Goal: Task Accomplishment & Management: Manage account settings

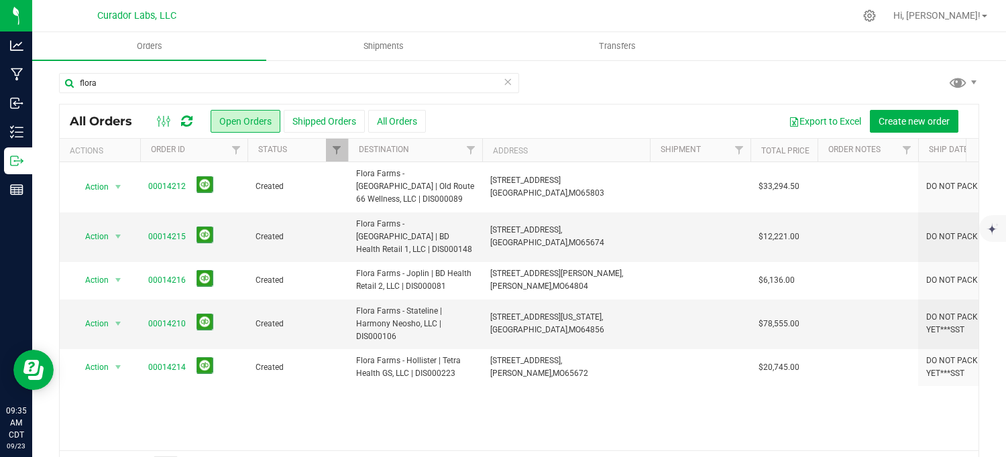
click at [503, 81] on icon at bounding box center [507, 81] width 9 height 16
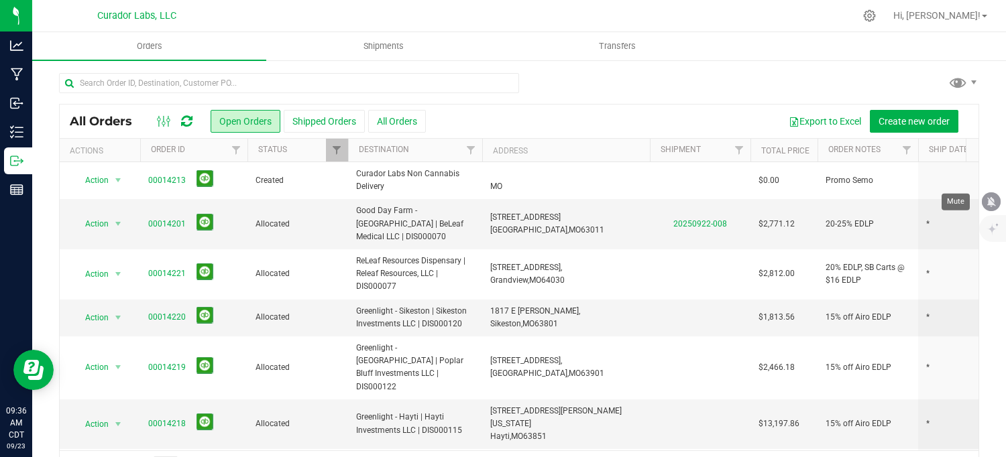
click at [989, 203] on icon "mute" at bounding box center [991, 202] width 9 height 10
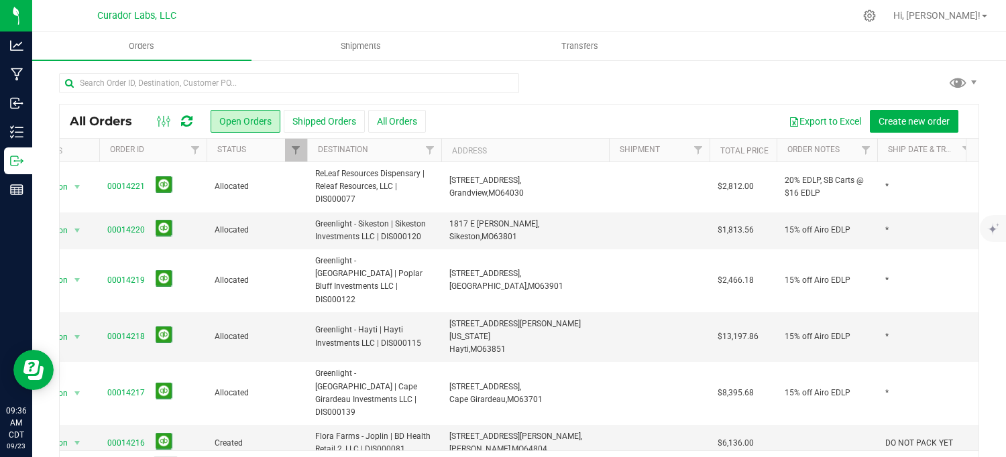
scroll to position [0, 47]
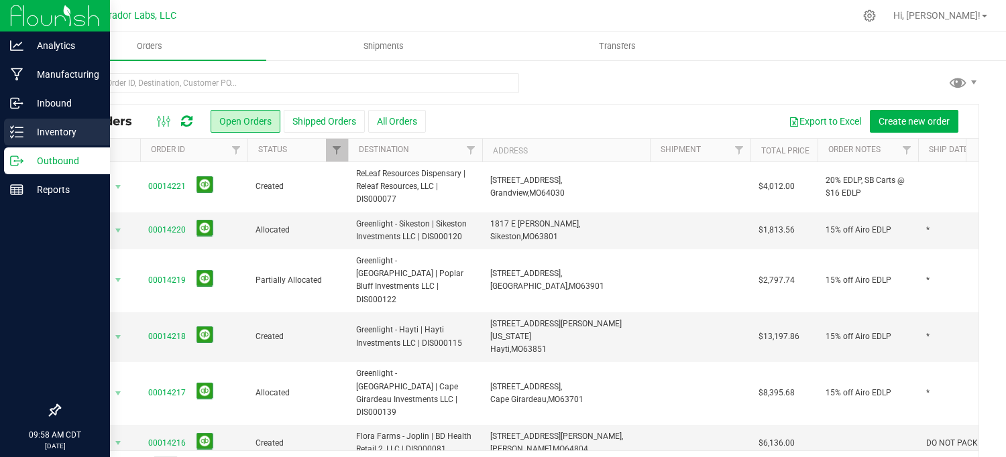
click at [23, 135] on p "Inventory" at bounding box center [63, 132] width 80 height 16
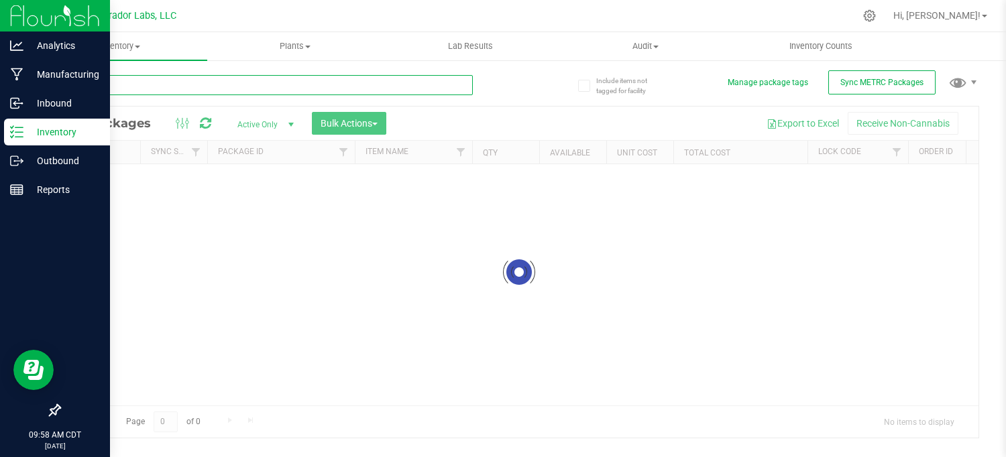
click at [155, 82] on input "text" at bounding box center [266, 85] width 414 height 20
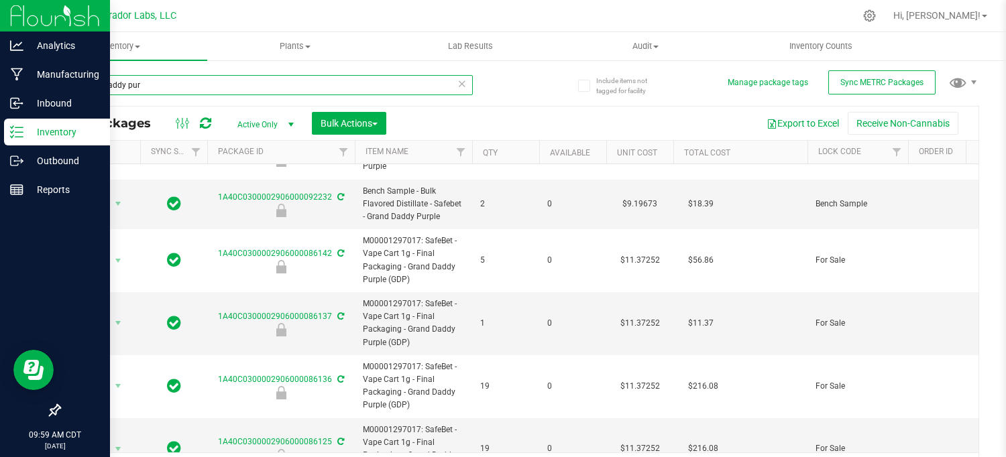
scroll to position [27, 0]
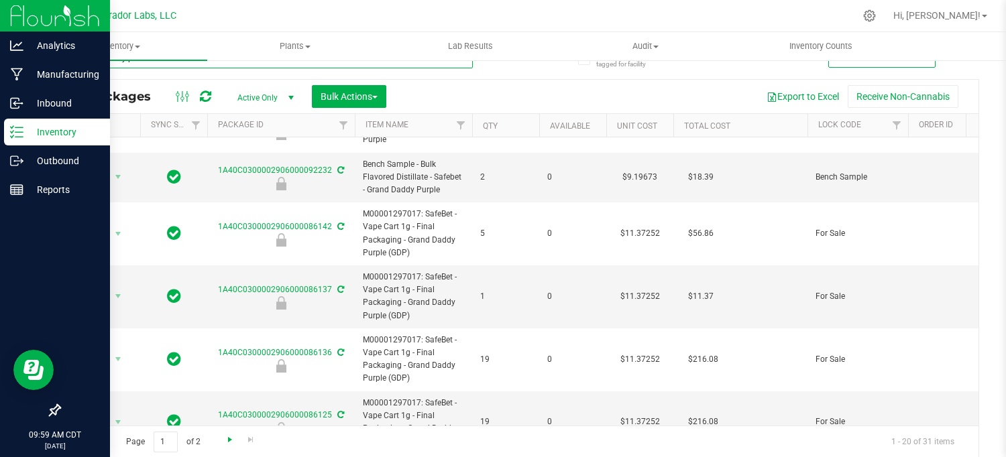
type input "grand daddy pur"
click at [229, 437] on span "Go to the next page" at bounding box center [230, 440] width 11 height 11
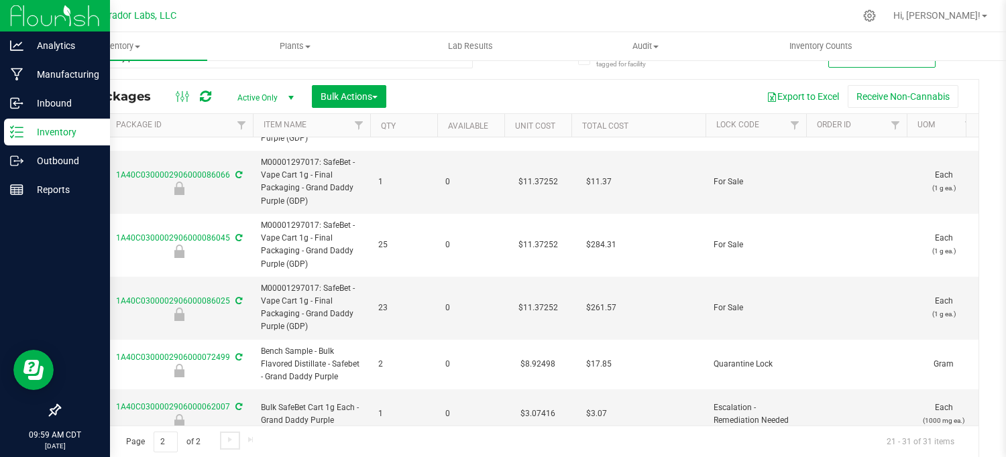
scroll to position [302, 102]
drag, startPoint x: 602, startPoint y: 292, endPoint x: 411, endPoint y: 117, distance: 259.1
click at [411, 117] on th "Qty" at bounding box center [403, 125] width 67 height 23
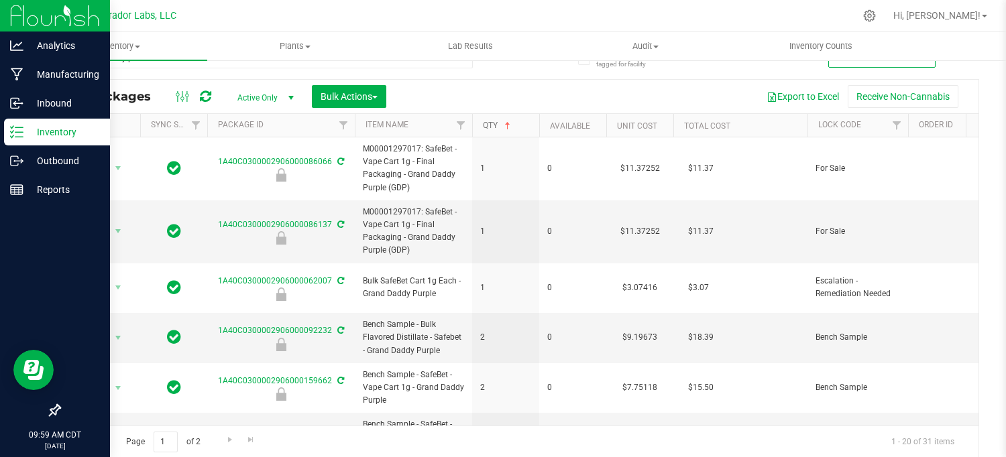
click at [506, 123] on span at bounding box center [507, 126] width 11 height 11
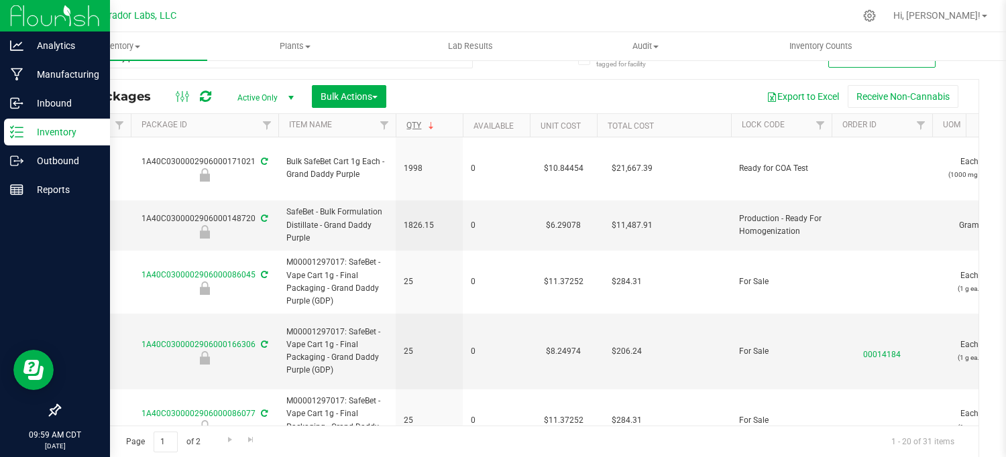
click at [975, 302] on div "Include items not tagged for facility Manage package tags Sync METRC Packages g…" at bounding box center [519, 236] width 974 height 409
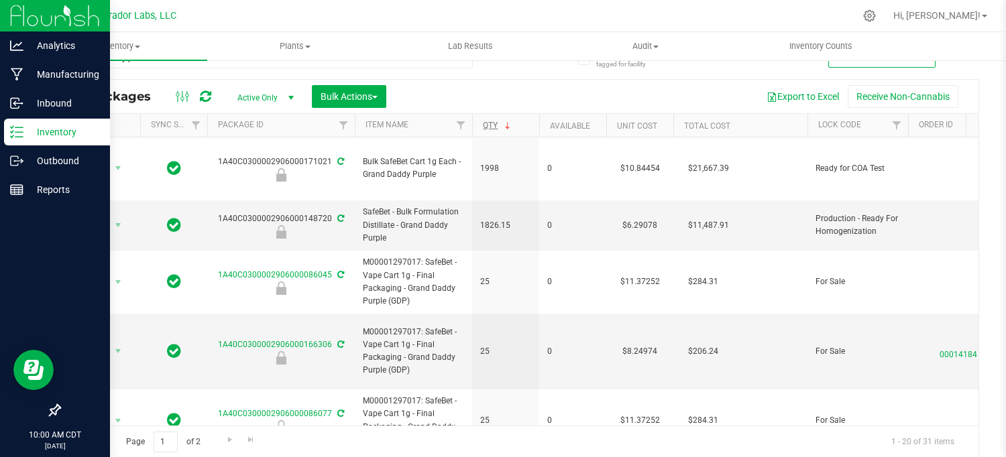
click at [985, 172] on div "Include items not tagged for facility Manage package tags Sync METRC Packages g…" at bounding box center [519, 236] width 974 height 409
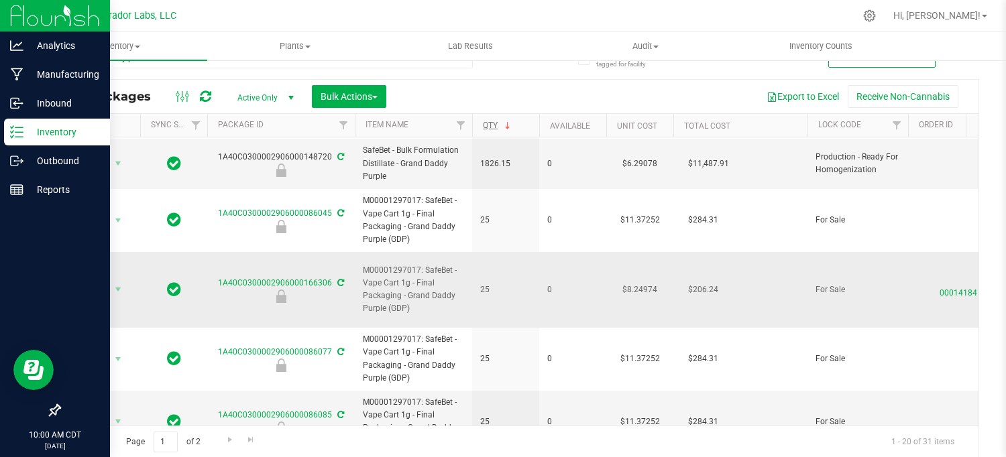
scroll to position [61, 0]
click at [272, 97] on span "Active Only" at bounding box center [263, 98] width 74 height 19
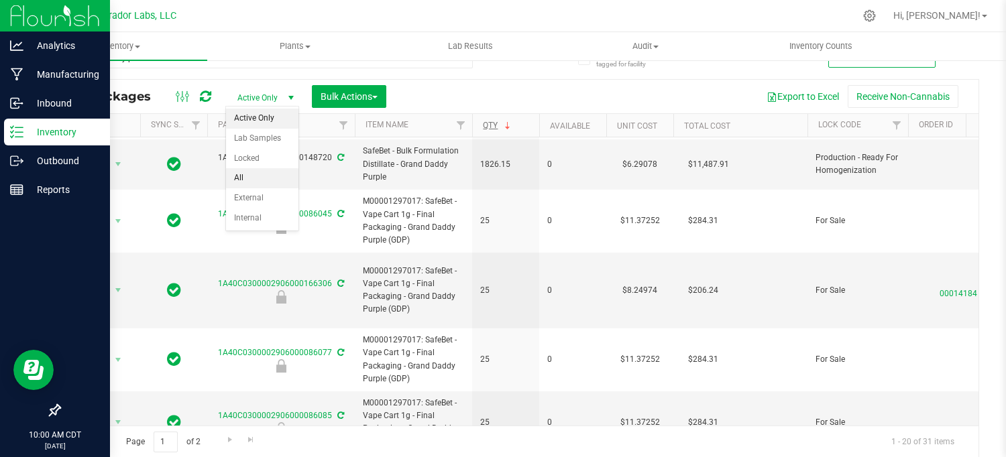
click at [247, 176] on li "All" at bounding box center [262, 178] width 72 height 20
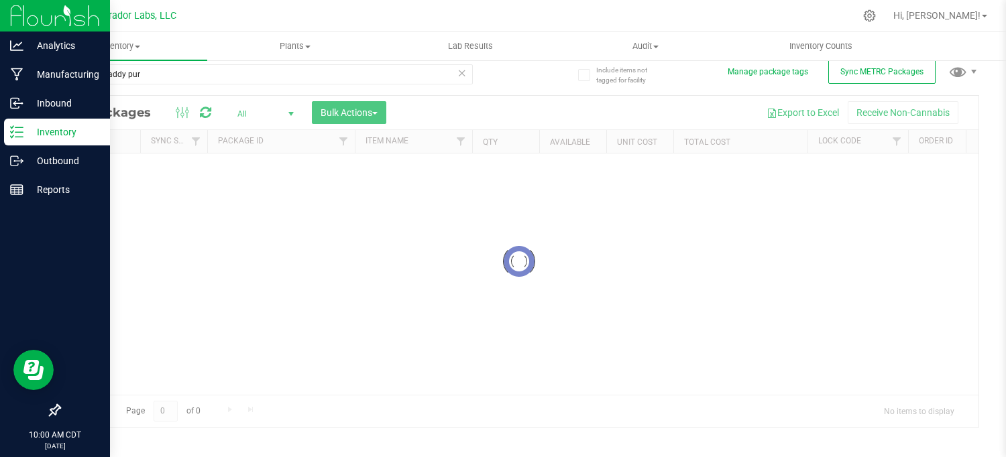
scroll to position [11, 0]
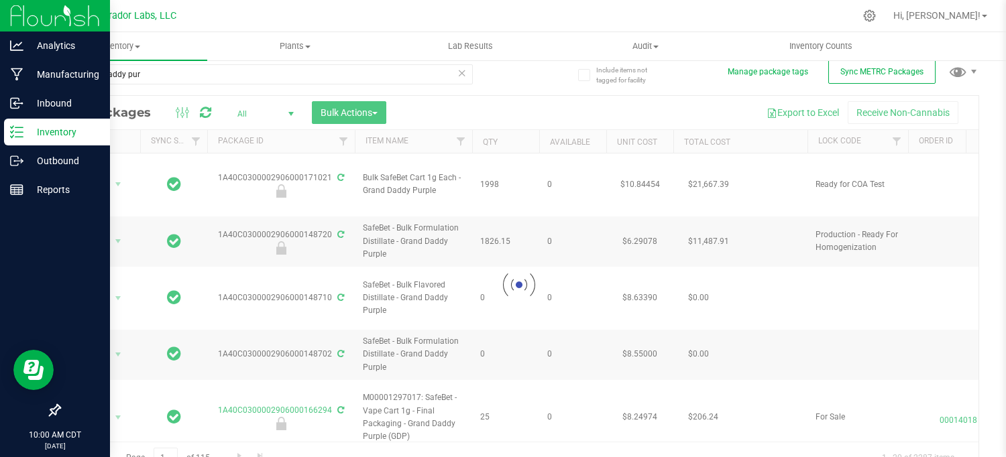
scroll to position [27, 0]
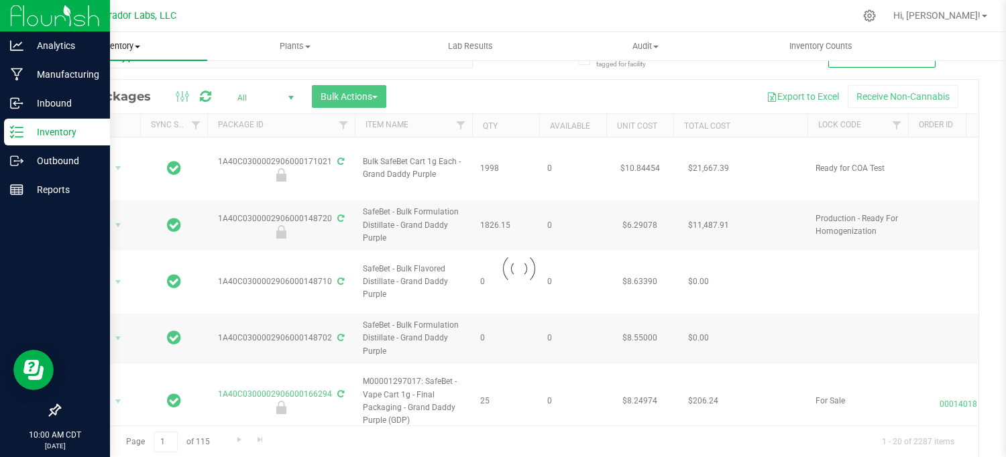
click at [111, 46] on span "Inventory" at bounding box center [119, 46] width 175 height 12
click at [103, 95] on span "All inventory" at bounding box center [77, 96] width 91 height 11
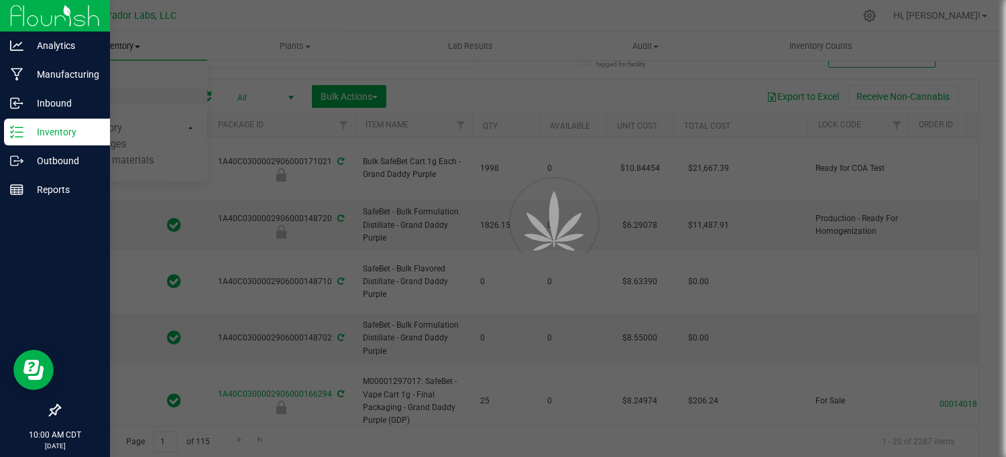
type input "2026-09-22"
type input "2026-09-15"
type input "2026-09-12"
type input "2026-09-11"
type input "2026-07-29"
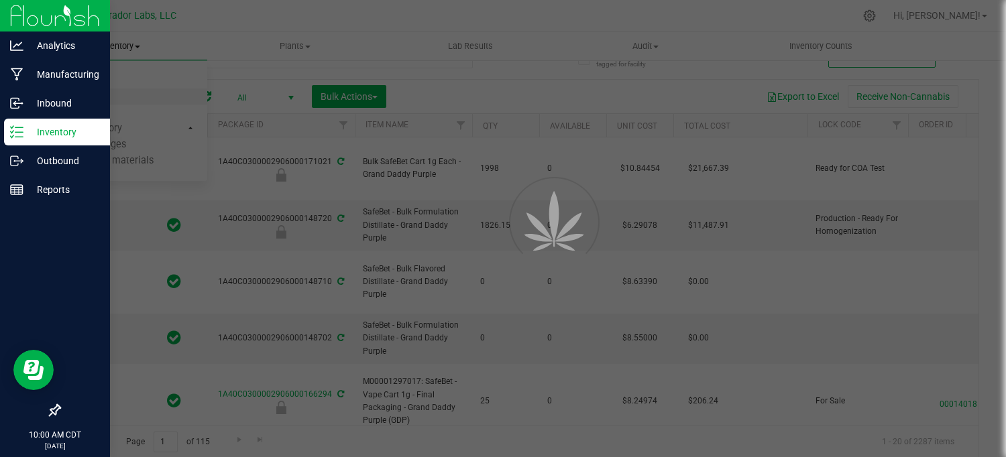
type input "2026-07-29"
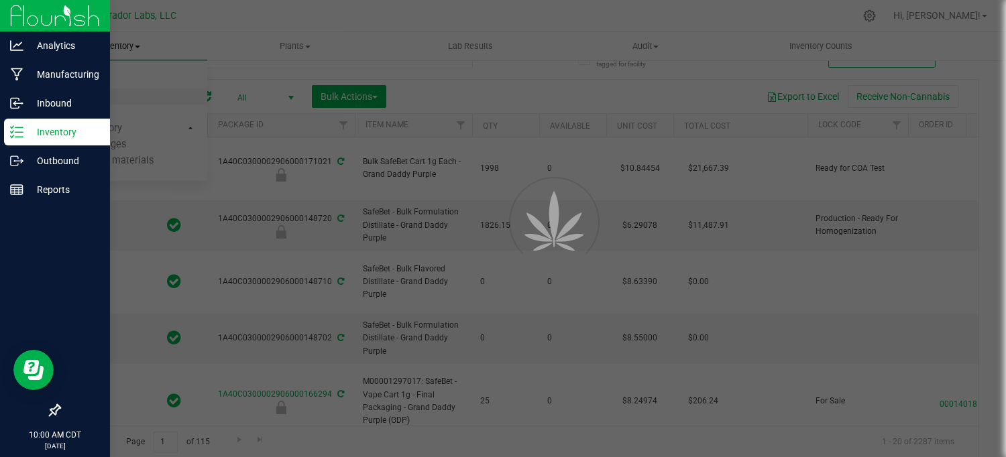
type input "2026-07-29"
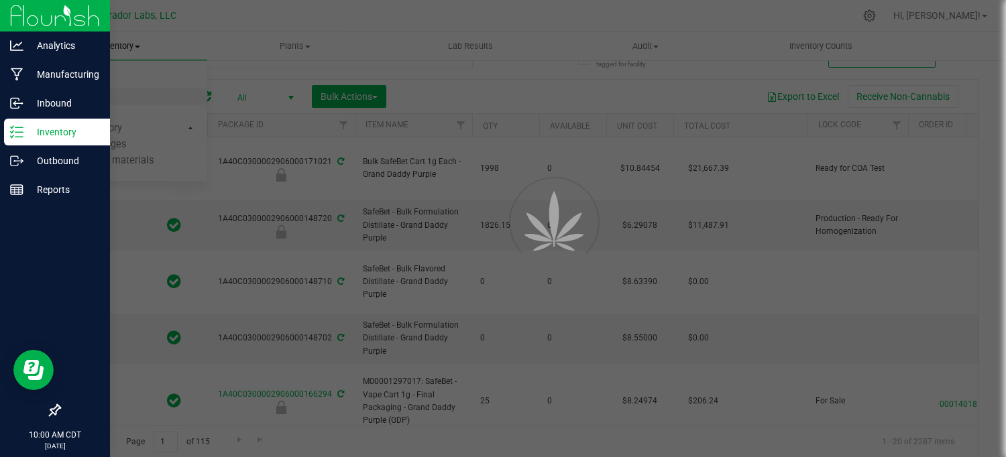
type input "2026-07-29"
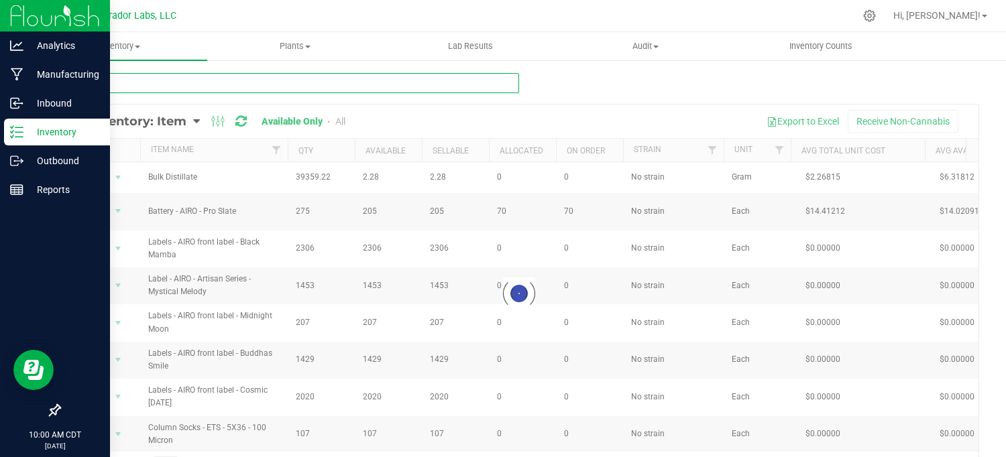
click at [260, 80] on input "text" at bounding box center [289, 83] width 460 height 20
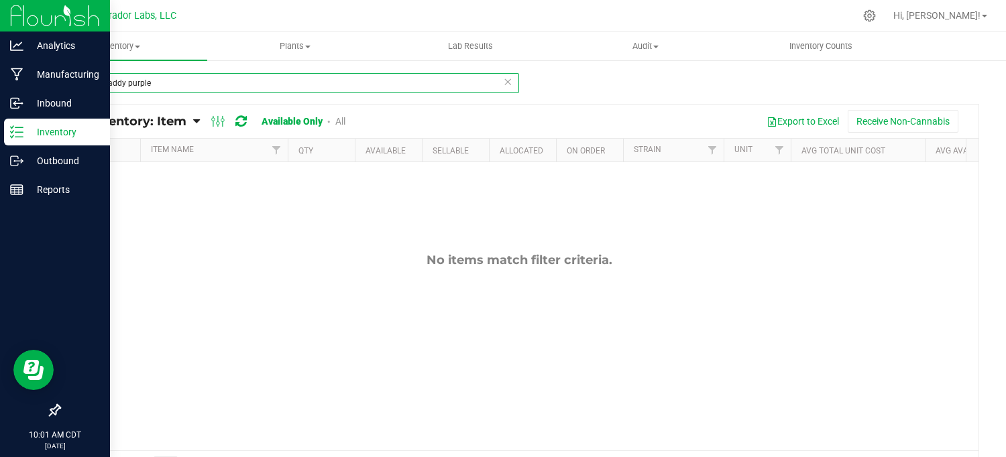
type input "grand daddy purple"
click at [341, 122] on link "All" at bounding box center [340, 121] width 10 height 11
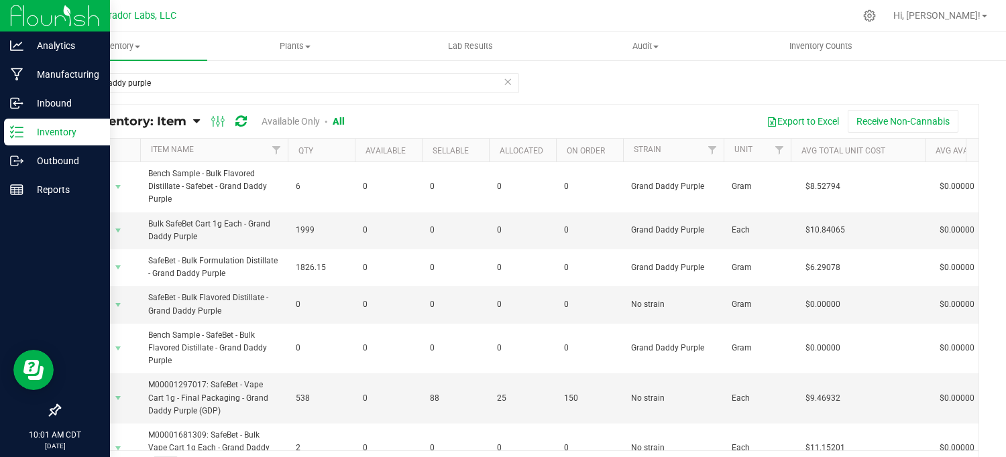
click at [503, 81] on icon at bounding box center [507, 81] width 9 height 16
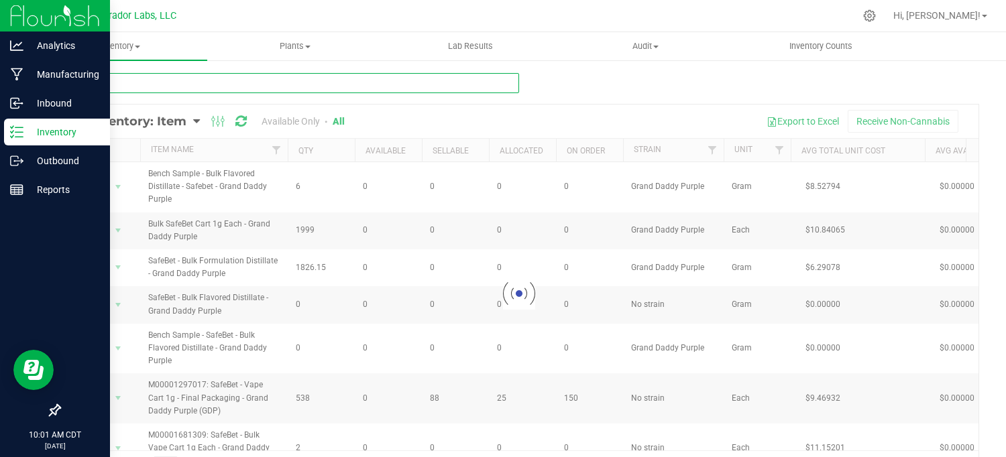
click at [188, 81] on input "text" at bounding box center [289, 83] width 460 height 20
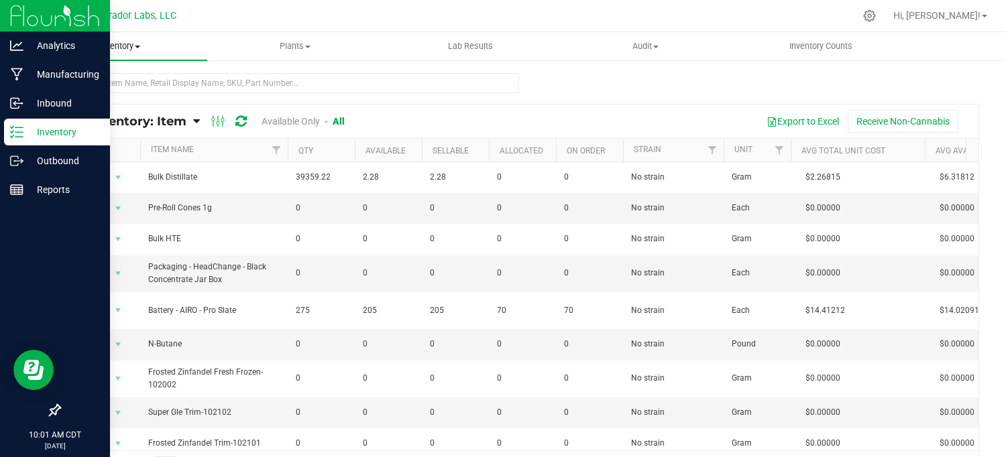
click at [105, 36] on uib-tab-heading "Inventory All packages All inventory Waste log Create inventory" at bounding box center [119, 46] width 175 height 28
click at [106, 50] on span "Inventory" at bounding box center [119, 46] width 175 height 12
click at [101, 48] on span "Inventory" at bounding box center [119, 46] width 175 height 12
click at [92, 78] on span "All packages" at bounding box center [78, 80] width 92 height 11
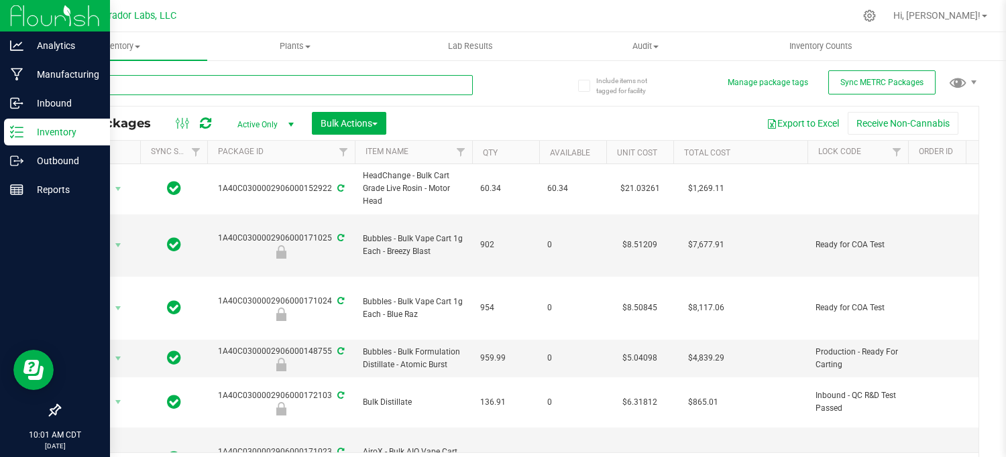
click at [359, 85] on input "text" at bounding box center [266, 85] width 414 height 20
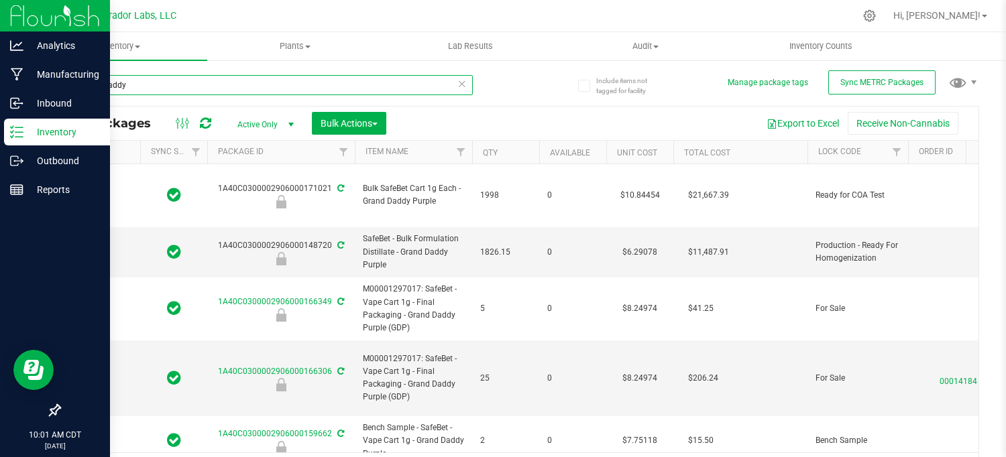
type input "grand daddy"
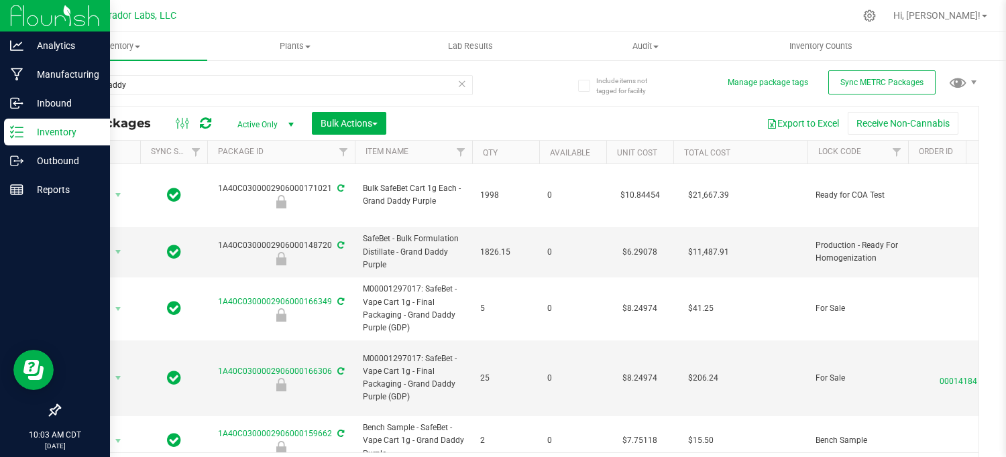
drag, startPoint x: 974, startPoint y: 219, endPoint x: 532, endPoint y: 119, distance: 453.2
click at [532, 119] on div "Export to Excel Receive Non-Cannabis" at bounding box center [682, 123] width 572 height 23
click at [513, 156] on th "Qty" at bounding box center [505, 152] width 67 height 23
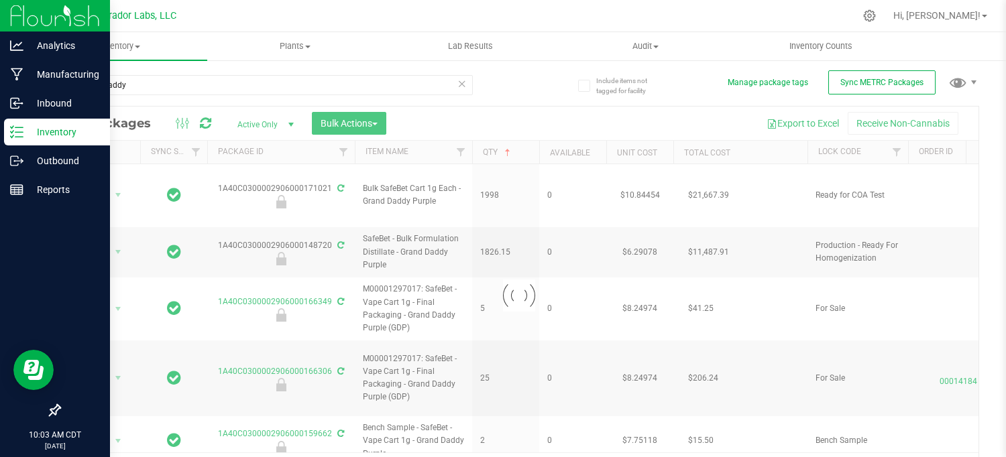
type input "2026-09-22"
type input "2026-09-15"
type input "2026-07-29"
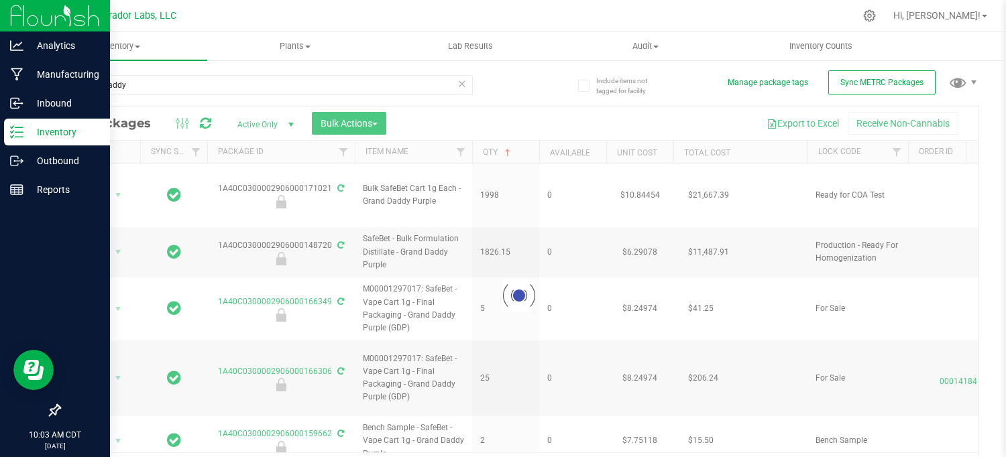
type input "2026-06-17"
type input "2026-04-14"
type input "2026-01-13"
type input "2026-01-15"
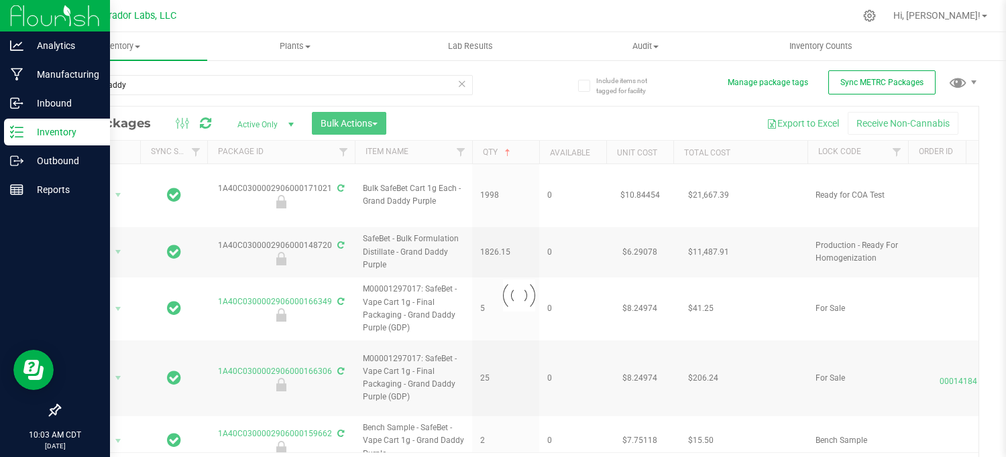
type input "2025-08-15"
type input "2025-06-05"
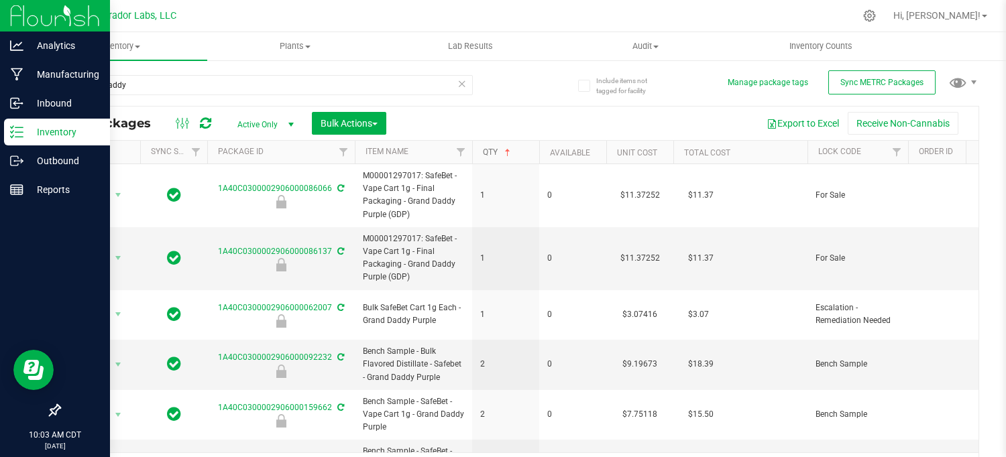
click at [513, 156] on span at bounding box center [507, 153] width 11 height 11
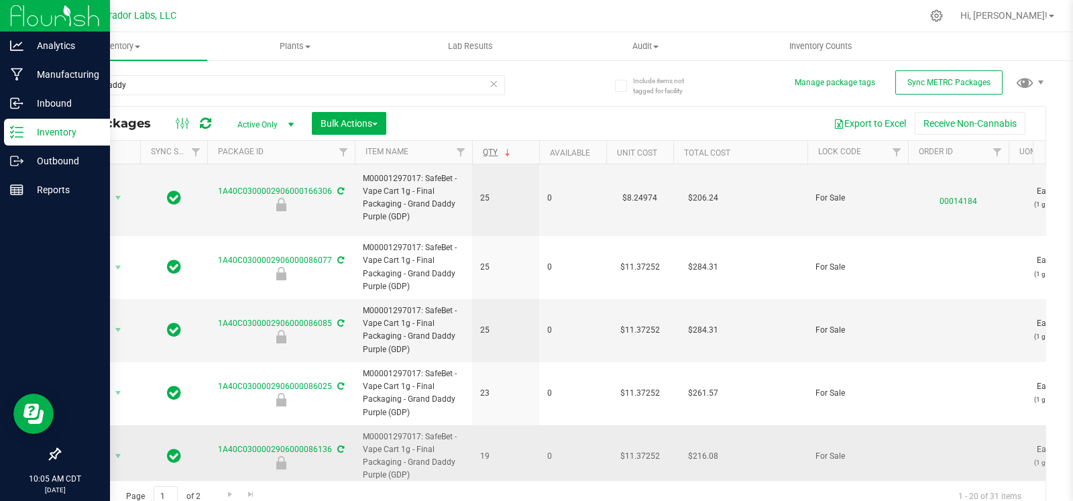
scroll to position [176, 0]
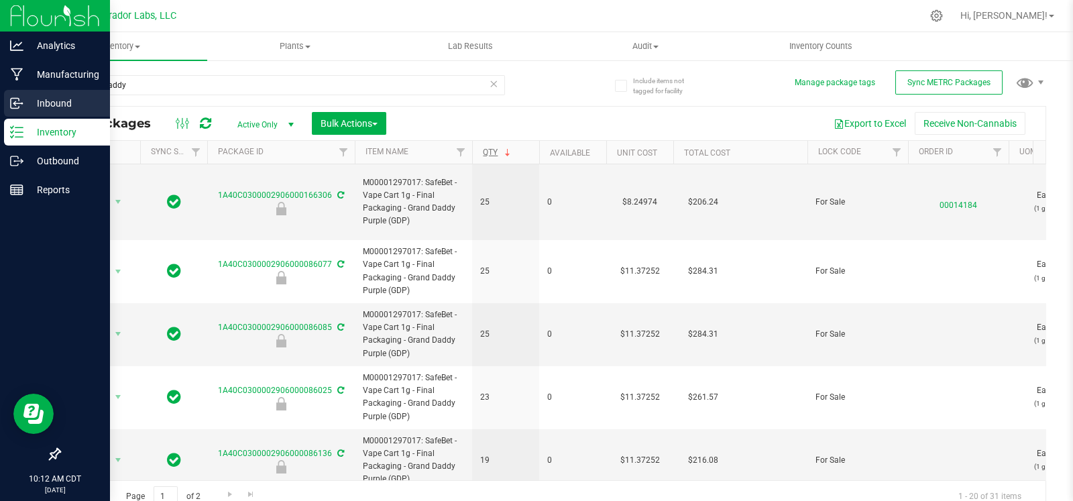
click at [21, 101] on icon at bounding box center [16, 103] width 13 height 13
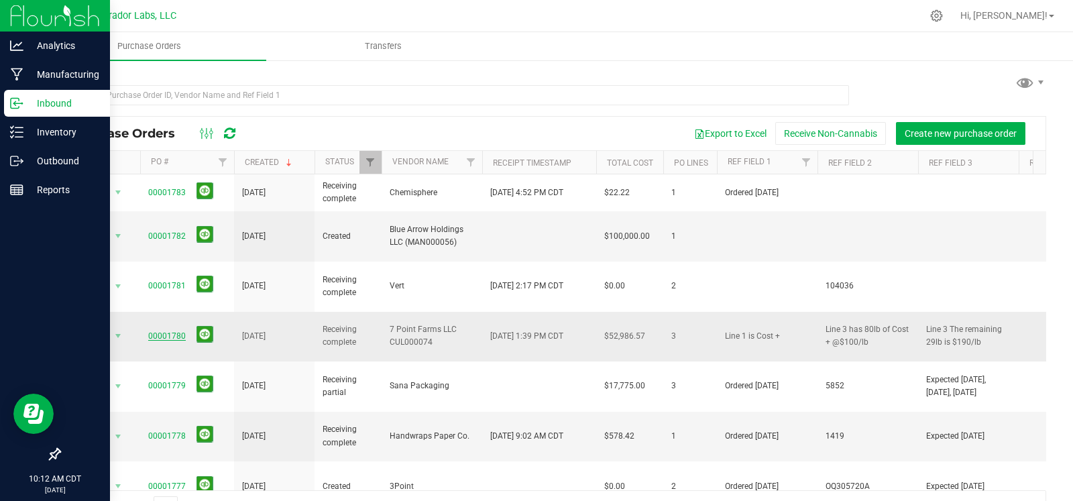
click at [156, 331] on link "00001780" at bounding box center [167, 335] width 38 height 9
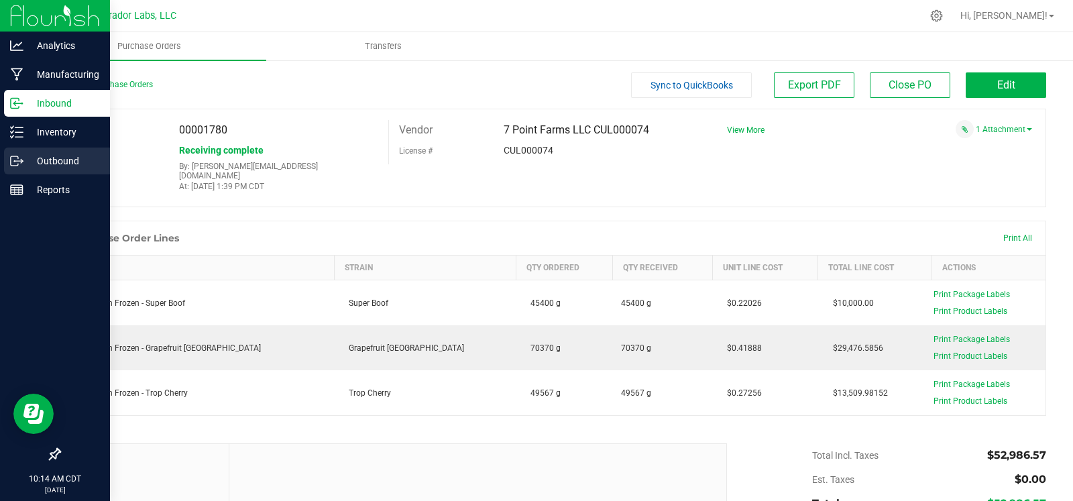
click at [23, 154] on p "Outbound" at bounding box center [63, 161] width 80 height 16
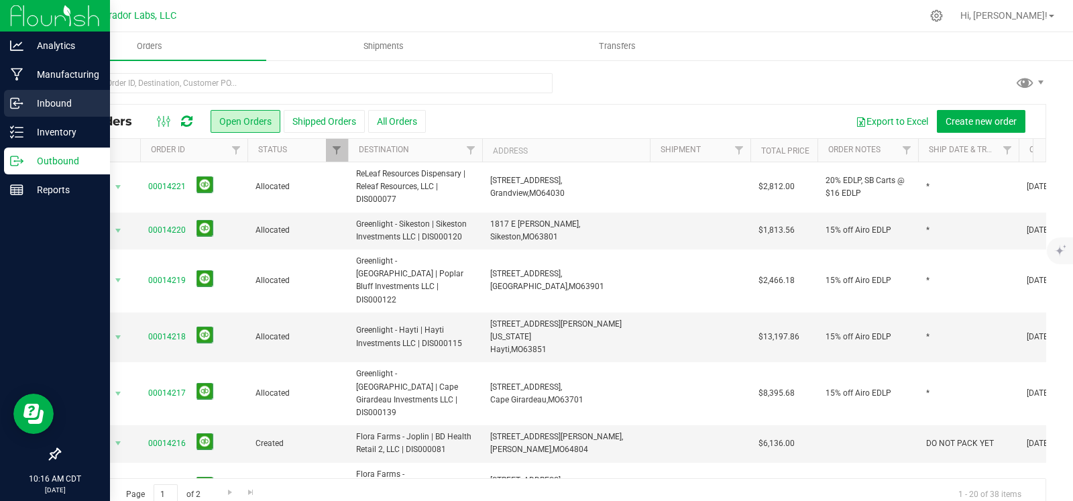
click at [19, 109] on icon at bounding box center [16, 103] width 13 height 13
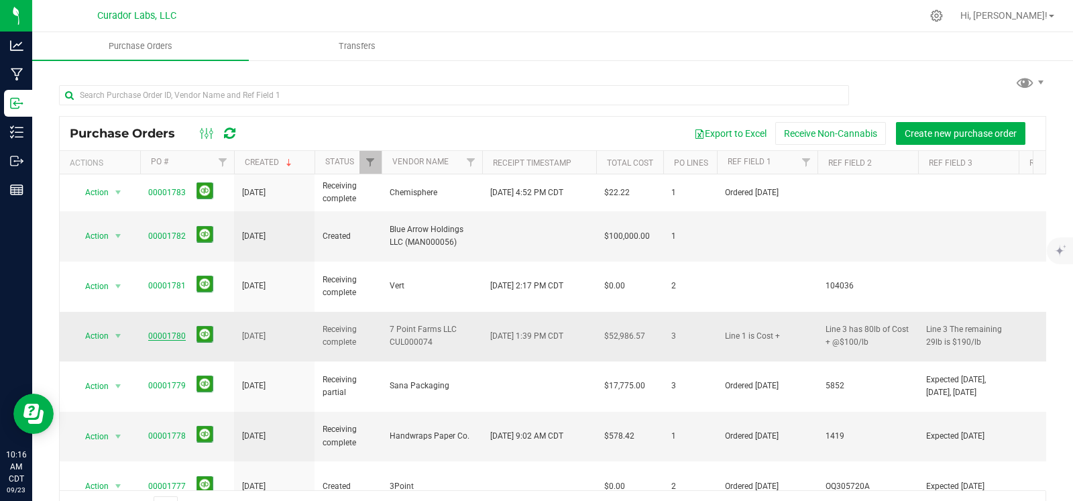
click at [164, 331] on link "00001780" at bounding box center [167, 335] width 38 height 9
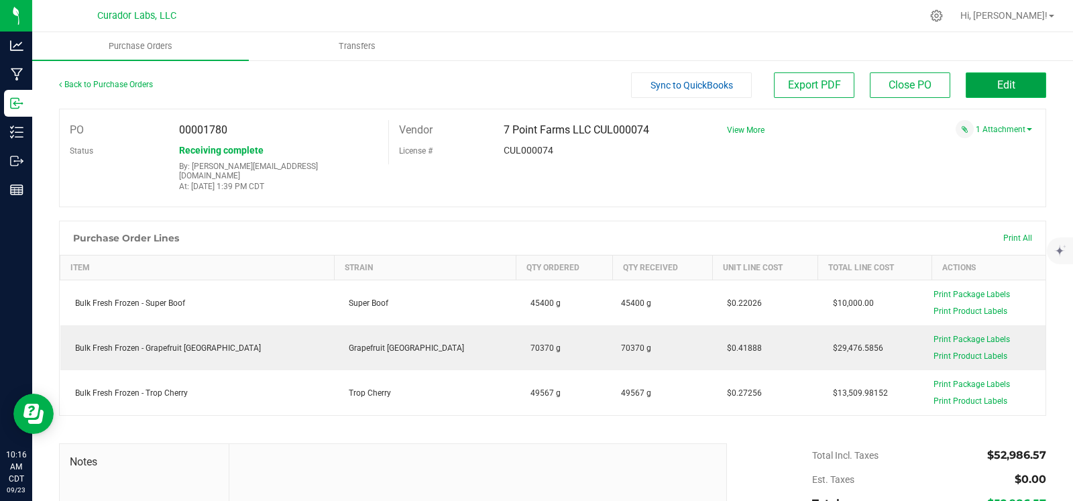
click at [997, 78] on span "Edit" at bounding box center [1006, 84] width 18 height 13
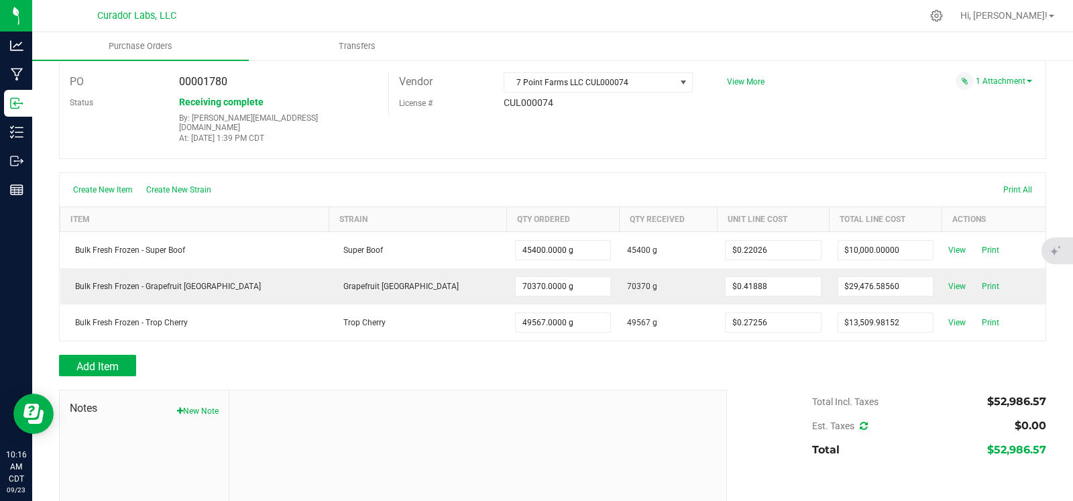
scroll to position [48, 0]
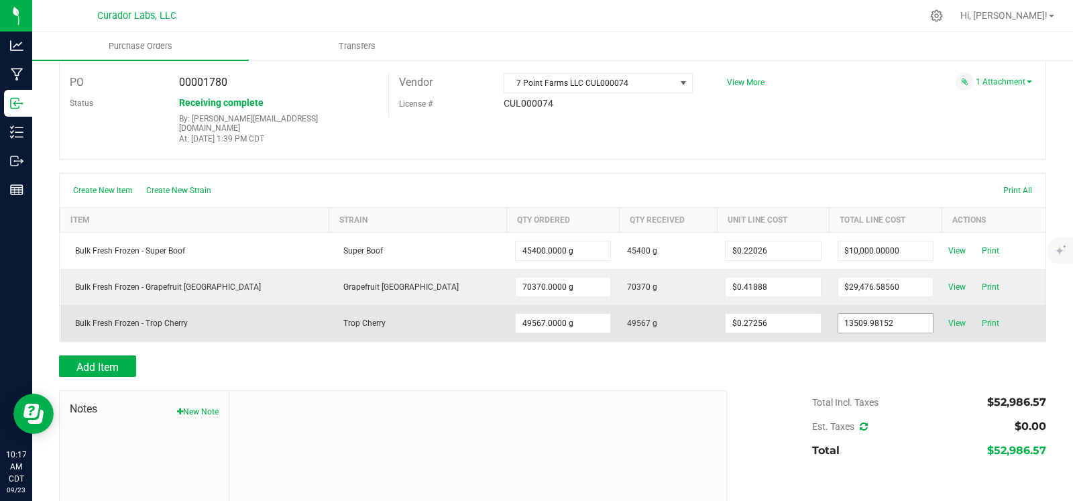
click at [868, 314] on input "13509.98152" at bounding box center [885, 323] width 95 height 19
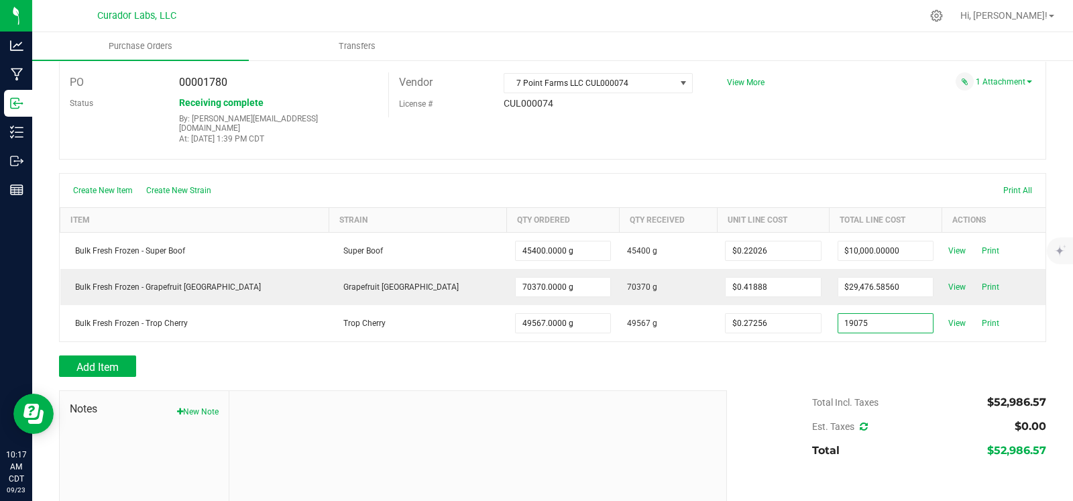
type input "$19,075.00000"
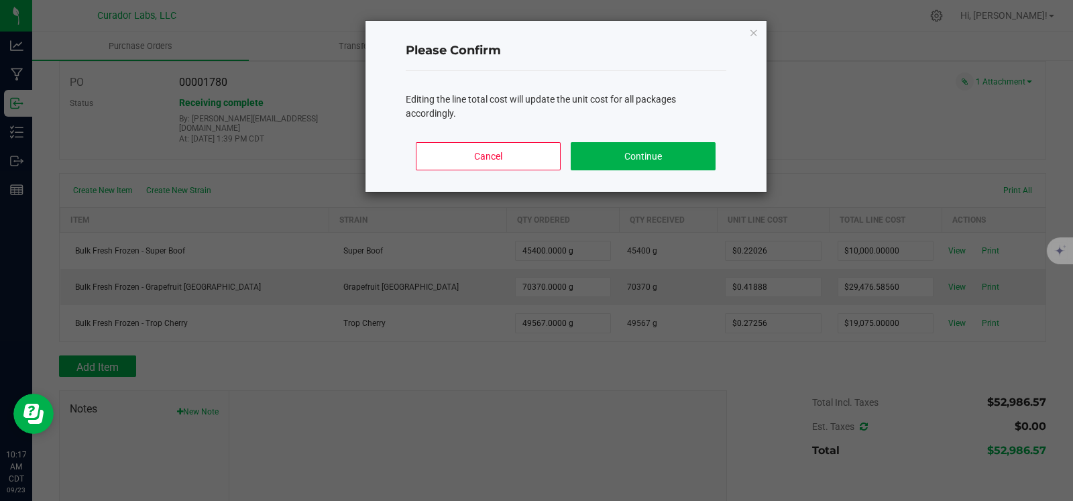
click at [741, 366] on body "Analytics Manufacturing Inbound Inventory Outbound Reports 10:17 AM CDT 09/23/2…" at bounding box center [536, 250] width 1073 height 501
click at [644, 152] on button "Continue" at bounding box center [643, 156] width 144 height 28
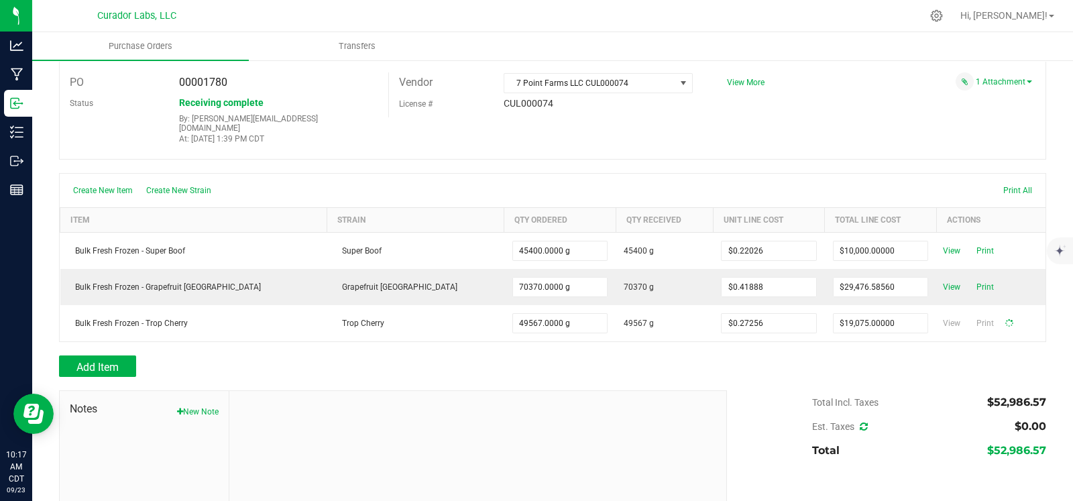
type input "49567"
type input "$0.38483"
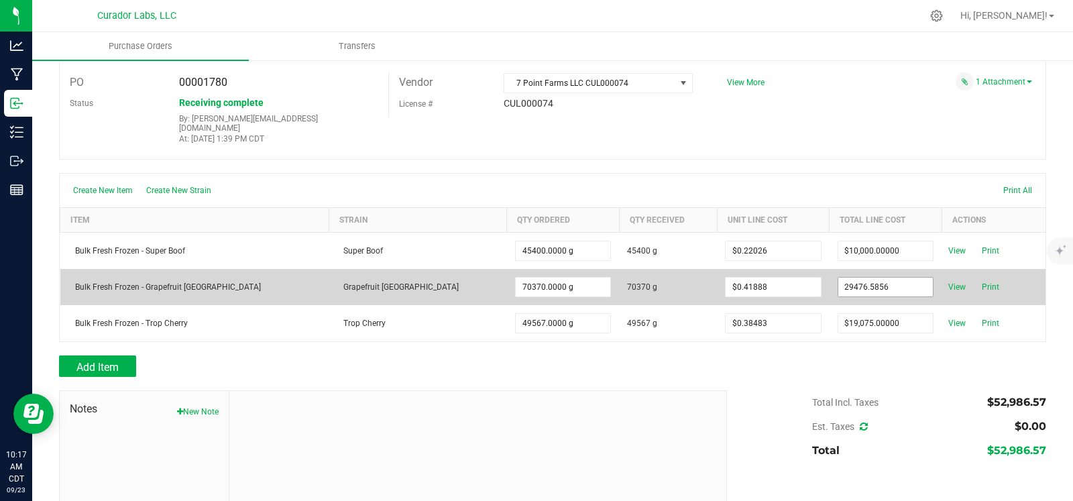
click at [838, 278] on input "29476.5856" at bounding box center [885, 287] width 95 height 19
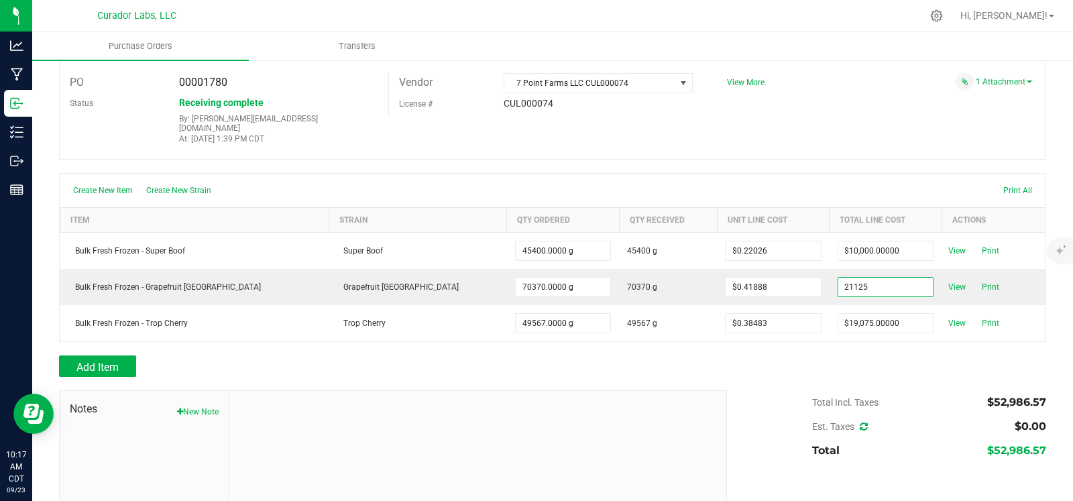
type input "$21,125.00000"
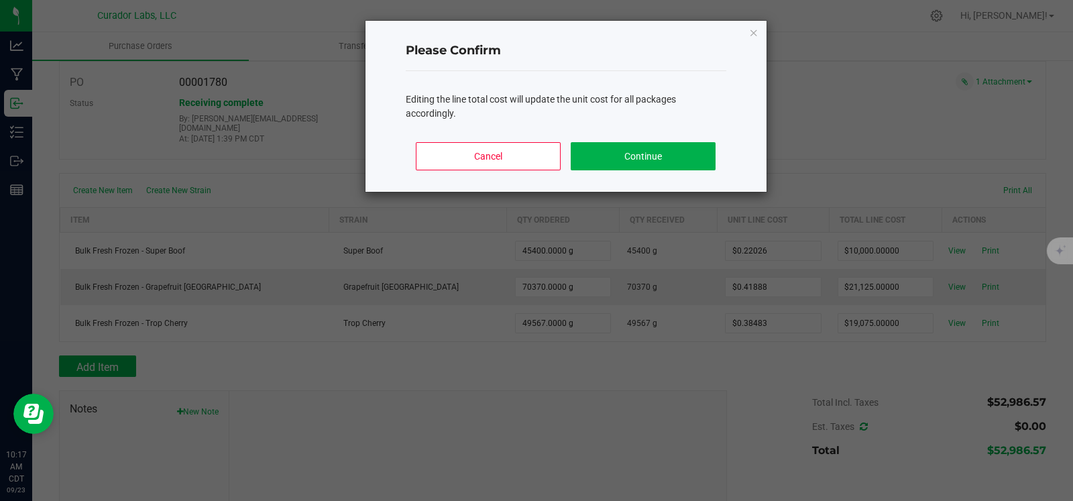
click at [775, 362] on body "Analytics Manufacturing Inbound Inventory Outbound Reports 10:17 AM CDT 09/23/2…" at bounding box center [536, 250] width 1073 height 501
click at [665, 165] on button "Continue" at bounding box center [643, 156] width 144 height 28
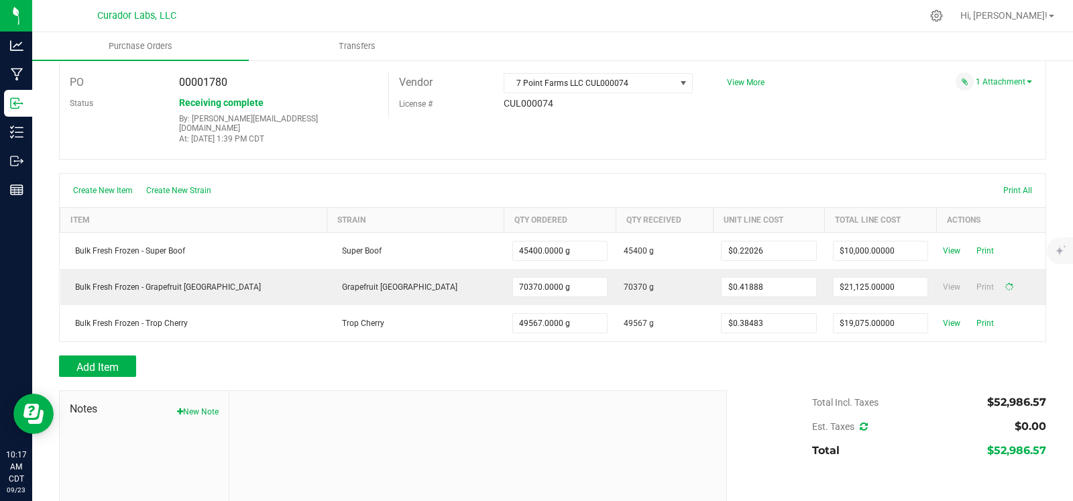
type input "70370"
type input "$0.30020"
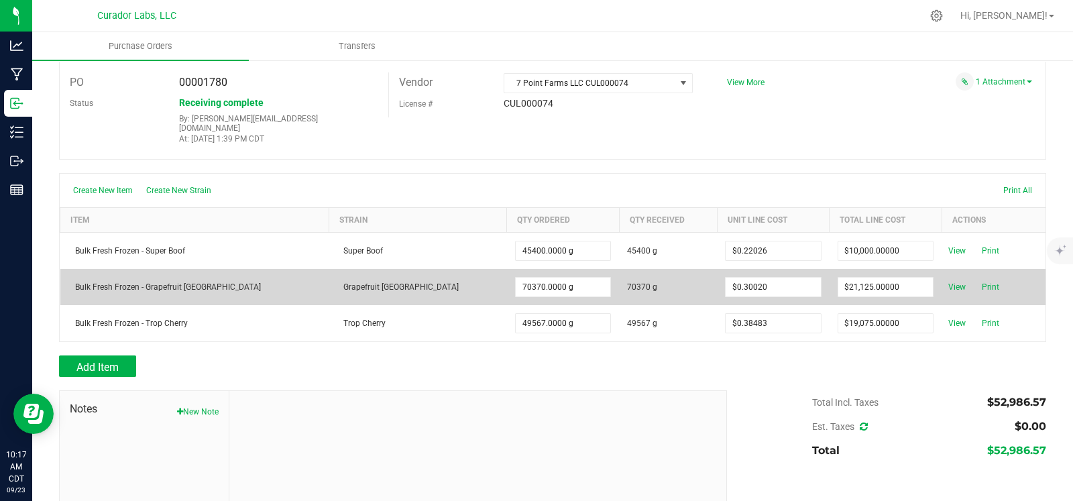
scroll to position [0, 0]
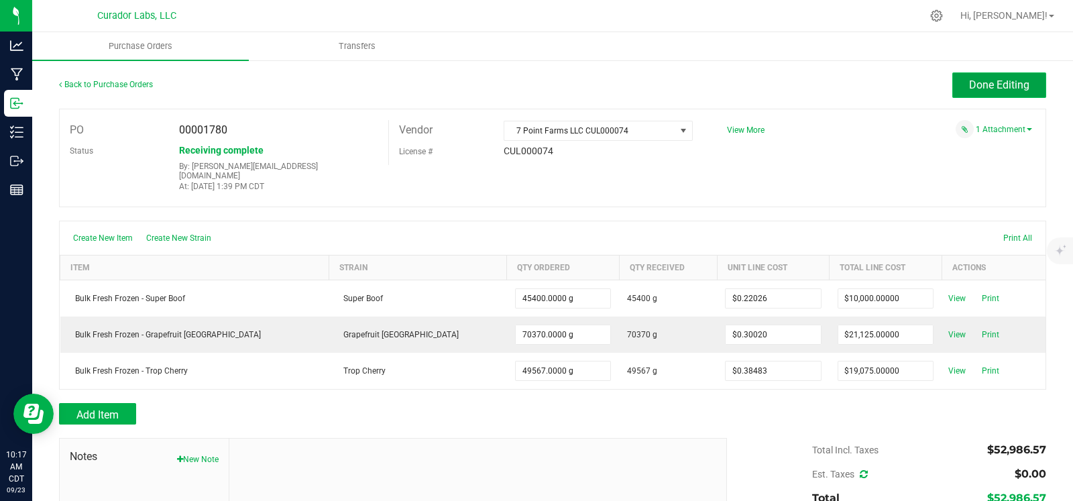
click at [998, 89] on span "Done Editing" at bounding box center [999, 84] width 60 height 13
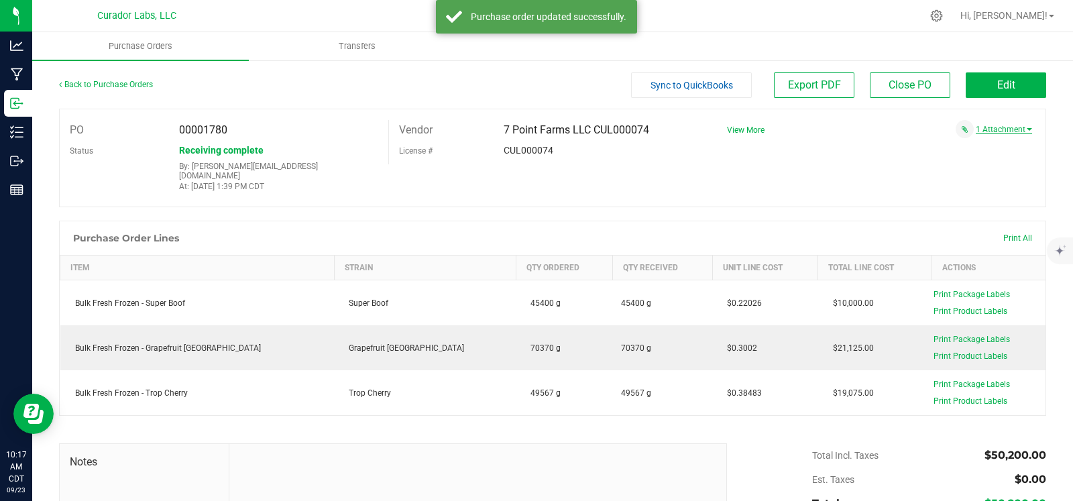
click at [1005, 127] on link "1 Attachment" at bounding box center [1004, 129] width 56 height 9
click at [976, 164] on button "Attach new document" at bounding box center [988, 162] width 88 height 12
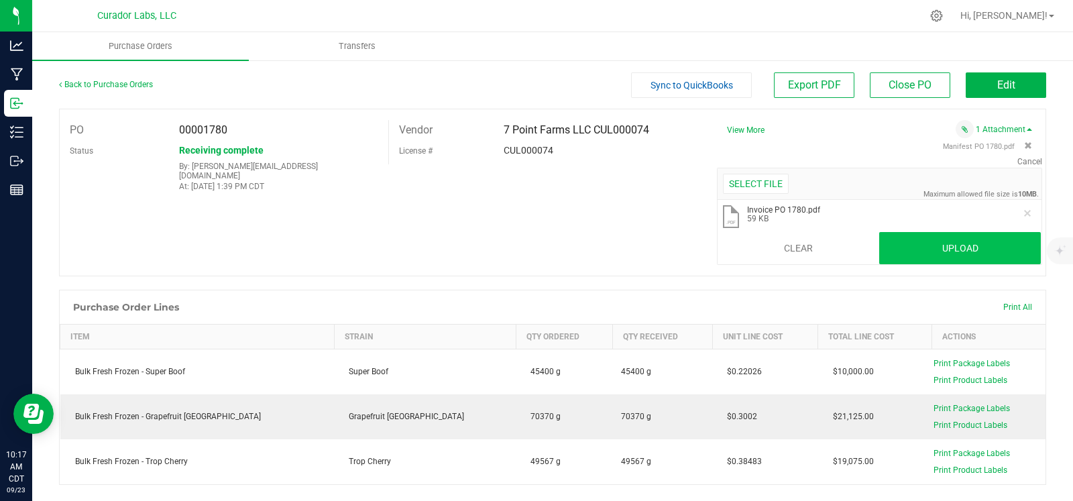
drag, startPoint x: 927, startPoint y: 229, endPoint x: 935, endPoint y: 237, distance: 10.9
click at [928, 230] on li ".pdf Invoice PO 1780.pdf 59 KB" at bounding box center [880, 217] width 324 height 35
click at [935, 242] on button "Upload" at bounding box center [960, 248] width 162 height 32
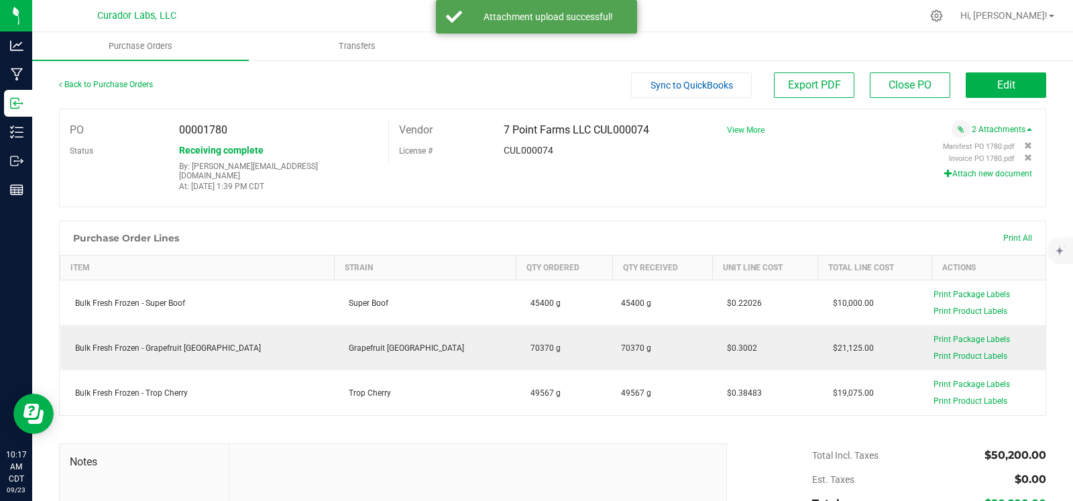
click at [738, 131] on span "View More" at bounding box center [746, 129] width 38 height 9
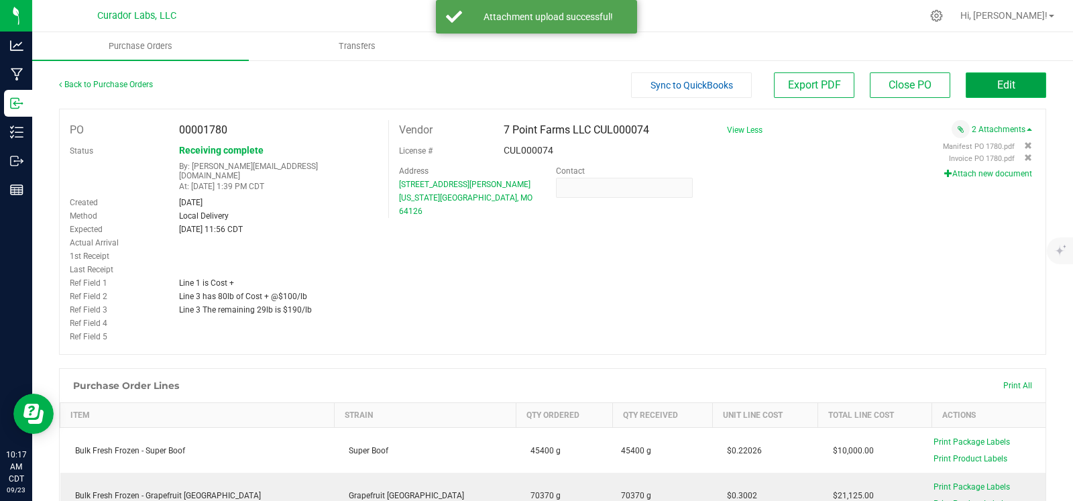
click at [979, 80] on button "Edit" at bounding box center [1006, 84] width 80 height 25
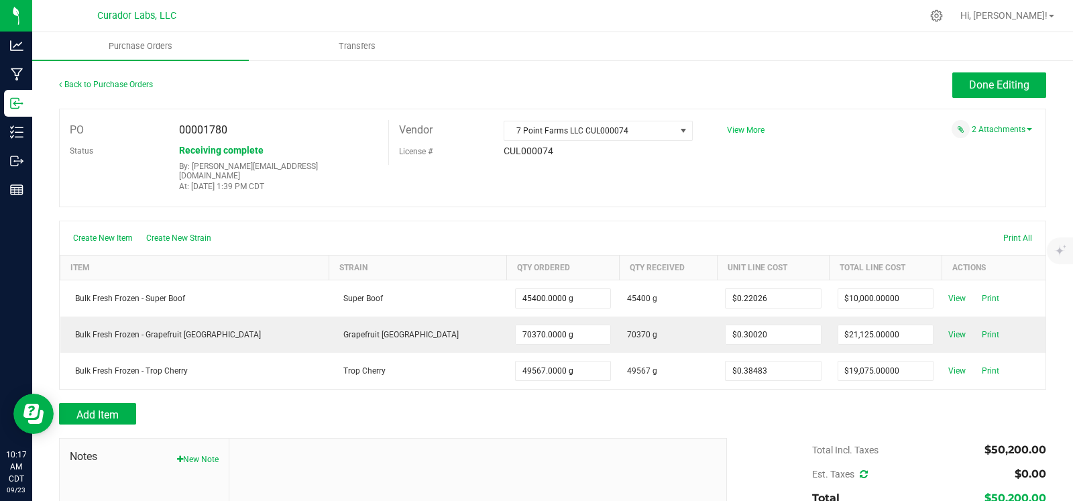
click at [727, 128] on span "View More" at bounding box center [746, 129] width 38 height 9
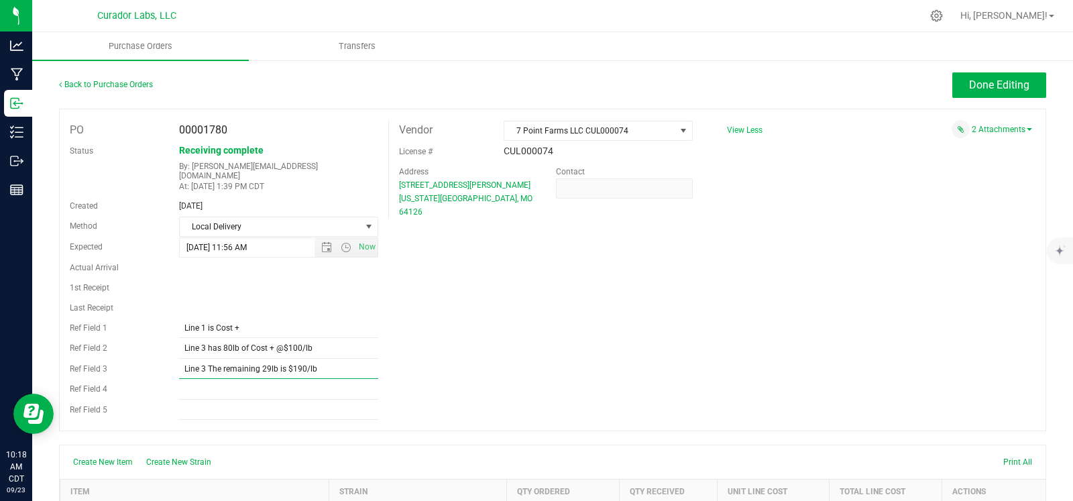
drag, startPoint x: 260, startPoint y: 360, endPoint x: 267, endPoint y: 357, distance: 7.8
click at [267, 359] on input "Line 3 The remaining 29lb is $190/lb" at bounding box center [278, 369] width 199 height 20
drag, startPoint x: 292, startPoint y: 359, endPoint x: 302, endPoint y: 357, distance: 9.5
click at [302, 359] on input "Line 3 The remaining 75lb is $190/lb" at bounding box center [278, 369] width 199 height 20
type input "Line 3 The remaining 75lb is $175/lb"
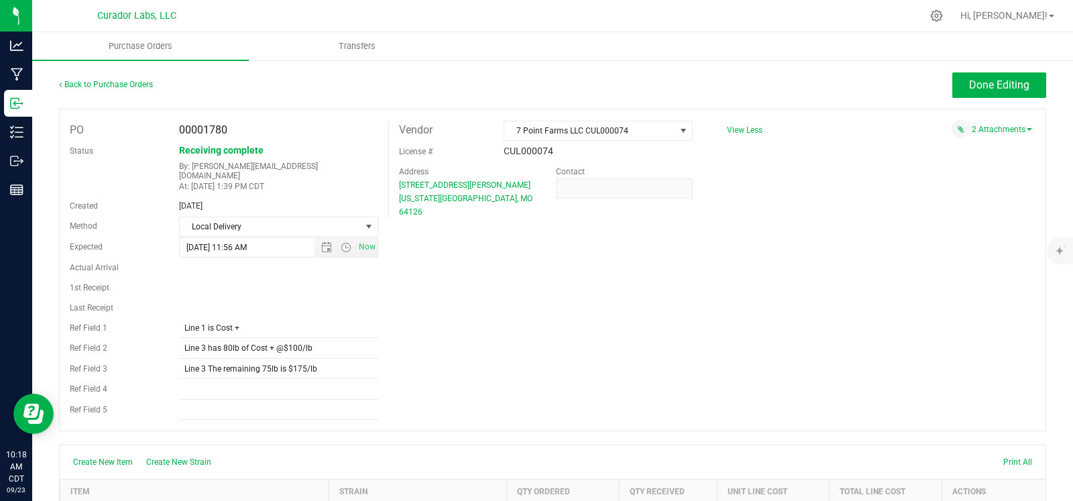
click at [422, 361] on div "PO 00001780 Status Receiving complete By: stephen@curadorbrands.com At: Sep 19,…" at bounding box center [552, 270] width 987 height 323
click at [984, 86] on span "Done Editing" at bounding box center [999, 84] width 60 height 13
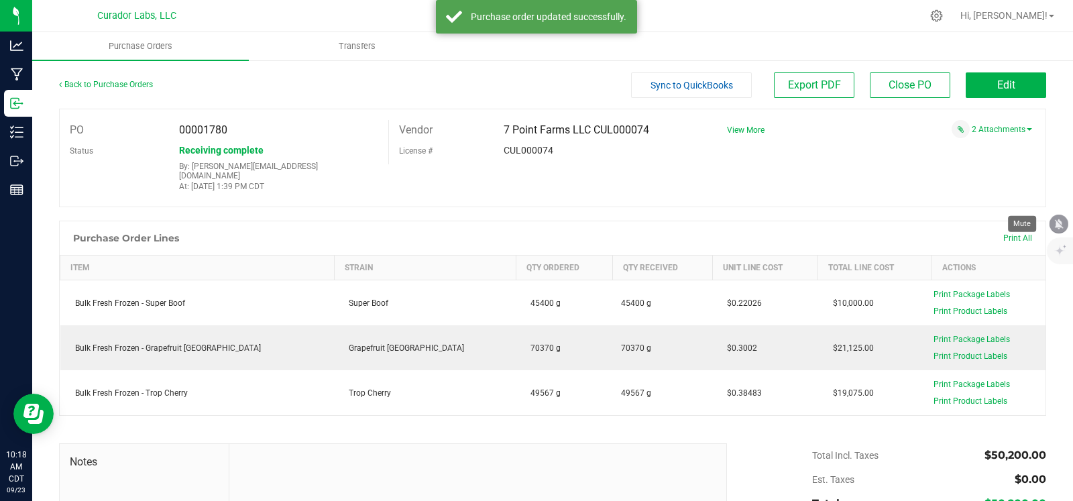
click at [1005, 221] on icon "mute" at bounding box center [1059, 224] width 12 height 12
click at [93, 86] on link "Back to Purchase Orders" at bounding box center [106, 84] width 94 height 9
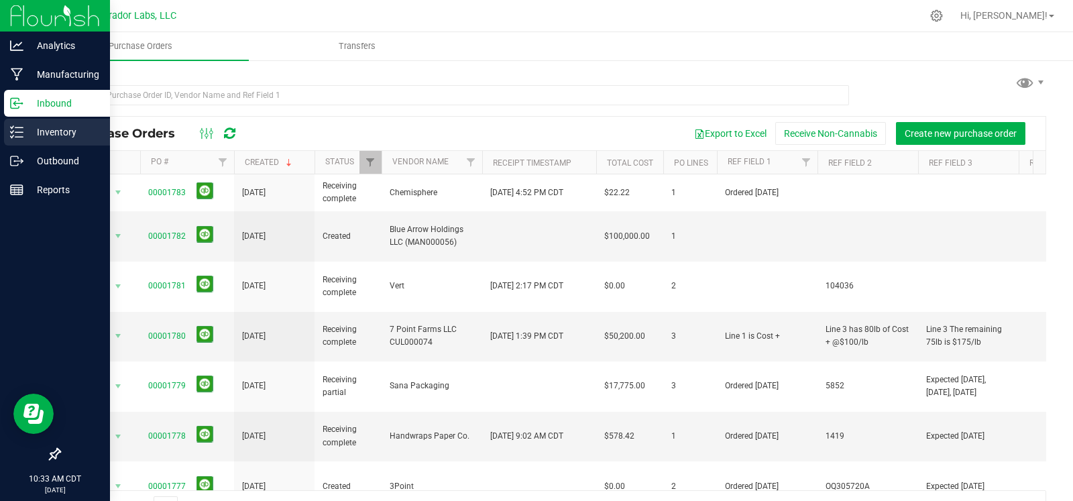
click at [33, 136] on p "Inventory" at bounding box center [63, 132] width 80 height 16
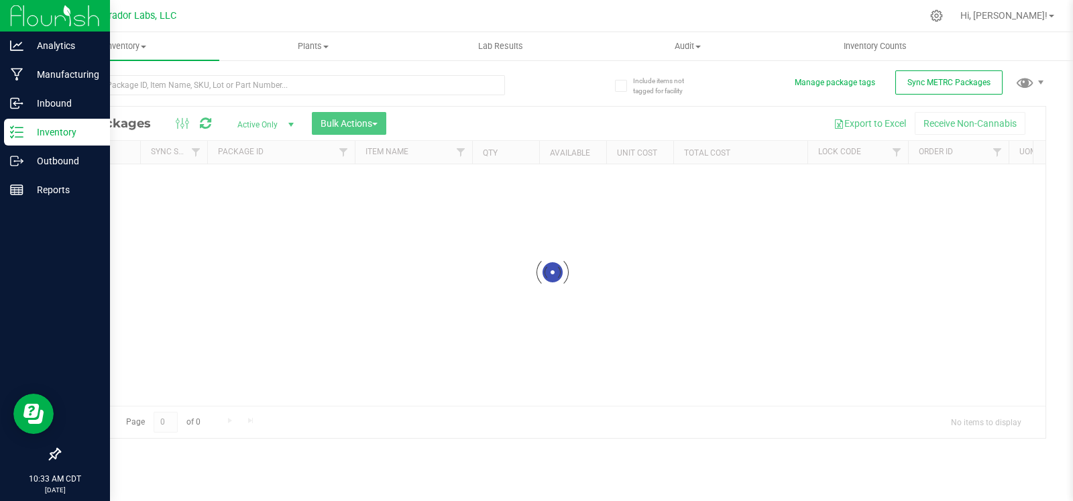
click at [125, 95] on div at bounding box center [282, 90] width 446 height 31
click at [130, 87] on input "text" at bounding box center [282, 85] width 446 height 20
paste input "M00001612661: Airo - Indica - Live Resin Cart .5g - Final Packaging - Slingshot…"
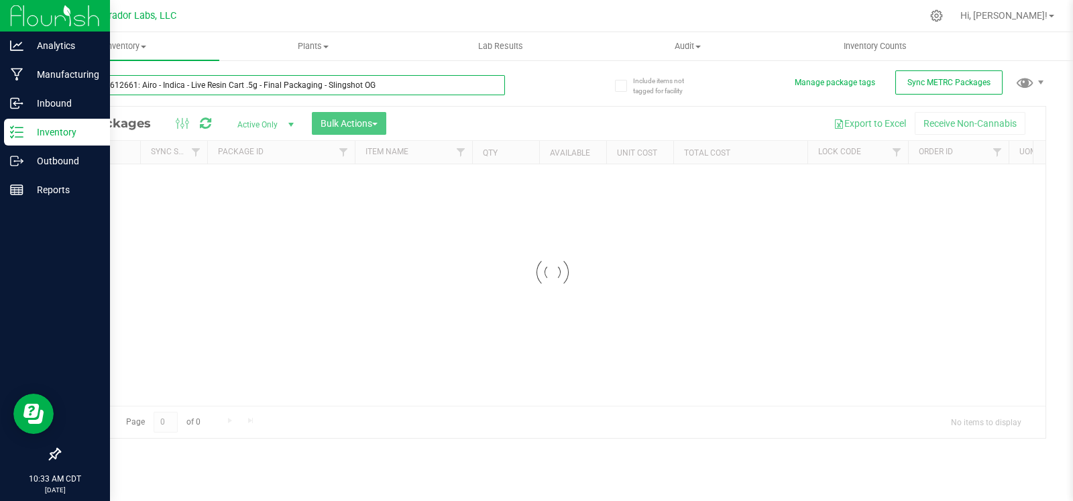
type input "M00001612661: Airo - Indica - Live Resin Cart .5g - Final Packaging - Slingshot…"
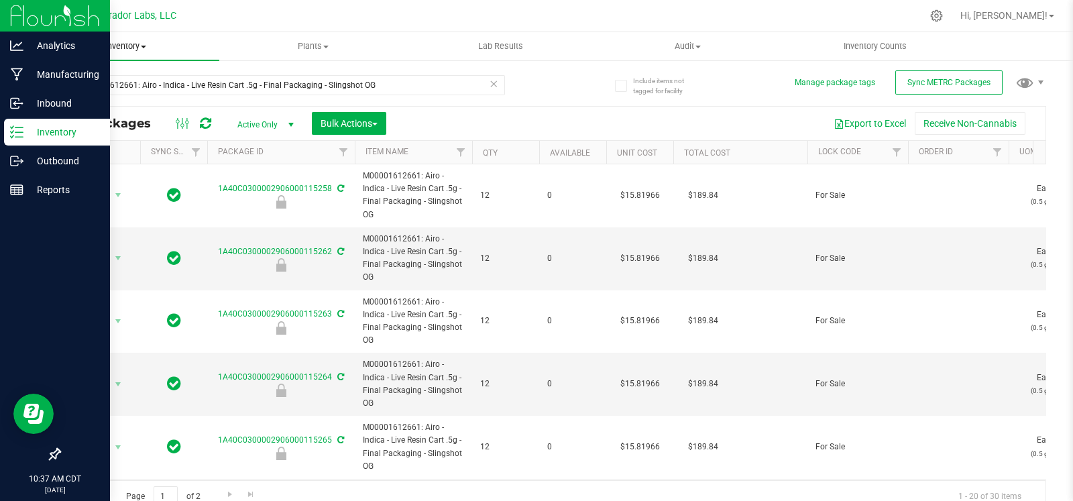
click at [135, 48] on span "Inventory" at bounding box center [125, 46] width 187 height 12
click at [97, 100] on span "All inventory" at bounding box center [77, 96] width 91 height 11
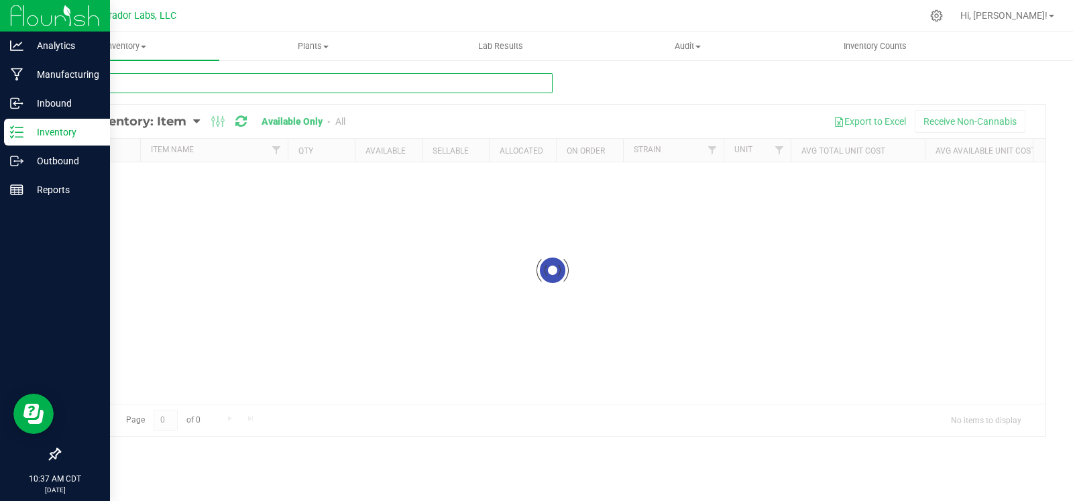
click at [201, 82] on input "text" at bounding box center [306, 83] width 494 height 20
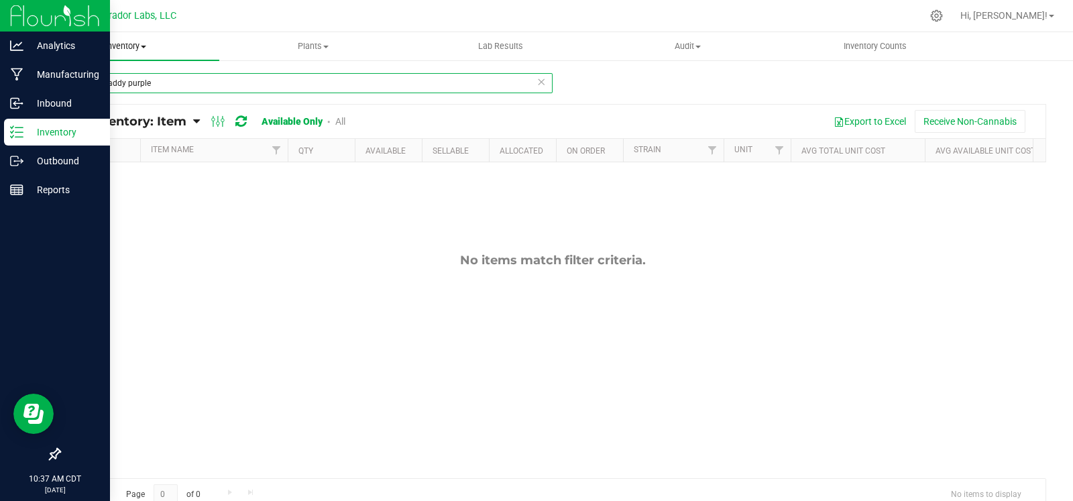
type input "grand daddy purple"
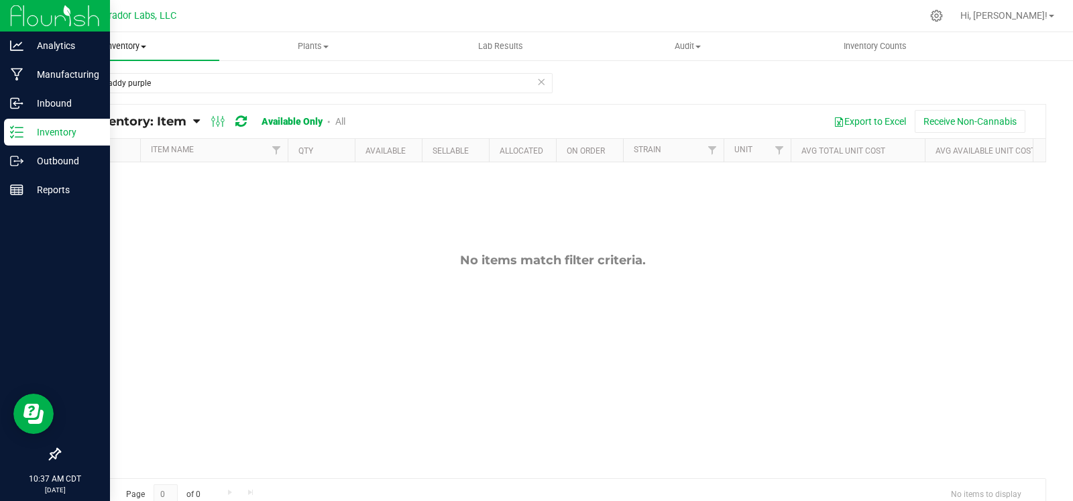
click at [133, 44] on span "Inventory" at bounding box center [125, 46] width 187 height 12
click at [122, 80] on span "All packages" at bounding box center [78, 80] width 92 height 11
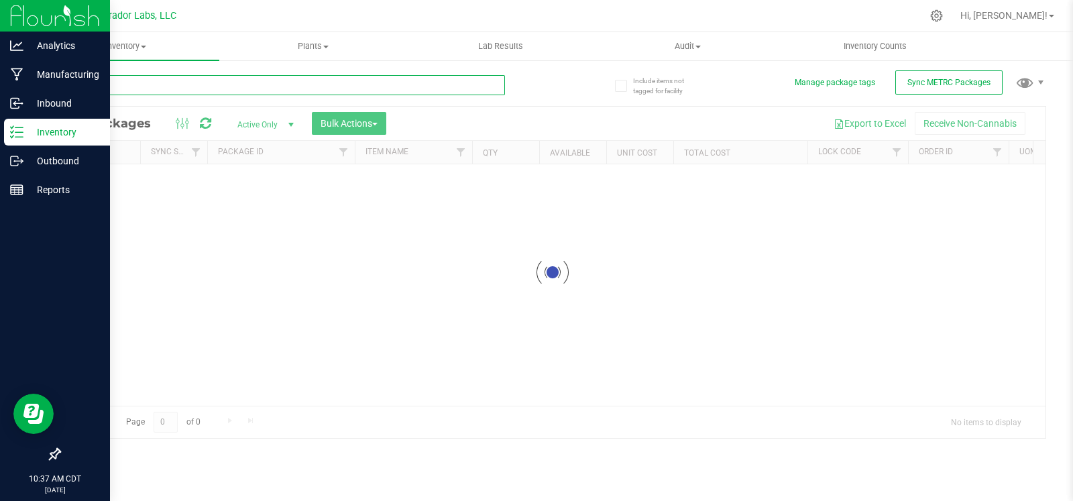
click at [168, 89] on input "text" at bounding box center [282, 85] width 446 height 20
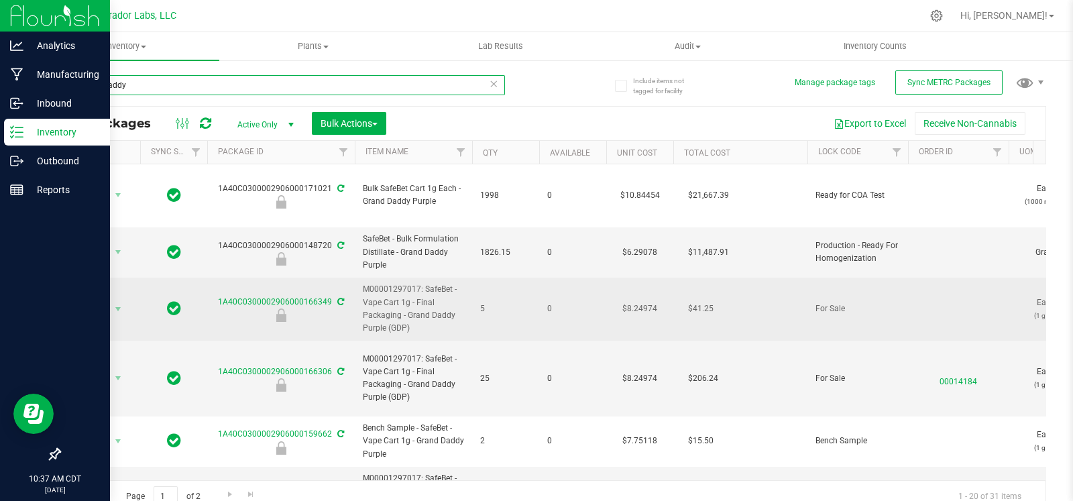
type input "grand daddy"
drag, startPoint x: 412, startPoint y: 302, endPoint x: 356, endPoint y: 273, distance: 62.7
click at [356, 278] on td "M00001297017: SafeBet - Vape Cart 1g - Final Packaging - Grand Daddy Purple (GD…" at bounding box center [413, 309] width 117 height 63
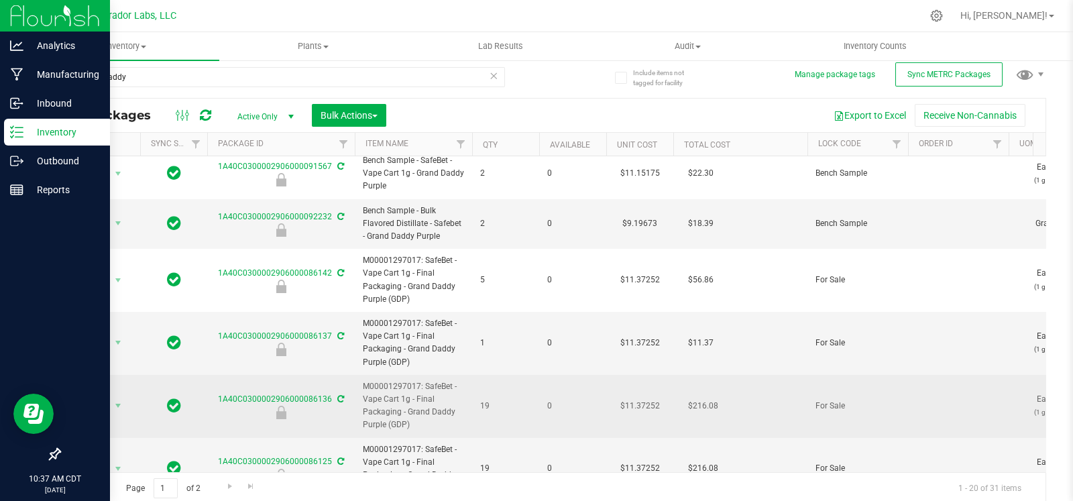
scroll to position [11, 0]
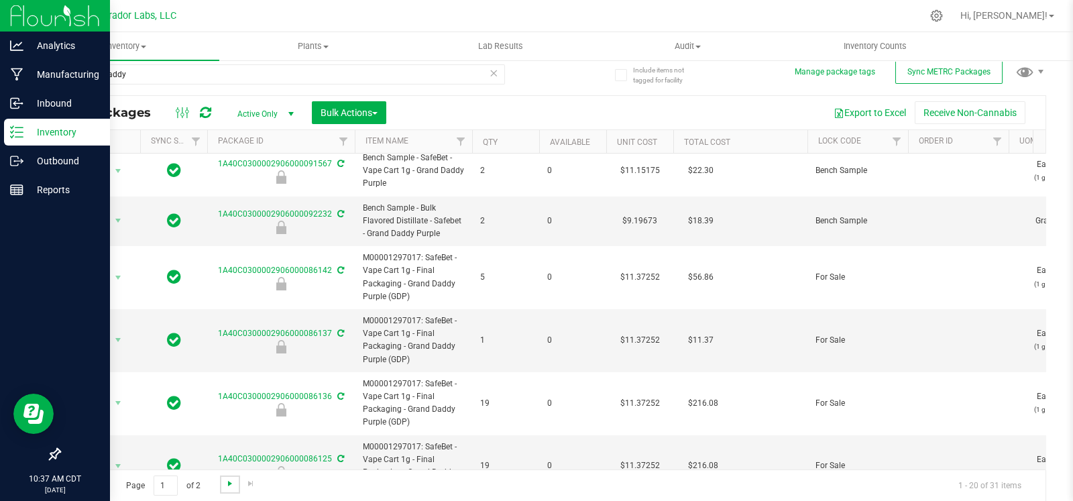
click at [231, 457] on span "Go to the next page" at bounding box center [230, 483] width 11 height 11
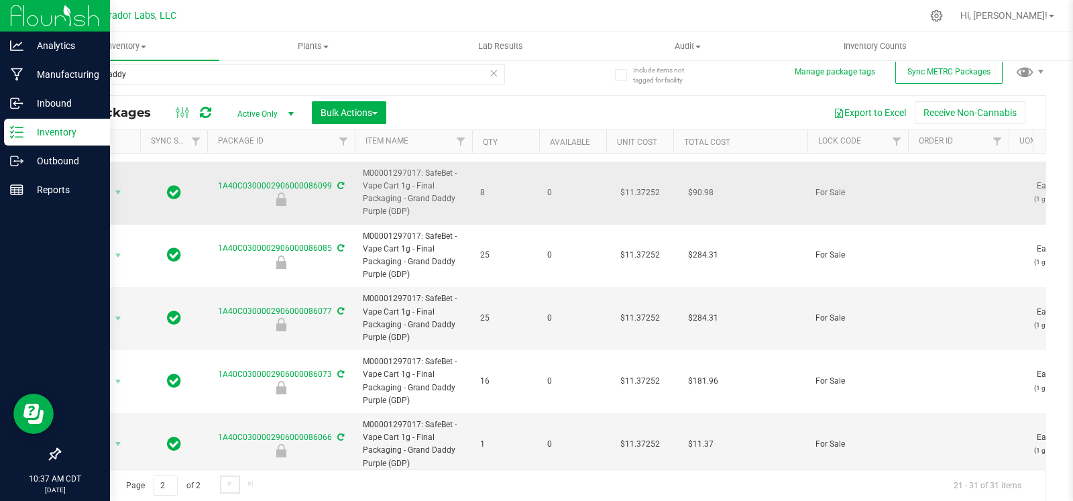
scroll to position [60, 0]
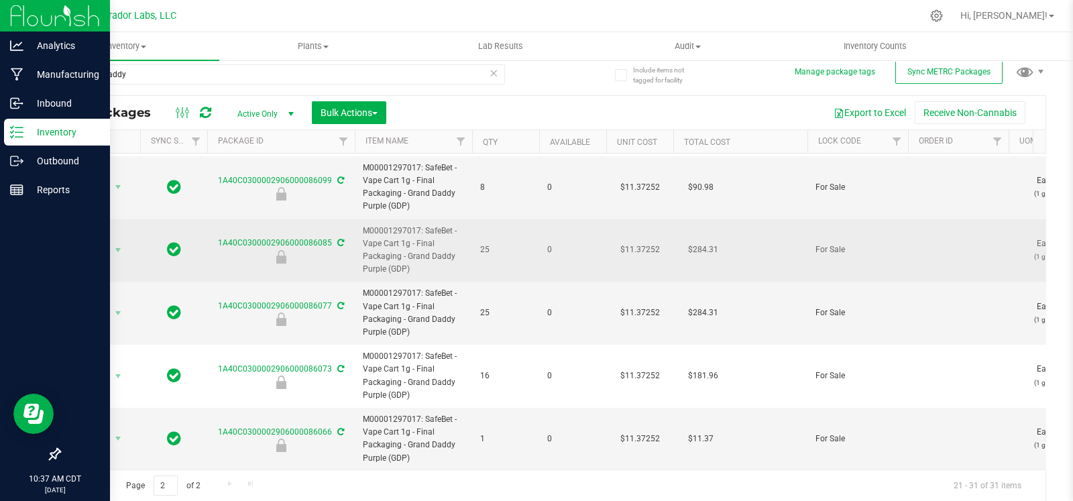
drag, startPoint x: 412, startPoint y: 272, endPoint x: 357, endPoint y: 229, distance: 69.8
click at [357, 229] on td "M00001297017: SafeBet - Vape Cart 1g - Final Packaging - Grand Daddy Purple (GD…" at bounding box center [413, 250] width 117 height 63
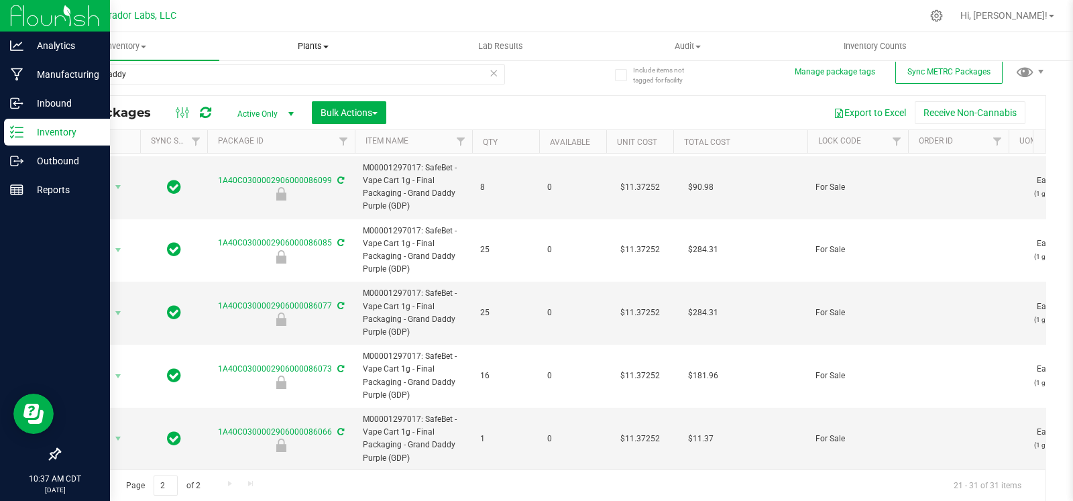
copy span "M00001297017: SafeBet - Vape Cart 1g - Final Packaging - Grand Daddy Purple (GD…"
click at [131, 43] on span "Inventory" at bounding box center [125, 46] width 187 height 12
click at [115, 92] on span "All inventory" at bounding box center [77, 96] width 91 height 11
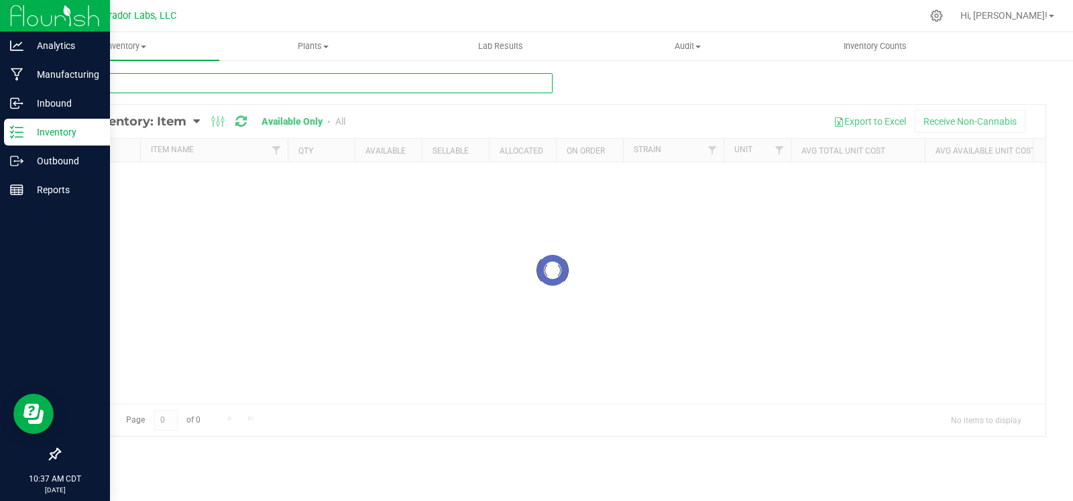
click at [119, 85] on input "text" at bounding box center [306, 83] width 494 height 20
paste input "M00001297017: SafeBet - Vape Cart 1g - Final Packaging - Grand Daddy Purple (GD…"
type input "M00001297017: SafeBet - Vape Cart 1g - Final Packaging - Grand Daddy Purple (GD…"
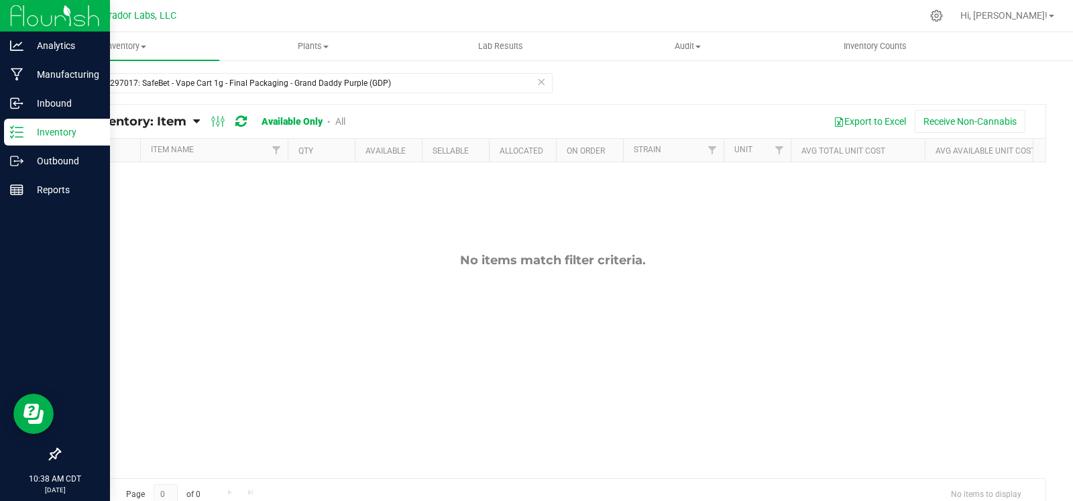
click at [329, 116] on span at bounding box center [329, 121] width 9 height 11
click at [338, 117] on link "All" at bounding box center [340, 121] width 10 height 11
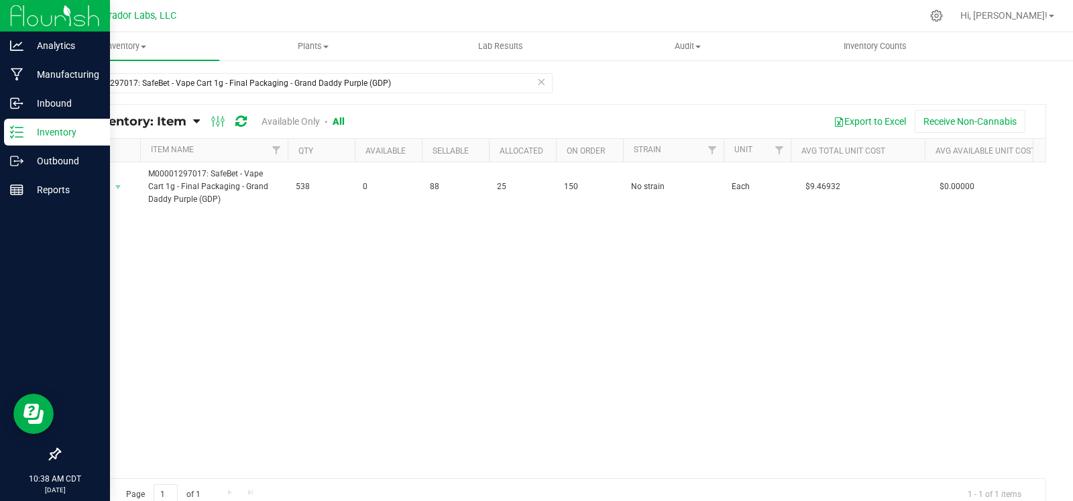
click at [536, 84] on icon at bounding box center [540, 81] width 9 height 16
click at [144, 44] on span "Inventory" at bounding box center [125, 46] width 187 height 12
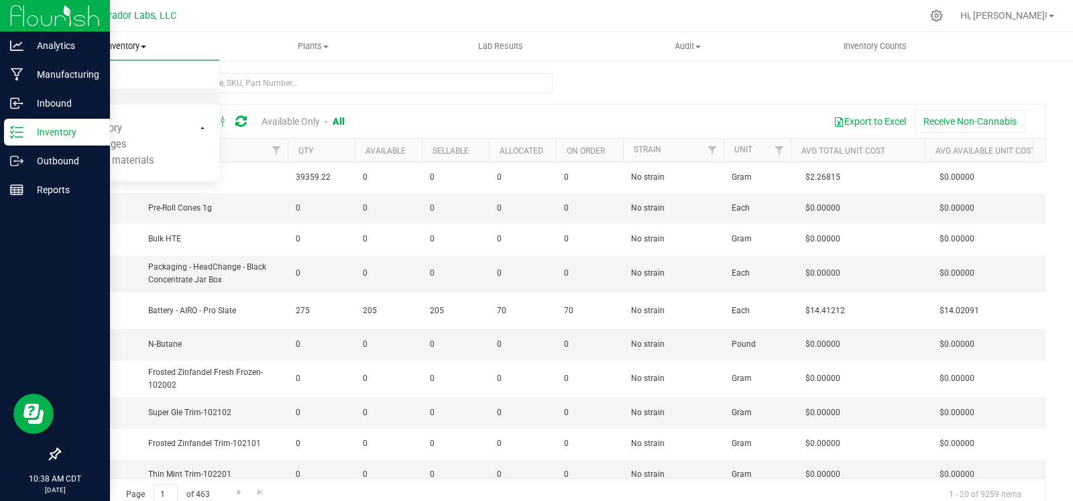
click at [113, 94] on span "All inventory" at bounding box center [77, 96] width 91 height 11
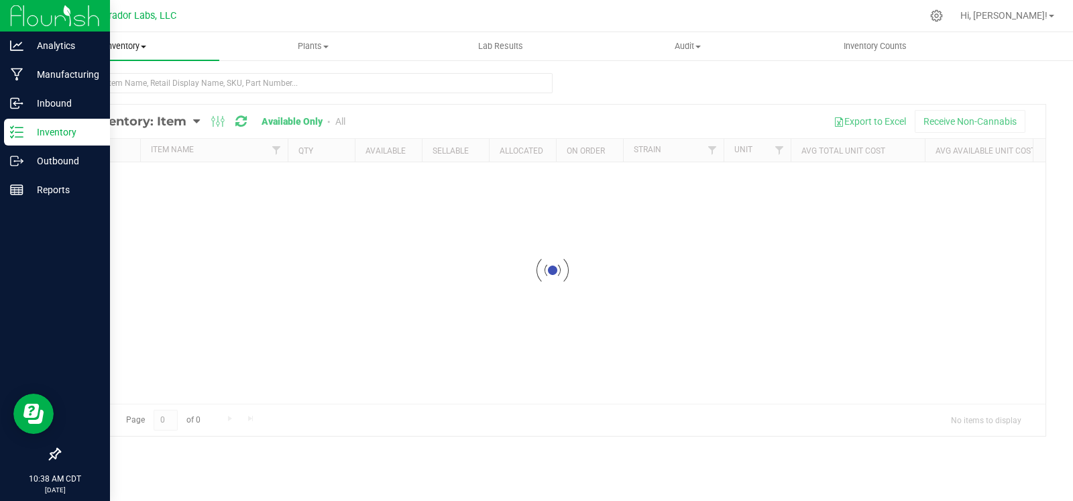
click at [127, 45] on span "Inventory" at bounding box center [125, 46] width 187 height 12
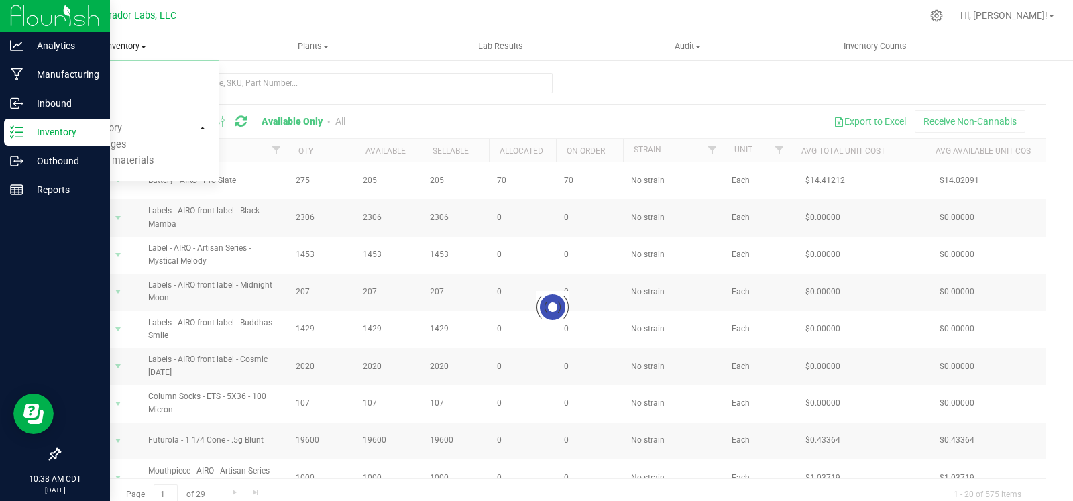
click at [97, 75] on span "All packages" at bounding box center [78, 80] width 92 height 11
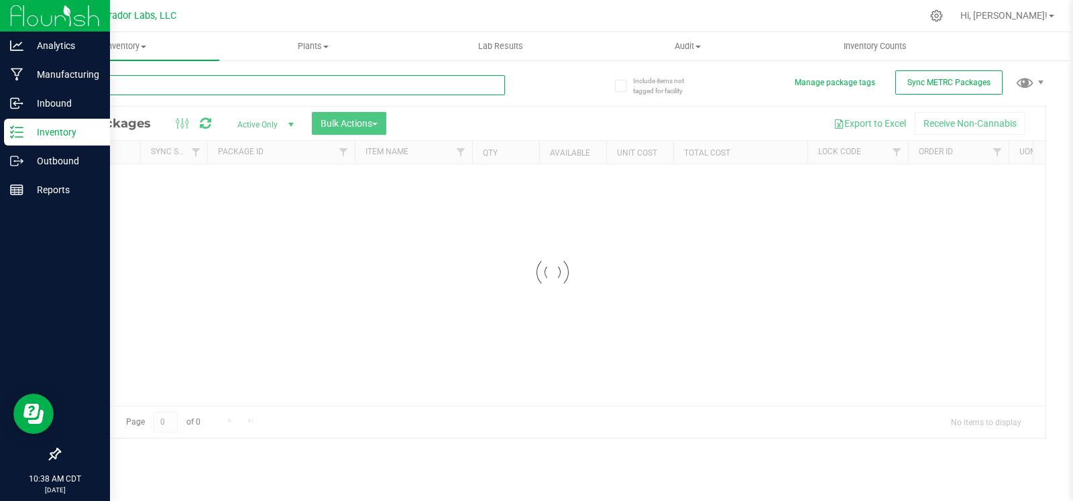
click at [97, 76] on input "text" at bounding box center [282, 85] width 446 height 20
paste input "M00001297017: SafeBet - Vape Cart 1g - Final Packaging - Grand Daddy Purple (GD…"
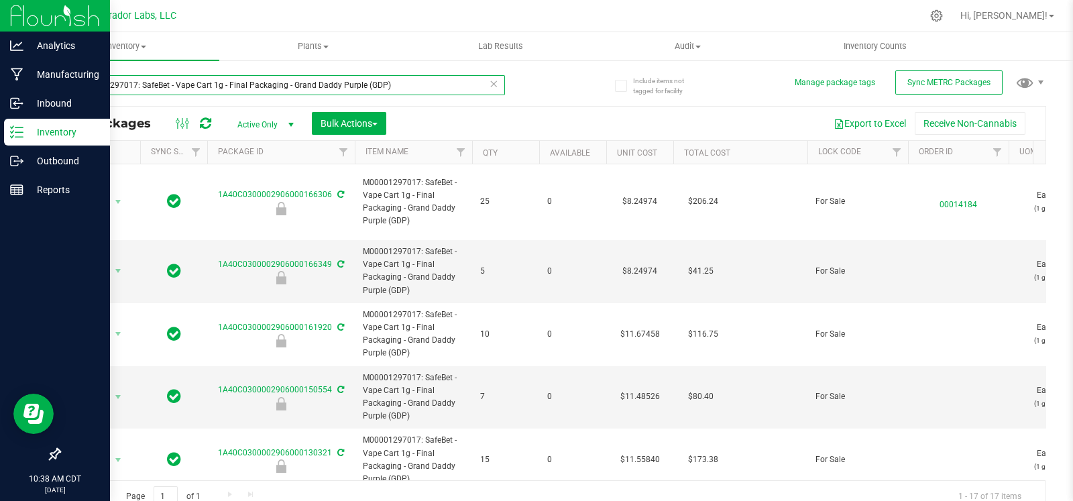
type input "M00001297017: SafeBet - Vape Cart 1g - Final Packaging - Grand Daddy Purple (GD…"
click at [518, 154] on th "Qty" at bounding box center [505, 152] width 67 height 23
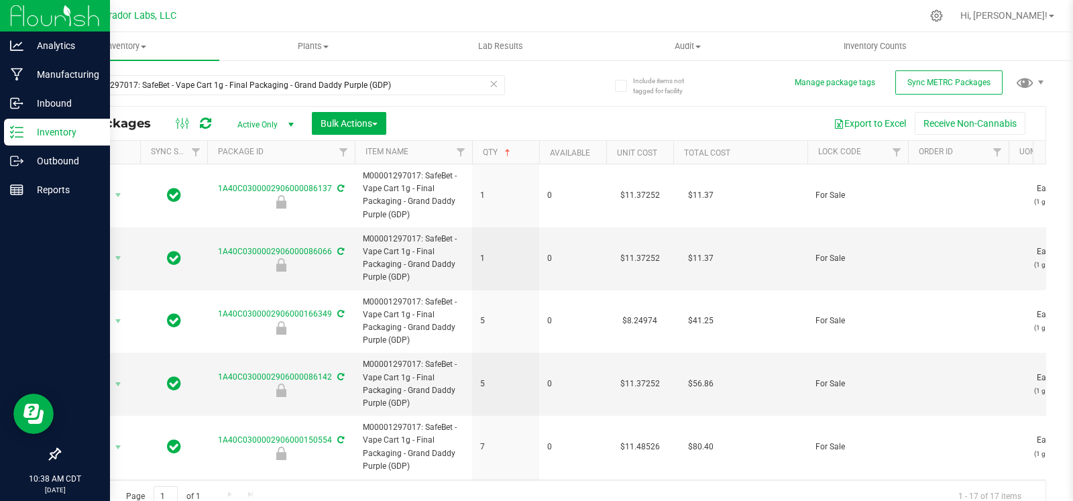
click at [518, 154] on th "Qty" at bounding box center [505, 152] width 67 height 23
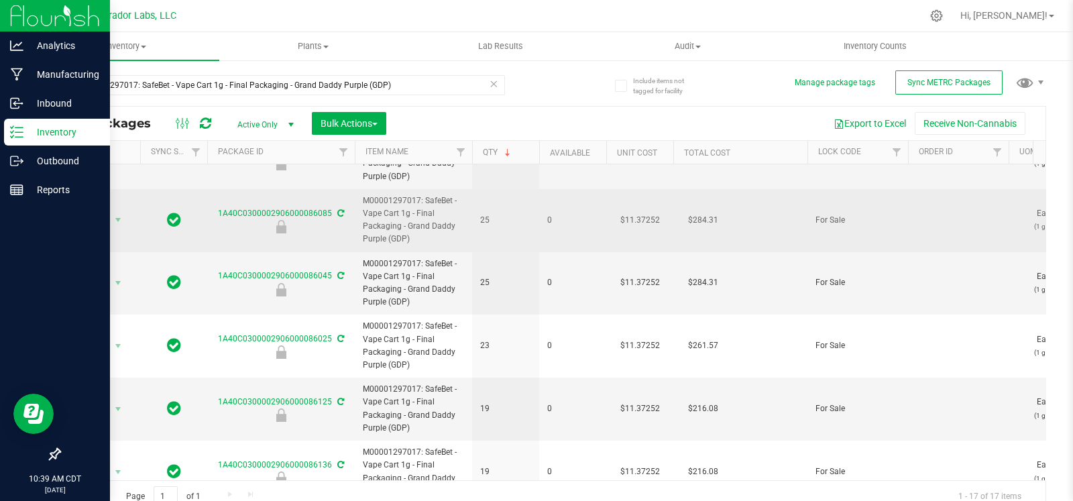
scroll to position [119, 0]
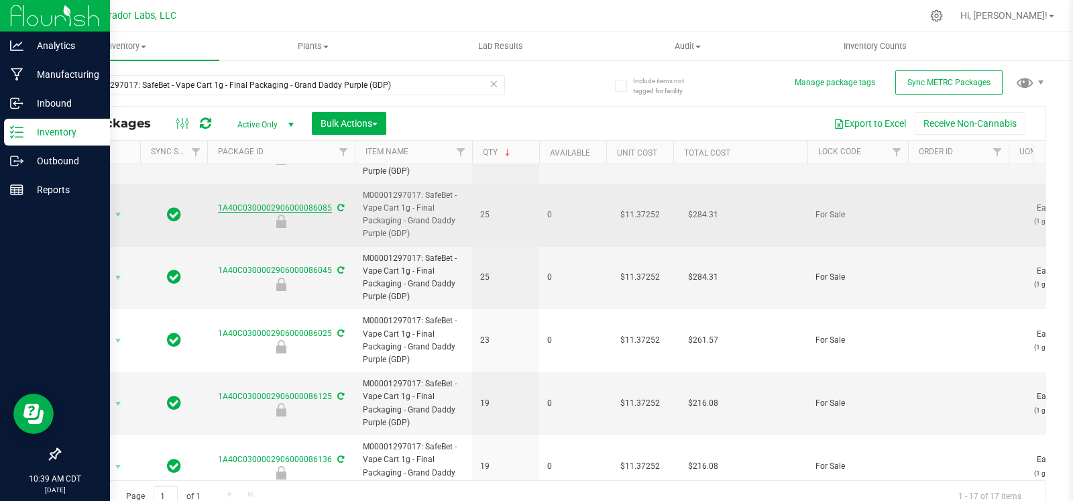
click at [301, 203] on link "1A40C0300002906000086085" at bounding box center [275, 207] width 114 height 9
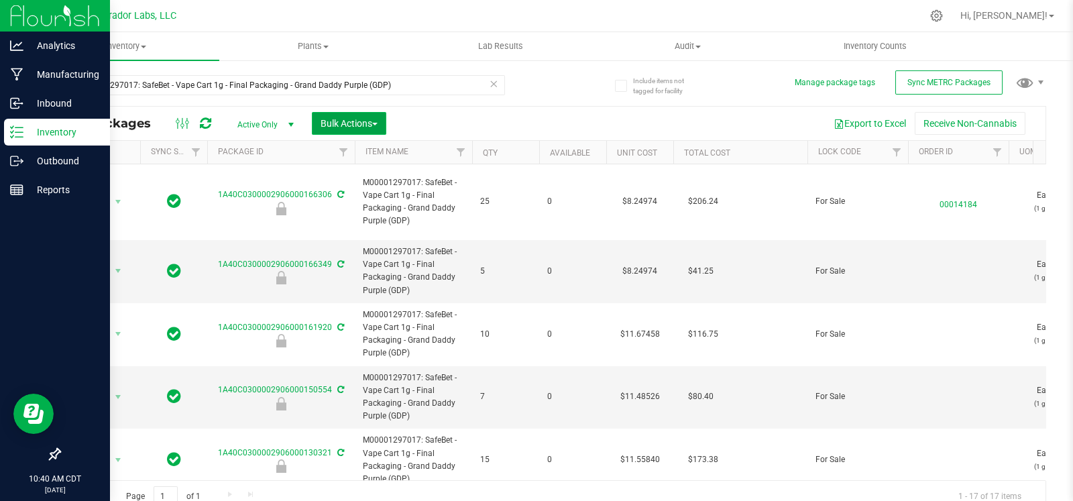
click at [342, 123] on span "Bulk Actions" at bounding box center [349, 123] width 57 height 11
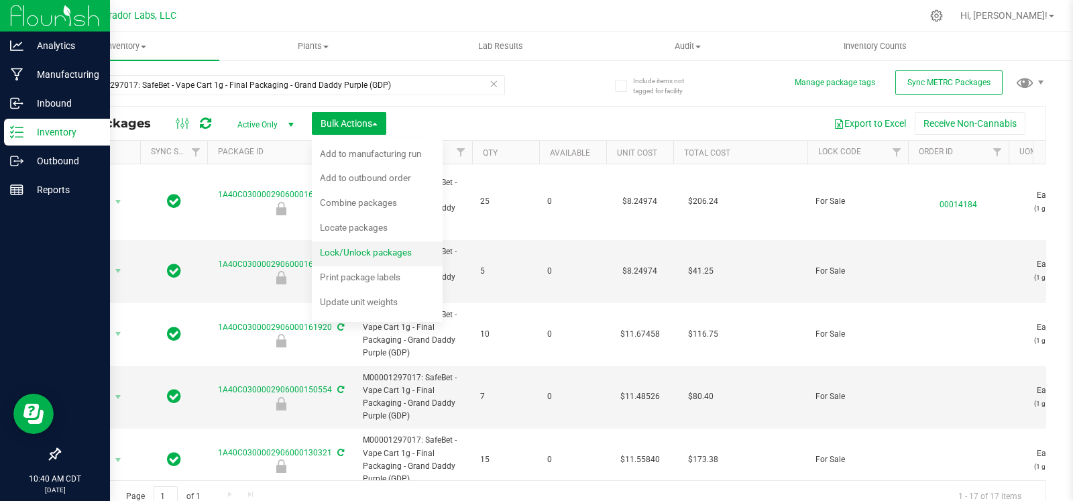
click at [359, 251] on span "Lock/Unlock packages" at bounding box center [366, 252] width 92 height 11
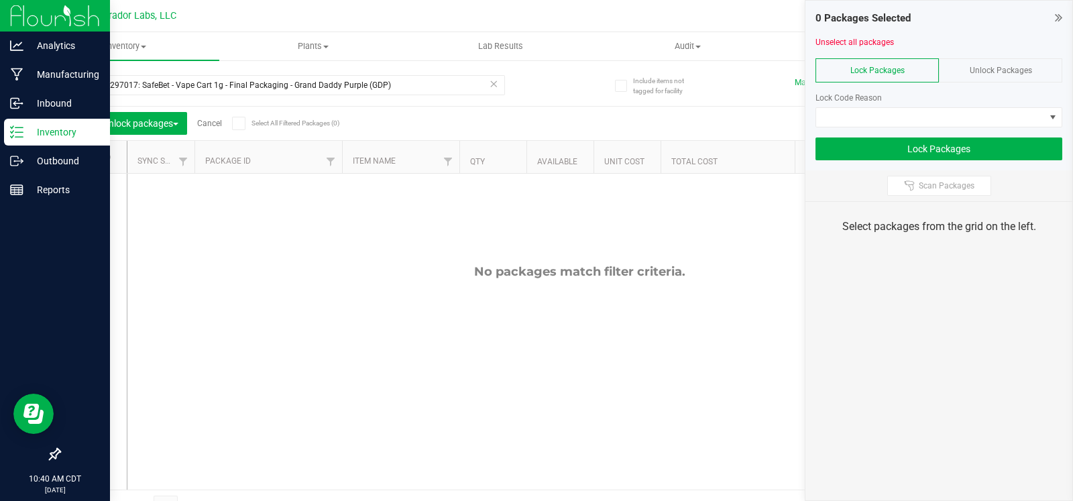
click at [1000, 66] on span "Unlock Packages" at bounding box center [1001, 70] width 62 height 9
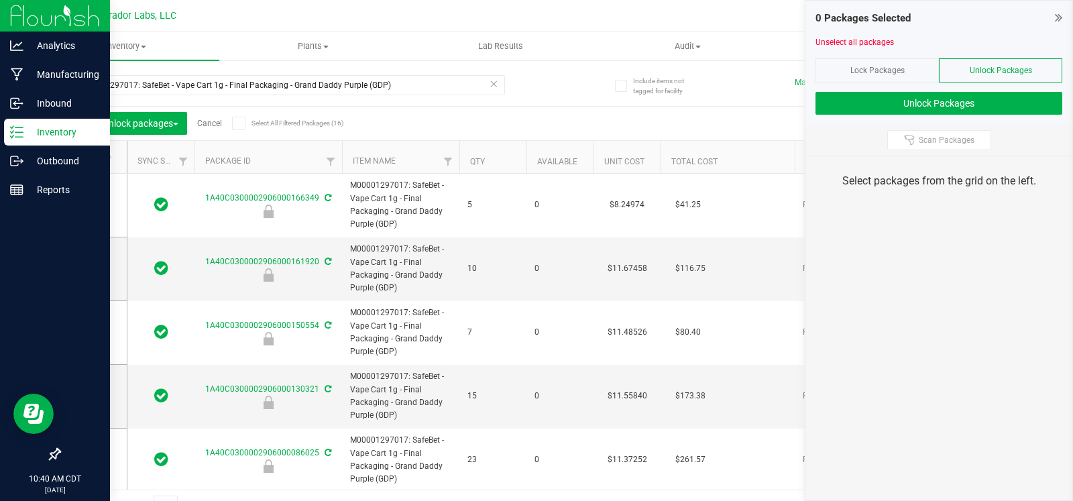
click at [500, 156] on th "Qty" at bounding box center [492, 157] width 67 height 33
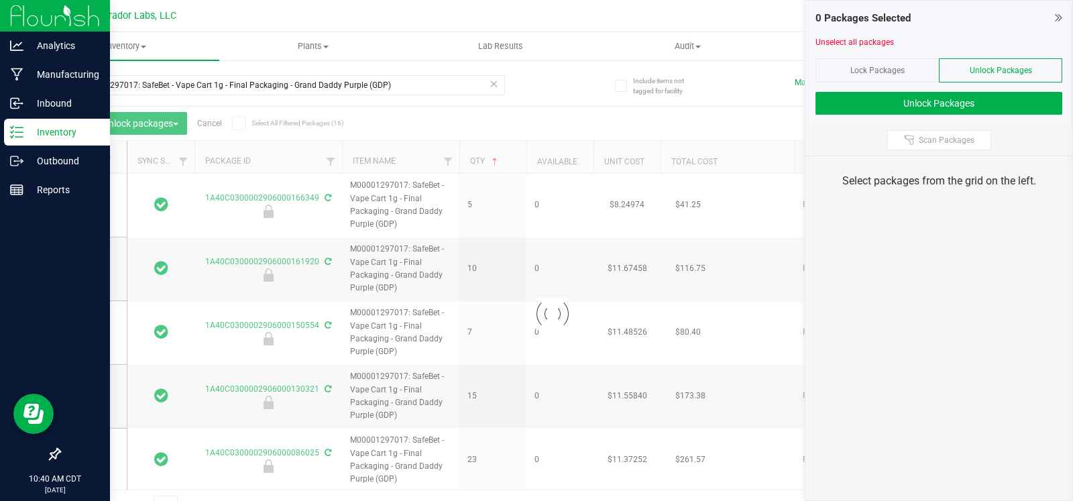
click at [504, 160] on th "Qty" at bounding box center [492, 157] width 67 height 33
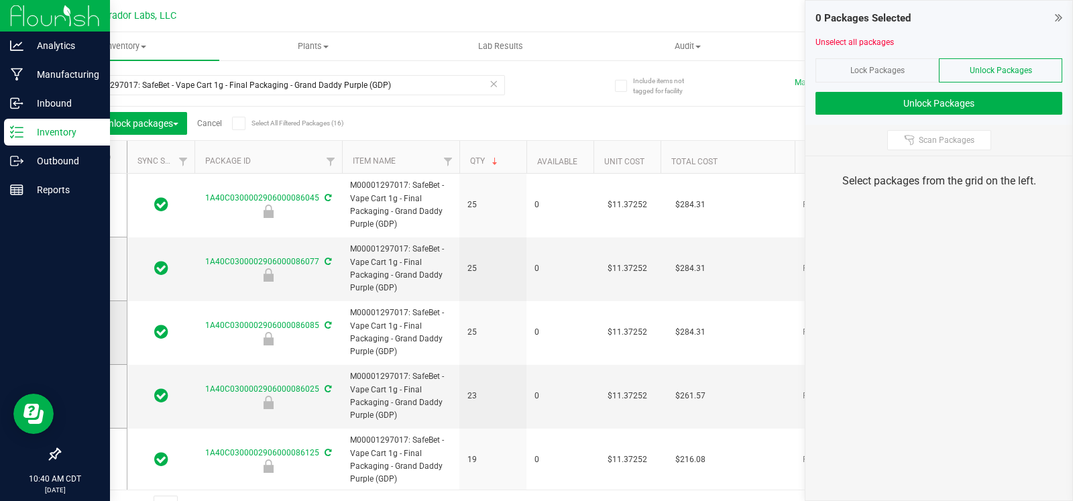
click at [94, 334] on span at bounding box center [90, 332] width 13 height 13
click at [0, 0] on input "checkbox" at bounding box center [0, 0] width 0 height 0
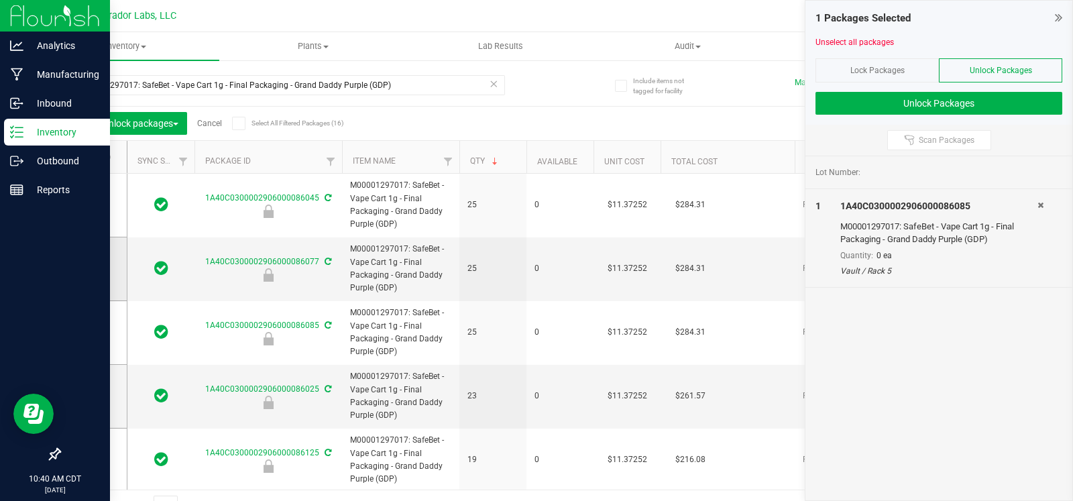
click at [94, 272] on span at bounding box center [90, 268] width 13 height 13
click at [0, 0] on input "checkbox" at bounding box center [0, 0] width 0 height 0
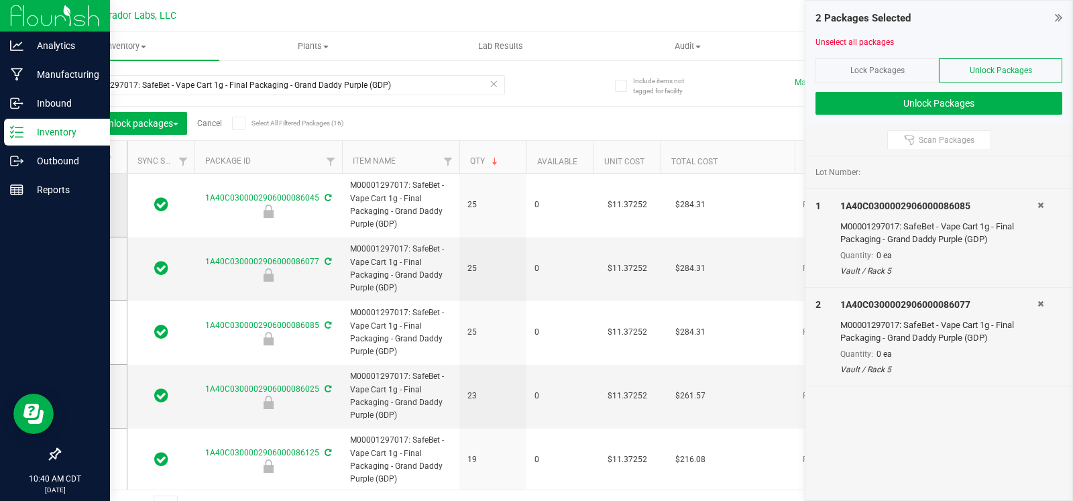
click at [88, 205] on icon at bounding box center [89, 205] width 9 height 0
click at [0, 0] on input "checkbox" at bounding box center [0, 0] width 0 height 0
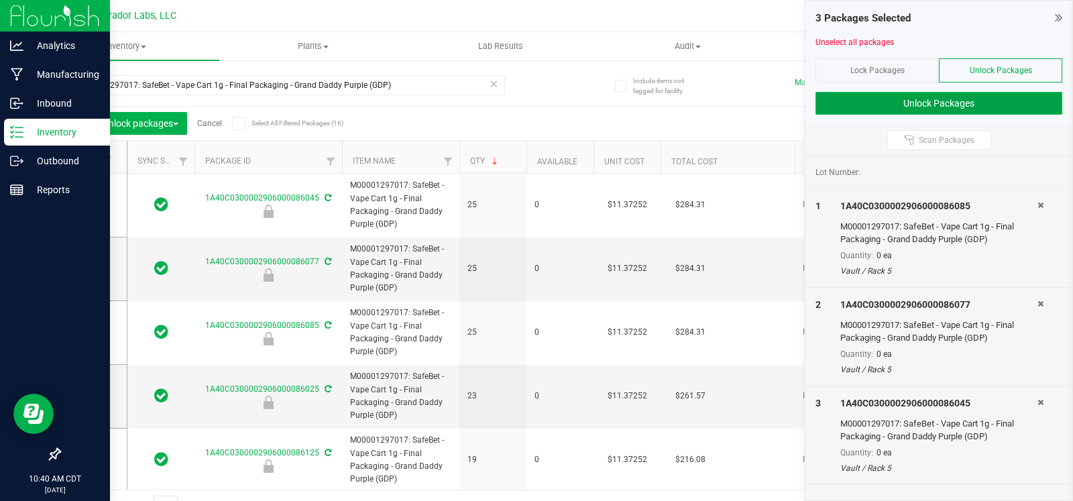
click at [925, 102] on button "Unlock Packages" at bounding box center [938, 103] width 247 height 23
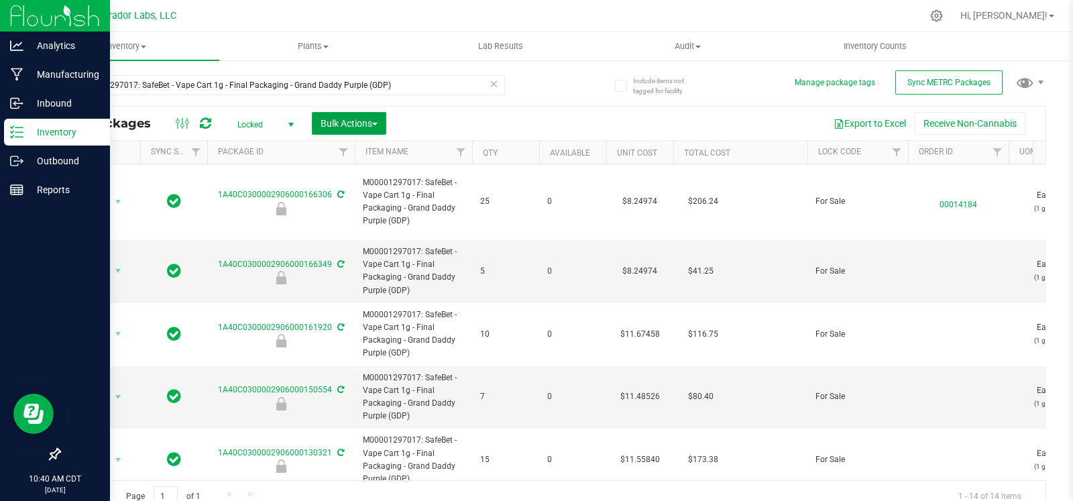
click at [330, 118] on span "Bulk Actions" at bounding box center [349, 123] width 57 height 11
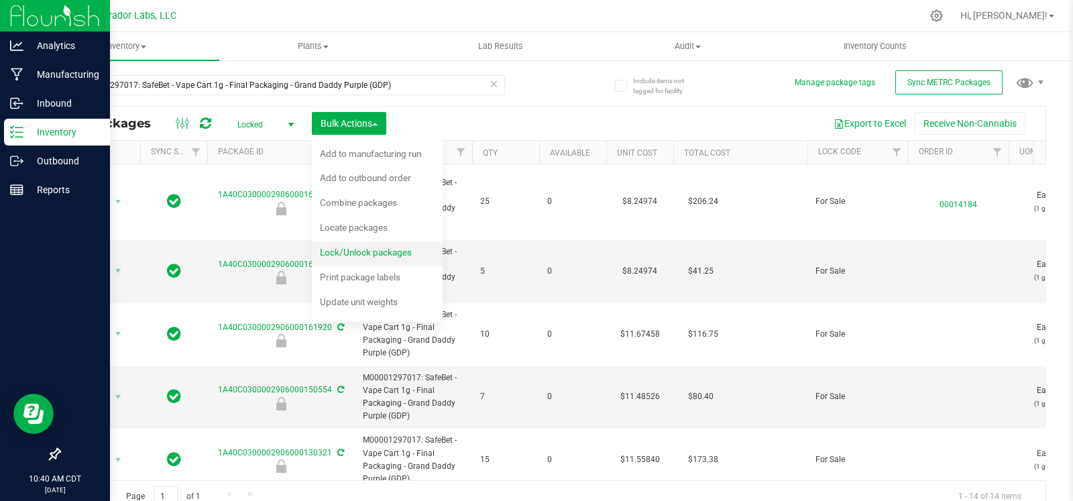
click at [342, 247] on span "Lock/Unlock packages" at bounding box center [366, 252] width 92 height 11
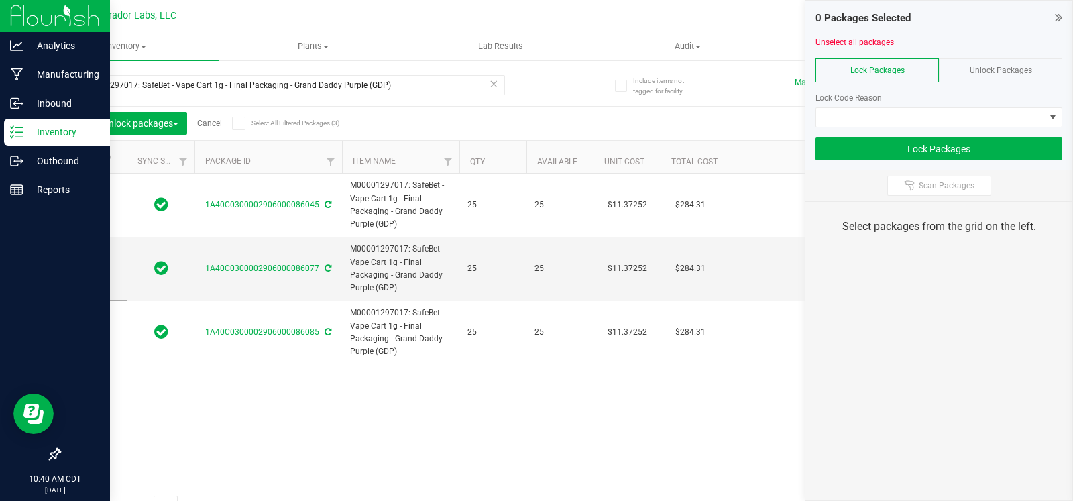
click at [93, 159] on span at bounding box center [88, 156] width 13 height 13
click at [0, 0] on input "checkbox" at bounding box center [0, 0] width 0 height 0
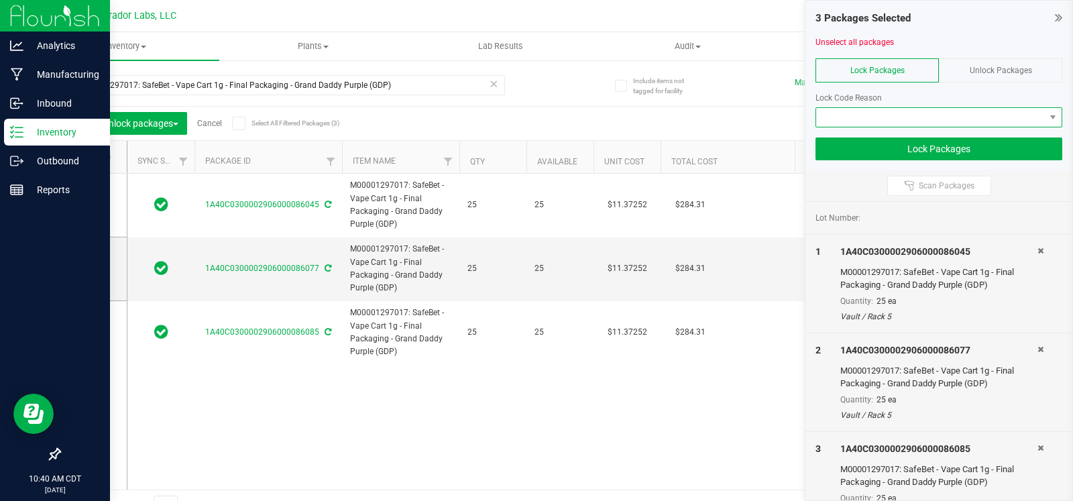
click at [942, 109] on span at bounding box center [930, 117] width 229 height 19
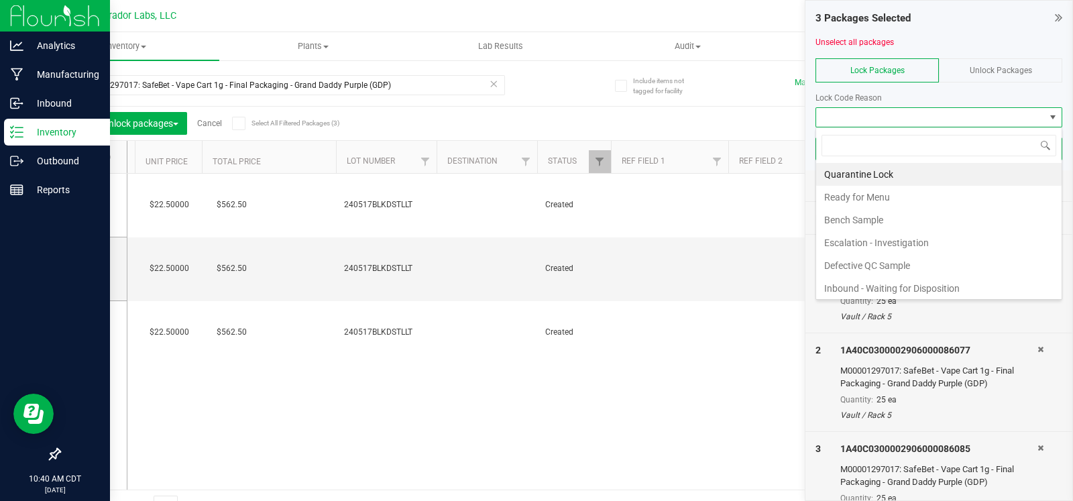
scroll to position [0, 1477]
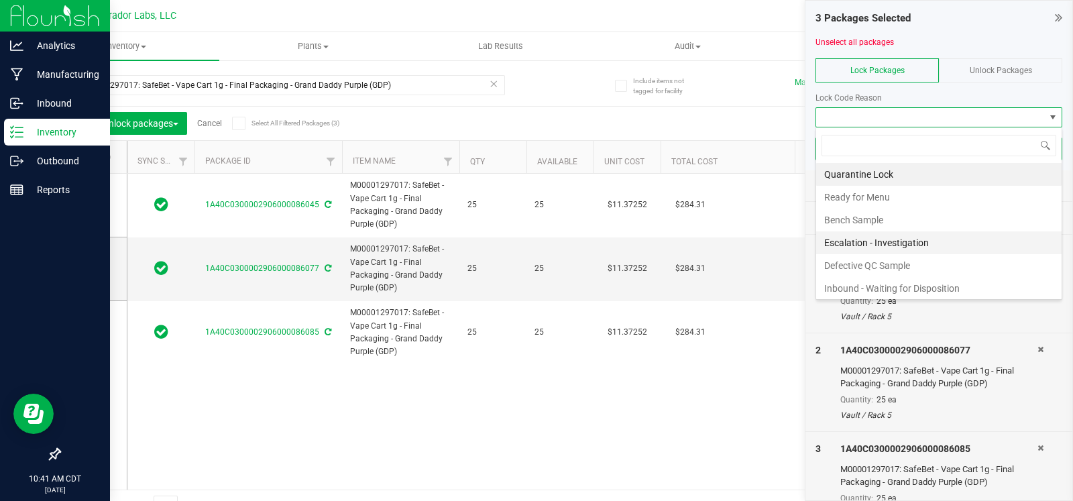
click at [925, 236] on li "Escalation - Investigation" at bounding box center [938, 242] width 245 height 23
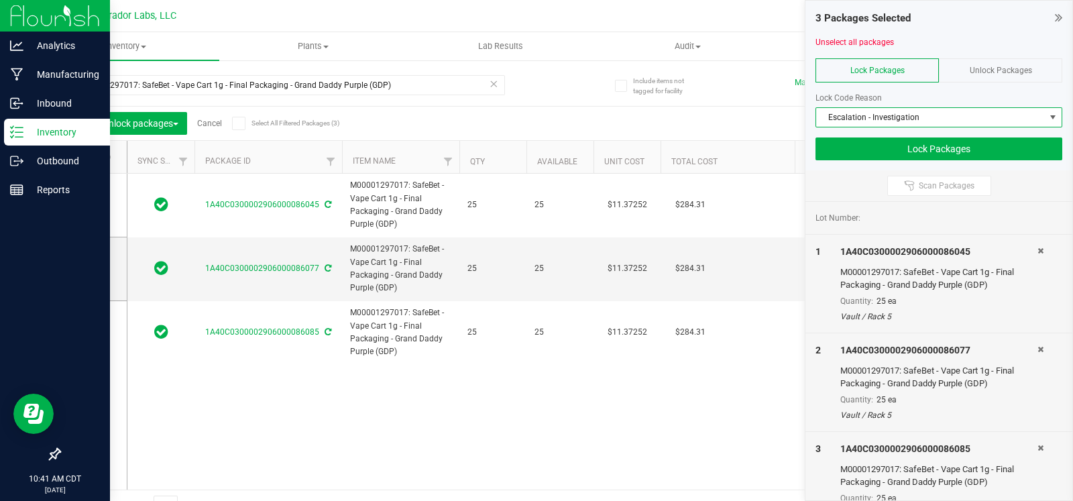
click at [1005, 115] on span "Escalation - Investigation" at bounding box center [930, 117] width 229 height 19
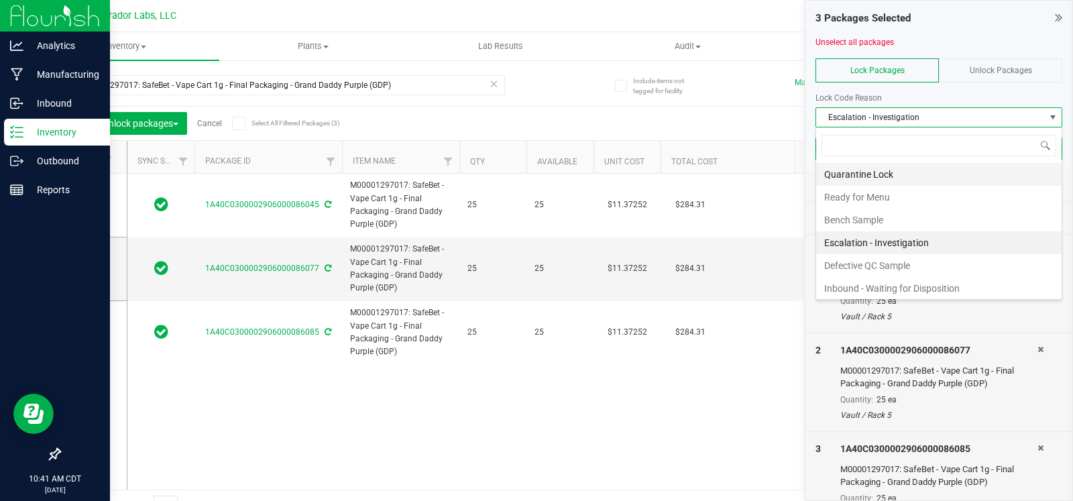
click at [961, 171] on li "Quarantine Lock" at bounding box center [938, 174] width 245 height 23
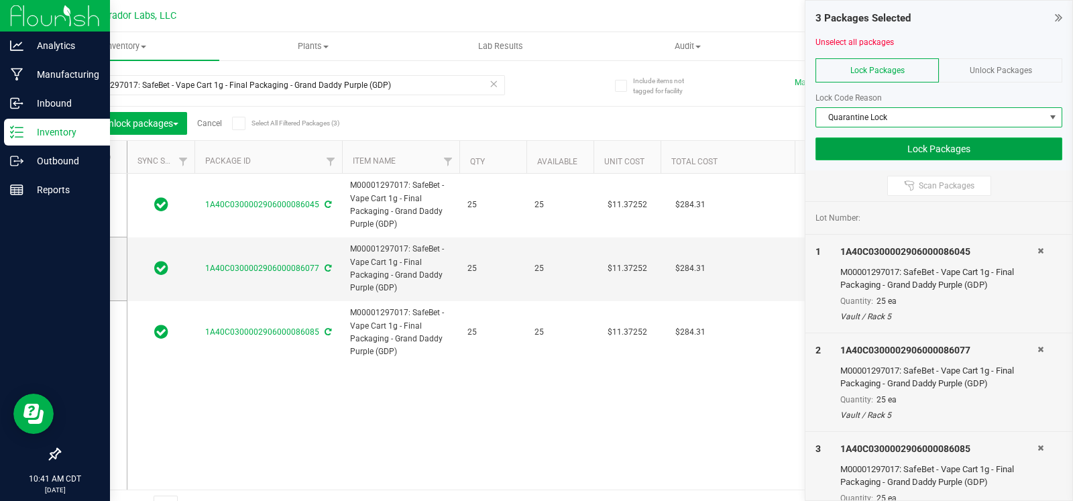
click at [952, 143] on button "Lock Packages" at bounding box center [938, 148] width 247 height 23
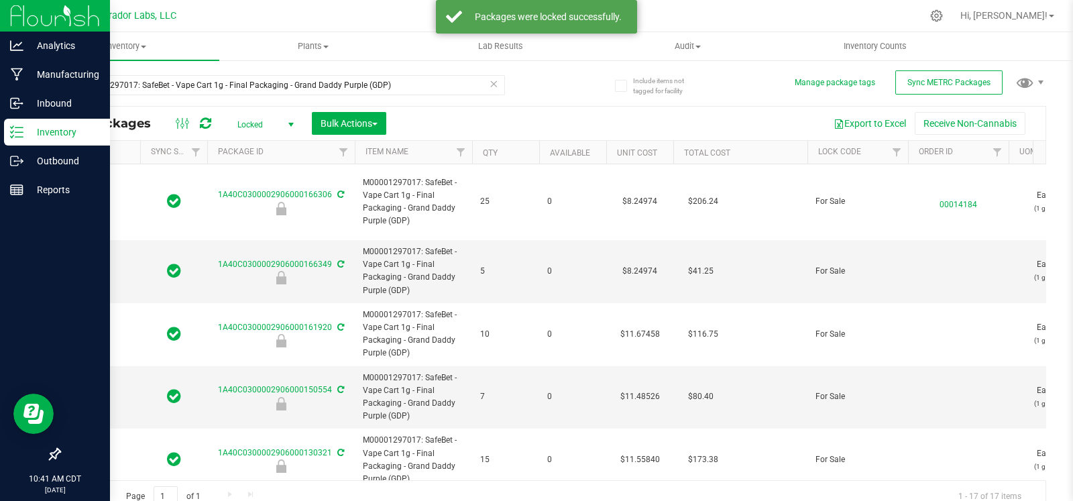
click at [491, 85] on icon at bounding box center [493, 83] width 9 height 16
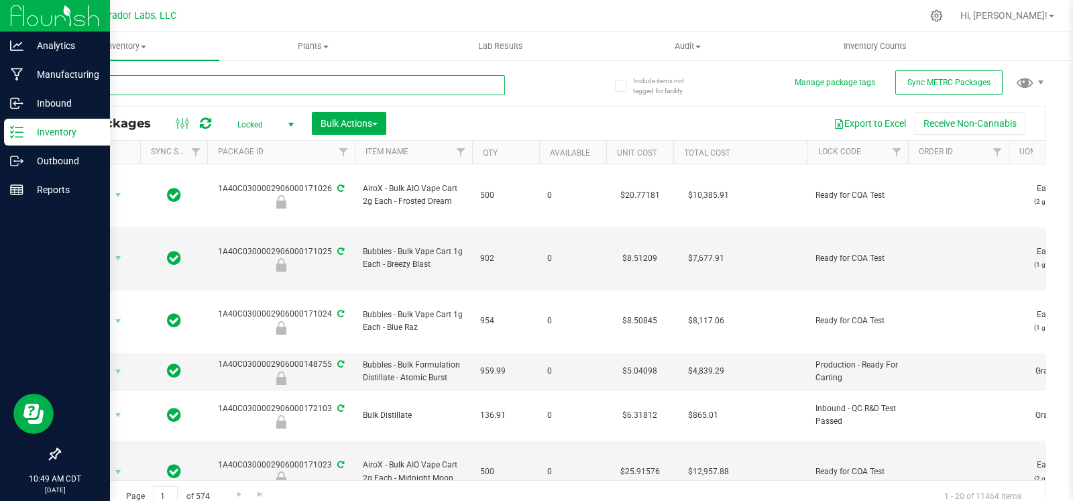
click at [173, 87] on input "text" at bounding box center [282, 85] width 446 height 20
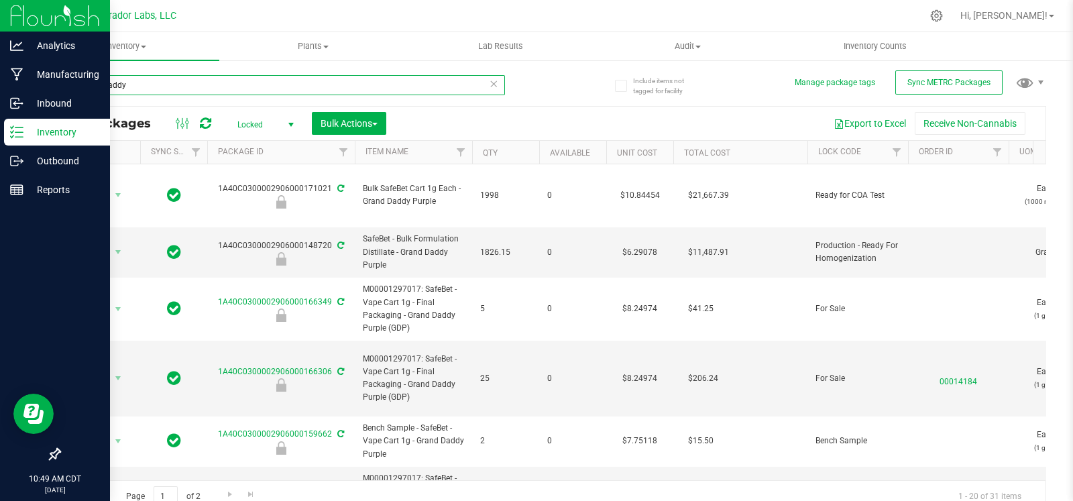
type input "grand daddy"
click at [512, 151] on th "Qty" at bounding box center [505, 152] width 67 height 23
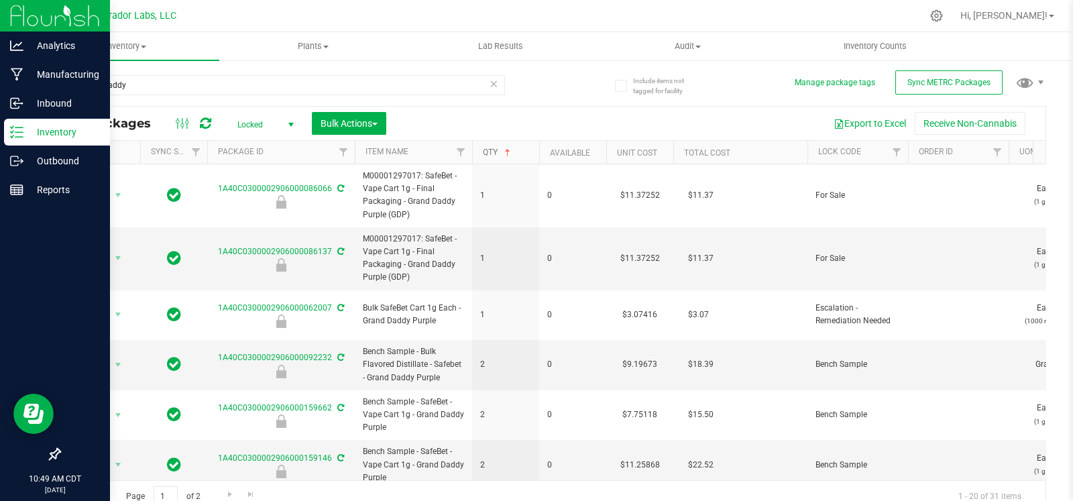
click at [512, 151] on span at bounding box center [507, 153] width 11 height 11
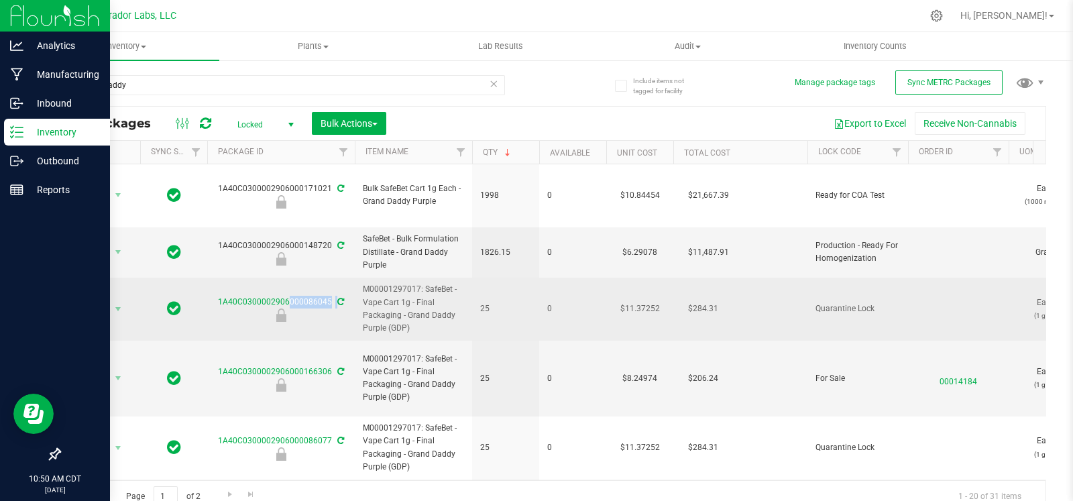
drag, startPoint x: 333, startPoint y: 273, endPoint x: 211, endPoint y: 276, distance: 122.1
click at [211, 296] on div "1A40C0300002906000086045" at bounding box center [281, 309] width 152 height 26
copy div "1A40C0300002906000086045"
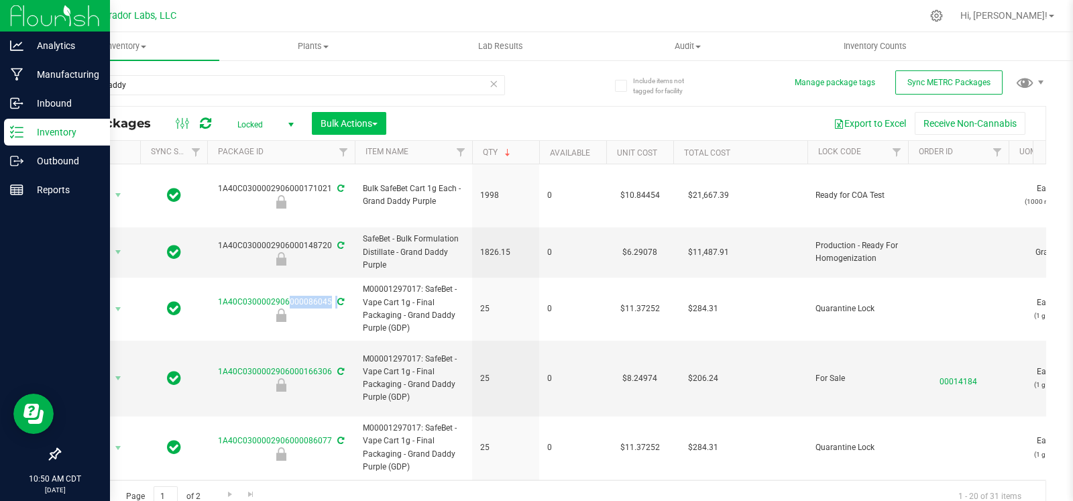
drag, startPoint x: 298, startPoint y: 122, endPoint x: 320, endPoint y: 119, distance: 22.4
click at [0, 0] on div "Locked Active Only Lab Samples Locked All External Internal" at bounding box center [0, 0] width 0 height 0
click at [322, 119] on span "Bulk Actions" at bounding box center [349, 123] width 57 height 11
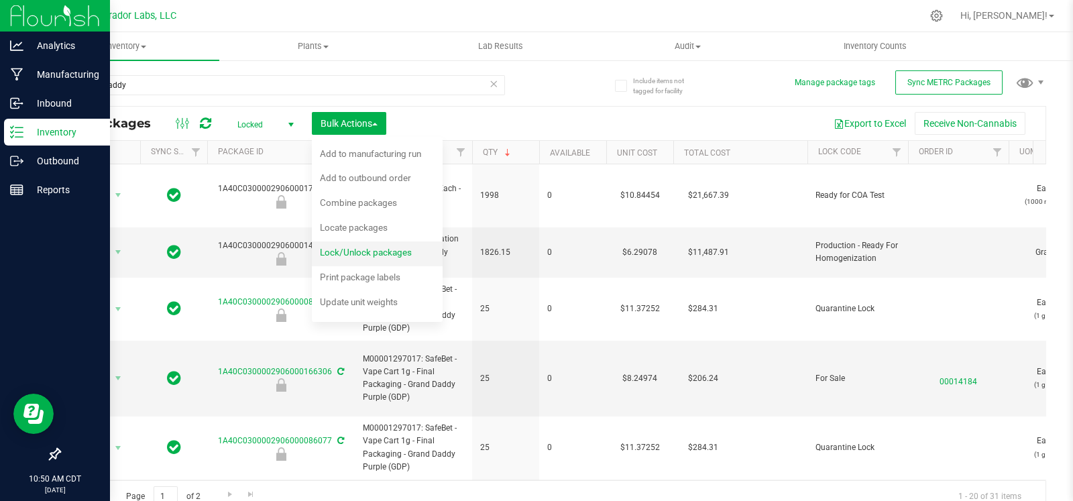
click at [353, 256] on span "Lock/Unlock packages" at bounding box center [366, 252] width 92 height 11
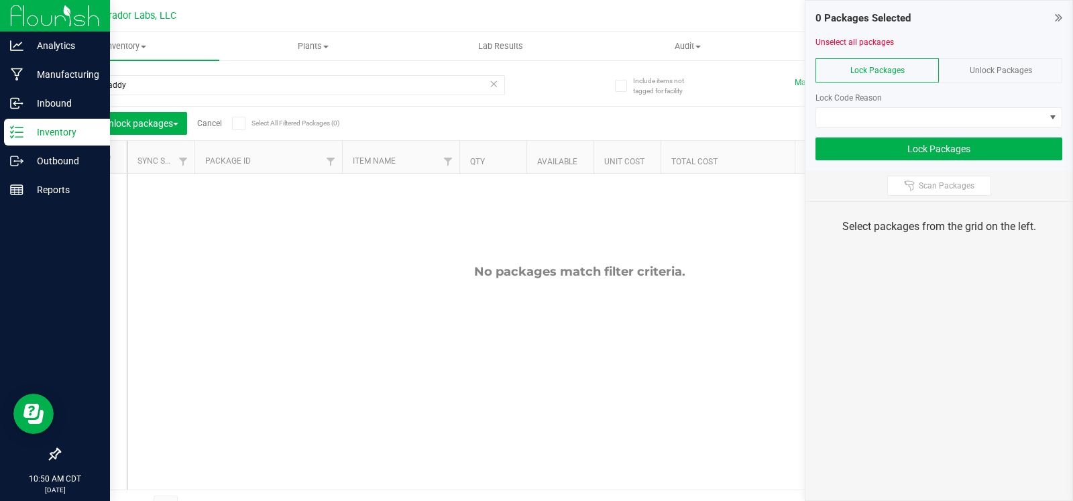
click at [999, 68] on span "Unlock Packages" at bounding box center [1001, 70] width 62 height 9
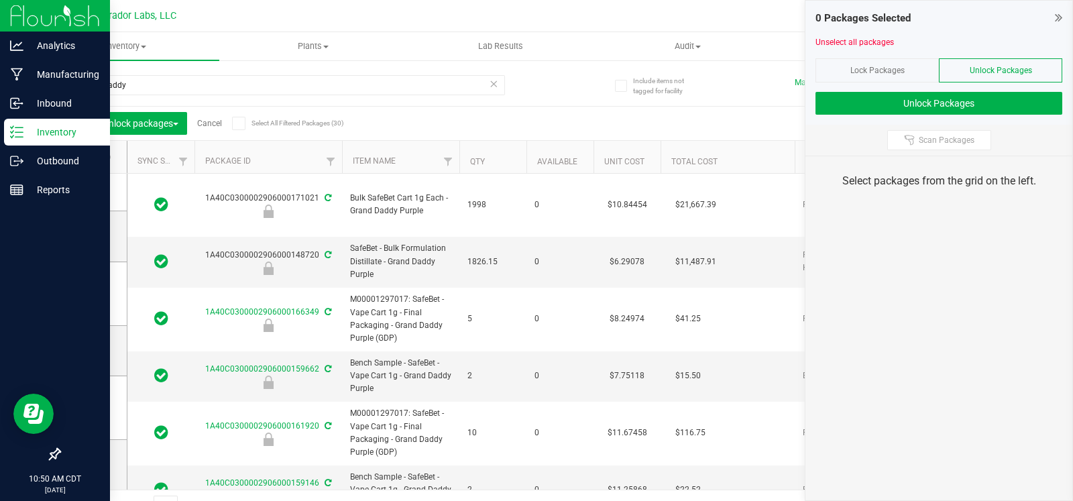
click at [500, 162] on th "Qty" at bounding box center [492, 157] width 67 height 33
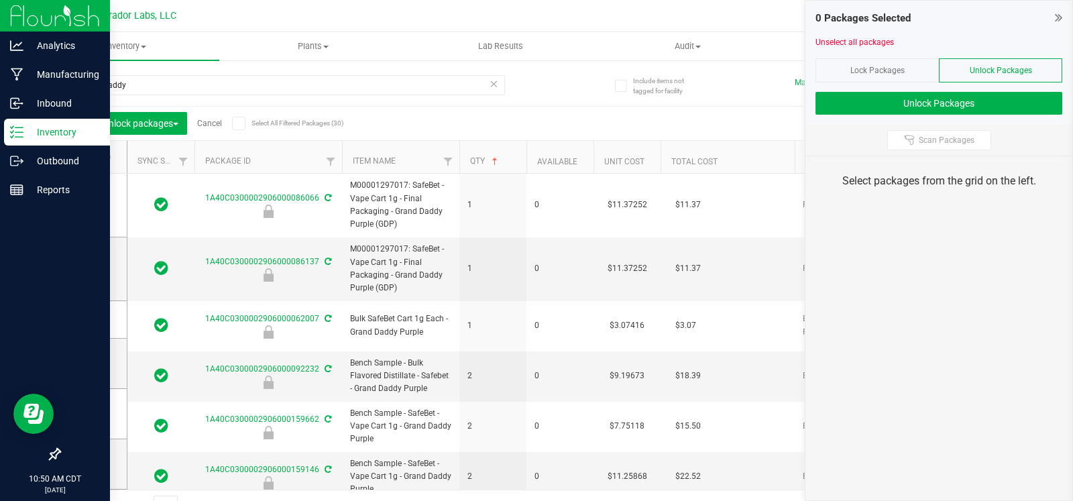
click at [500, 162] on th "Qty" at bounding box center [492, 157] width 67 height 33
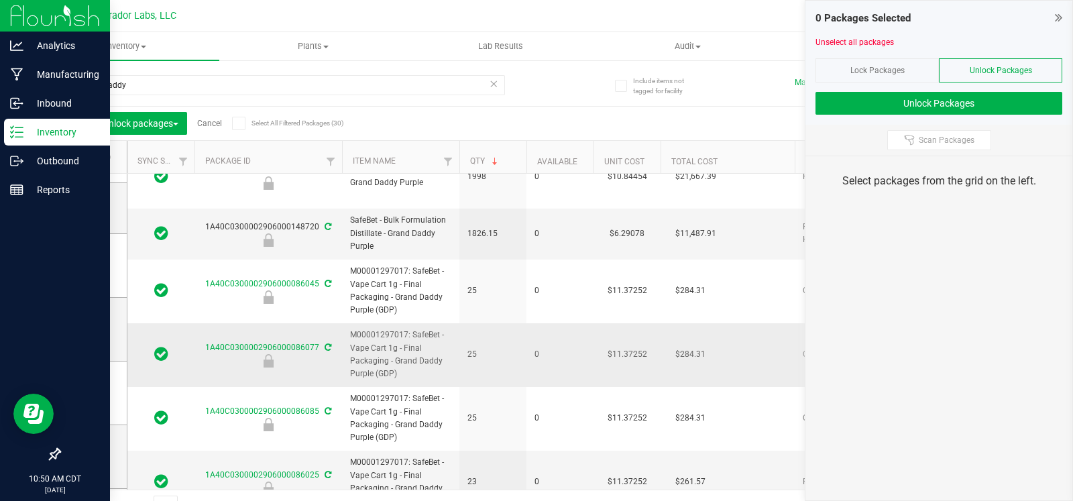
scroll to position [42, 0]
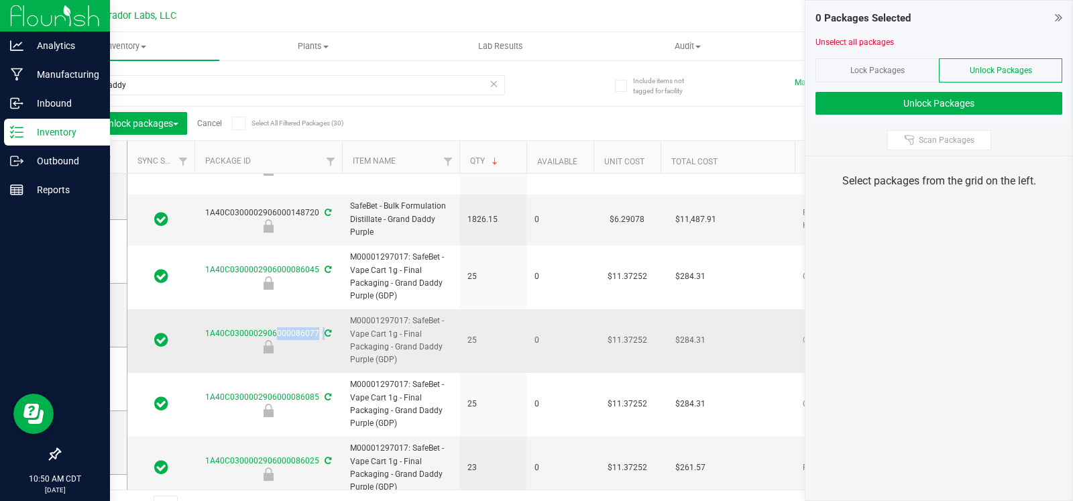
drag, startPoint x: 322, startPoint y: 306, endPoint x: 205, endPoint y: 310, distance: 117.4
click at [205, 327] on div "1A40C0300002906000086077" at bounding box center [268, 340] width 152 height 26
copy div "1A40C0300002906000086077"
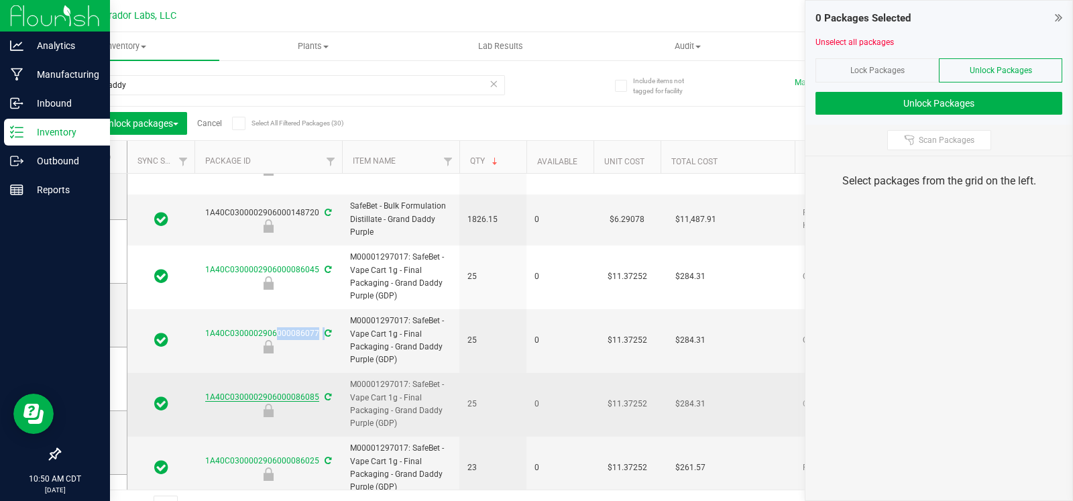
drag, startPoint x: 320, startPoint y: 370, endPoint x: 292, endPoint y: 373, distance: 28.3
click at [292, 391] on div "1A40C0300002906000086085" at bounding box center [268, 404] width 152 height 26
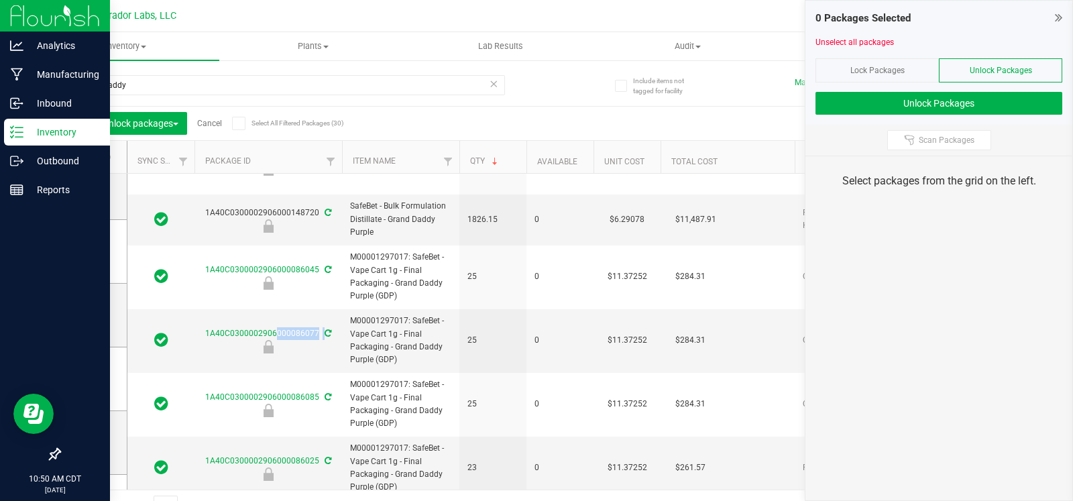
copy div "86085"
click at [89, 251] on icon at bounding box center [89, 251] width 9 height 0
click at [0, 0] on input "checkbox" at bounding box center [0, 0] width 0 height 0
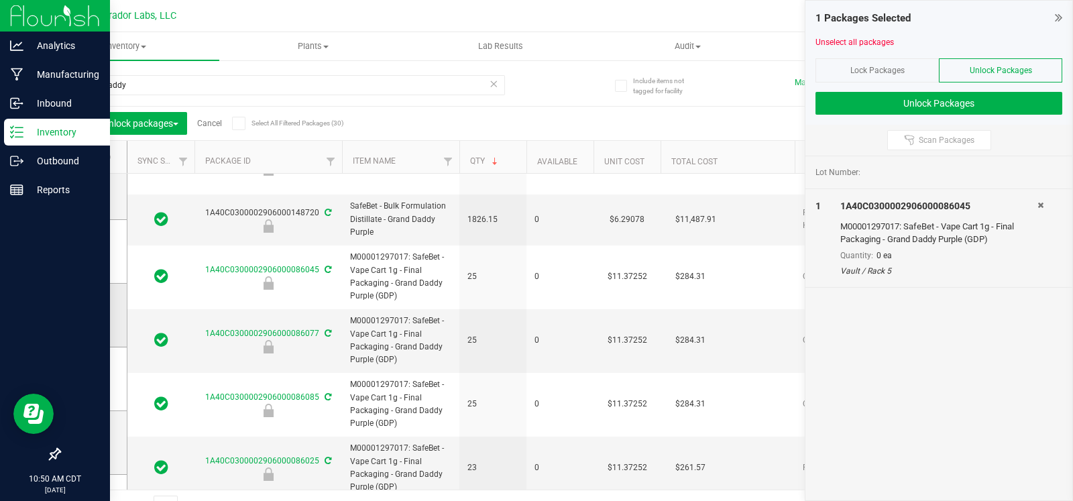
click at [80, 313] on td at bounding box center [93, 316] width 67 height 64
click at [86, 379] on icon at bounding box center [89, 379] width 9 height 0
click at [0, 0] on input "checkbox" at bounding box center [0, 0] width 0 height 0
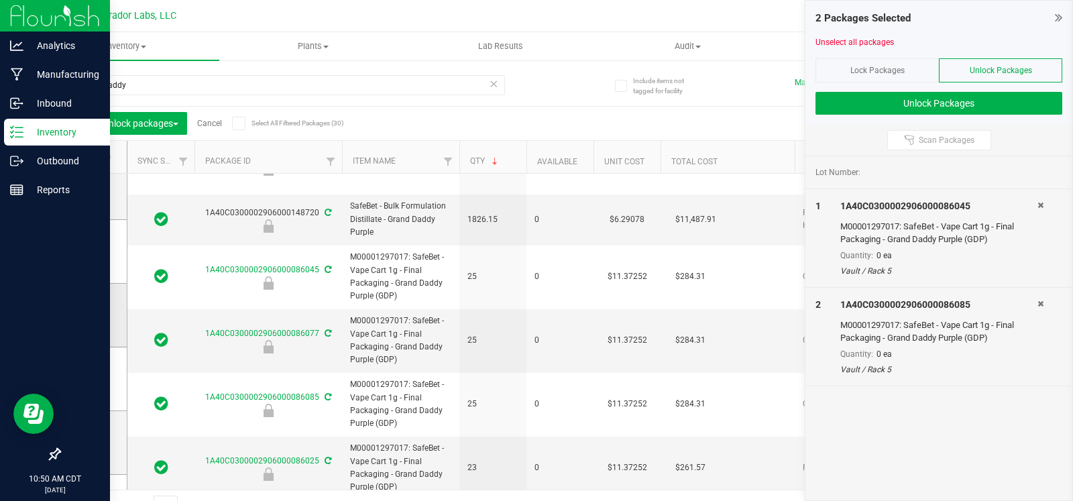
click at [93, 315] on icon at bounding box center [89, 315] width 9 height 0
click at [0, 0] on input "checkbox" at bounding box center [0, 0] width 0 height 0
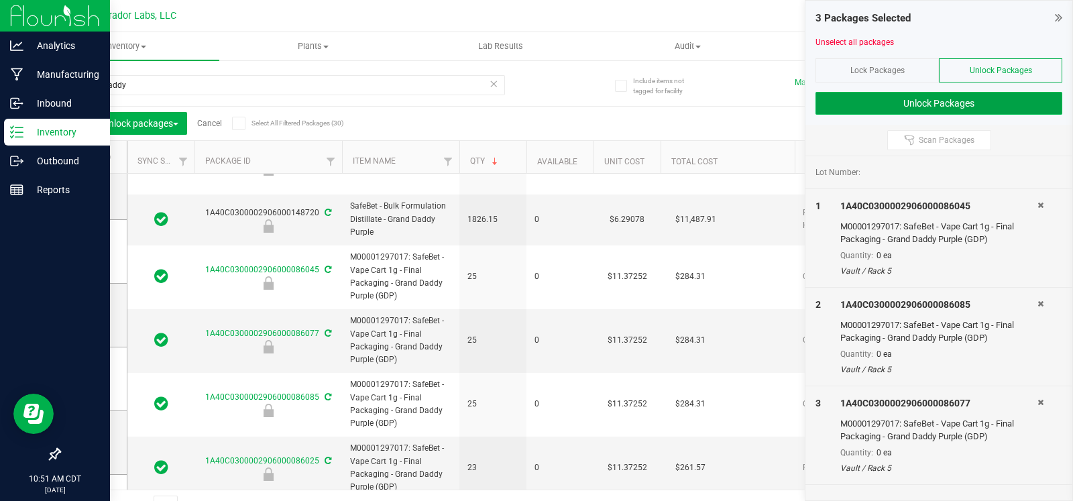
click at [979, 101] on button "Unlock Packages" at bounding box center [938, 103] width 247 height 23
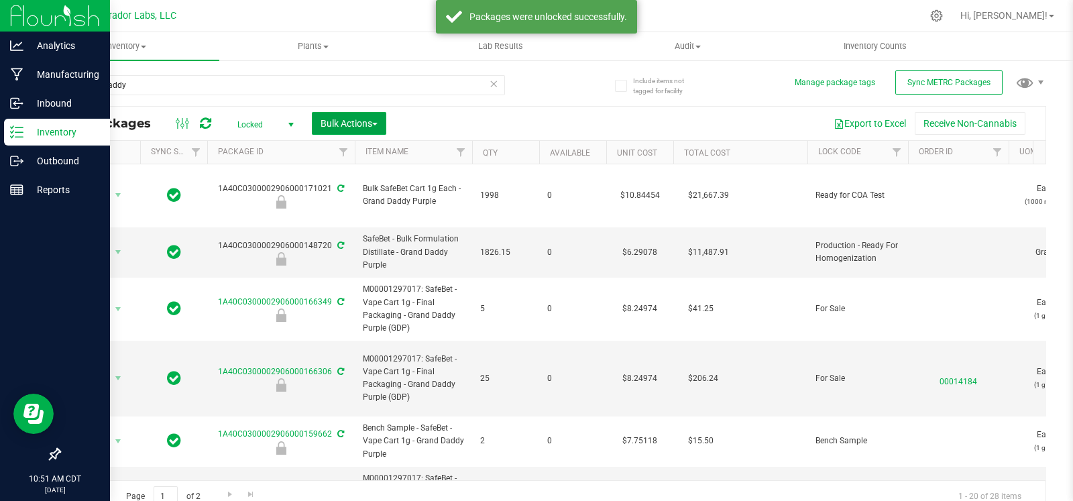
click at [343, 121] on span "Bulk Actions" at bounding box center [349, 123] width 57 height 11
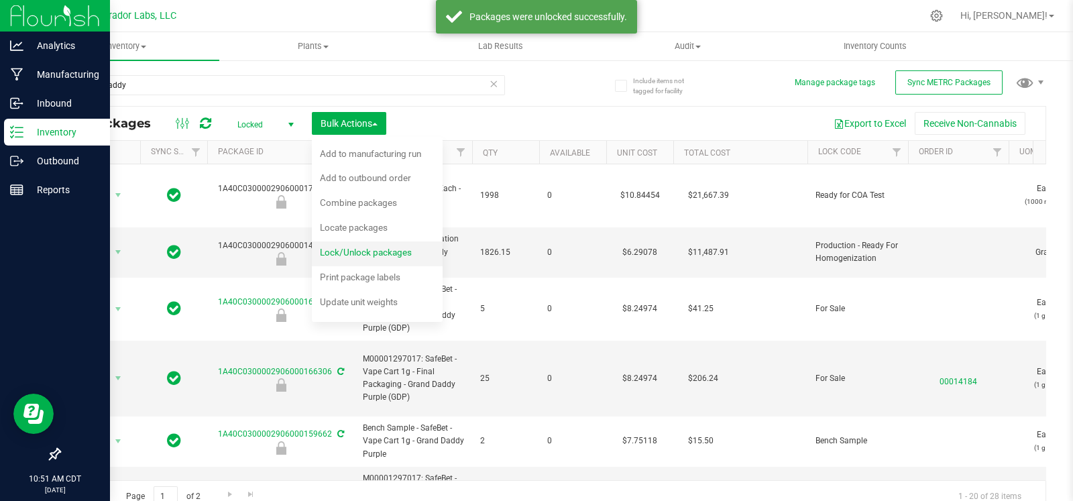
click at [361, 253] on span "Lock/Unlock packages" at bounding box center [366, 252] width 92 height 11
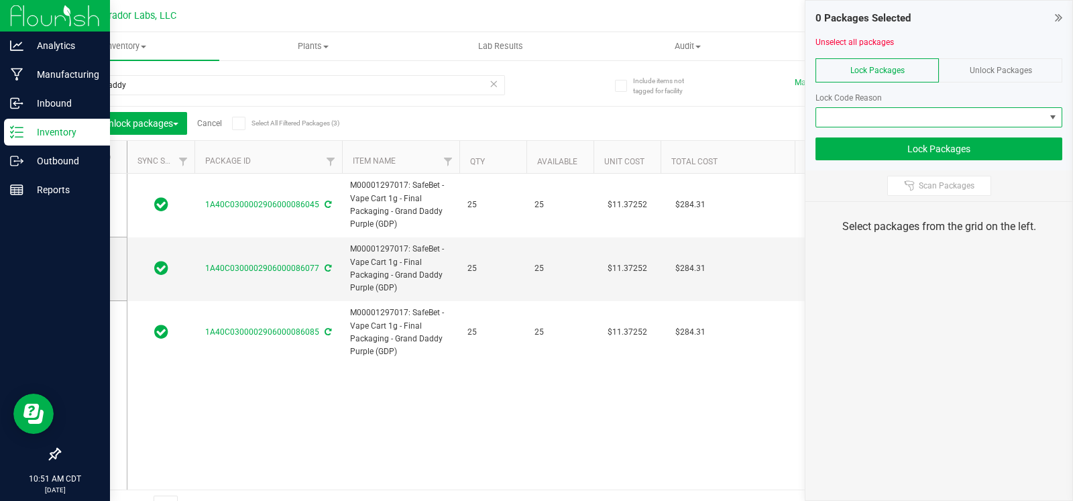
click at [895, 112] on span at bounding box center [930, 117] width 229 height 19
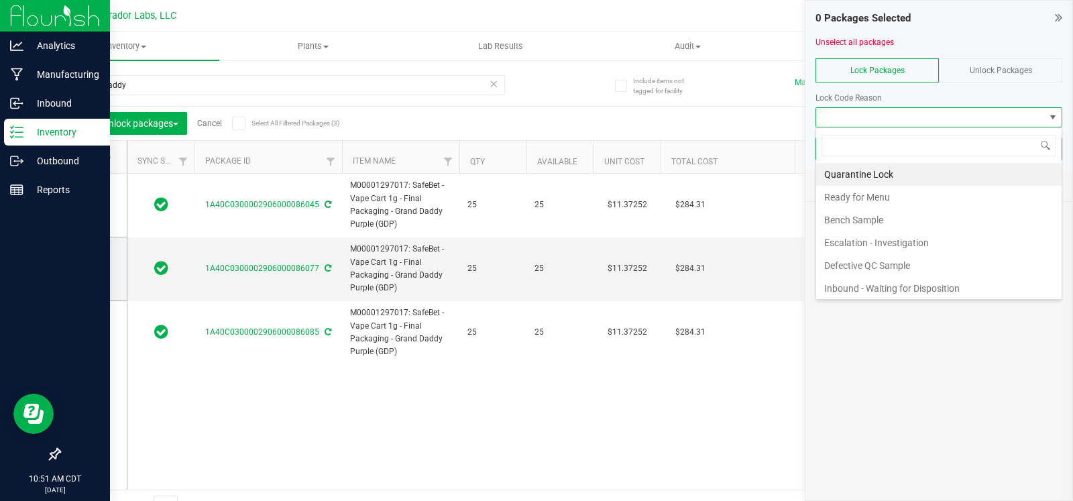
scroll to position [19, 247]
click at [903, 241] on li "Escalation - Investigation" at bounding box center [938, 242] width 245 height 23
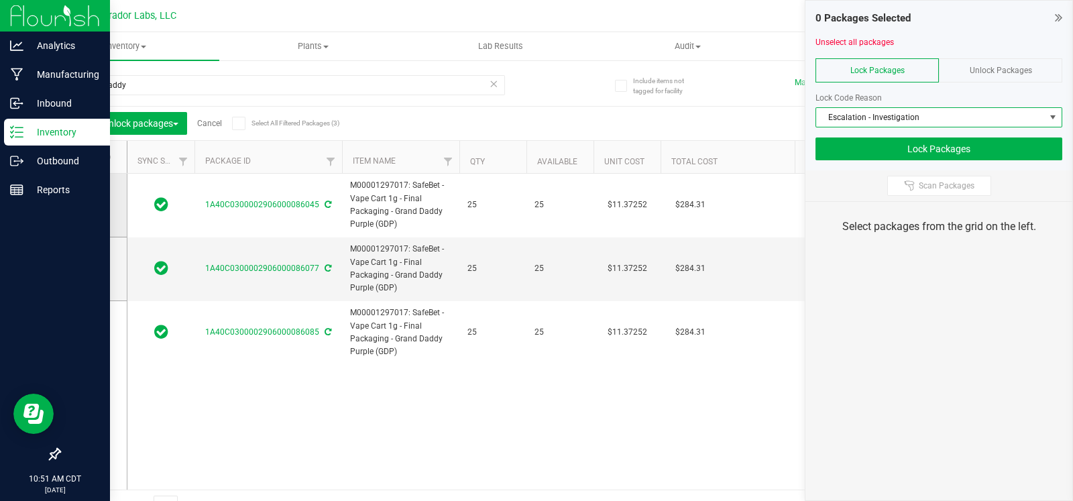
click at [94, 209] on span at bounding box center [90, 204] width 13 height 13
click at [0, 0] on input "checkbox" at bounding box center [0, 0] width 0 height 0
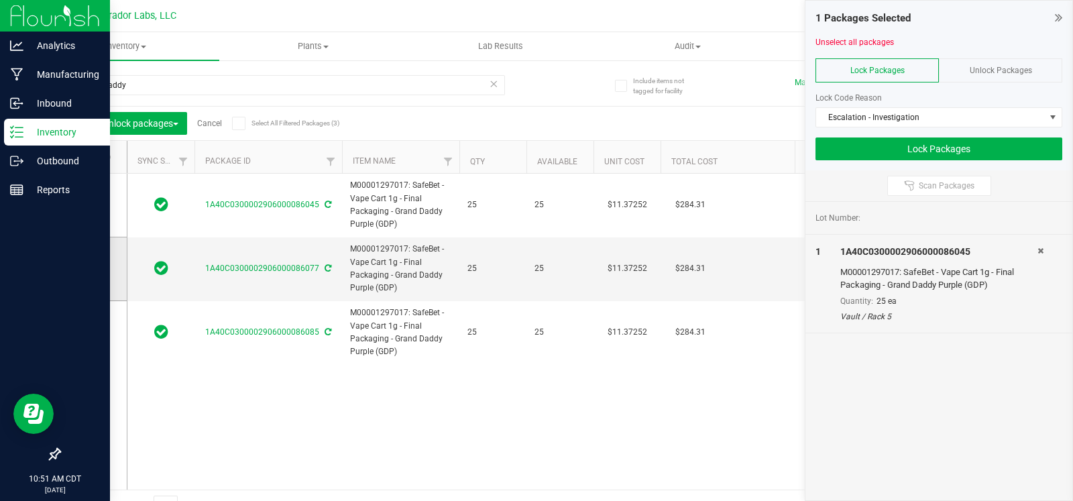
drag, startPoint x: 72, startPoint y: 279, endPoint x: 80, endPoint y: 278, distance: 8.2
click at [75, 279] on td at bounding box center [93, 269] width 67 height 64
click at [91, 269] on icon at bounding box center [89, 269] width 9 height 0
click at [0, 0] on input "checkbox" at bounding box center [0, 0] width 0 height 0
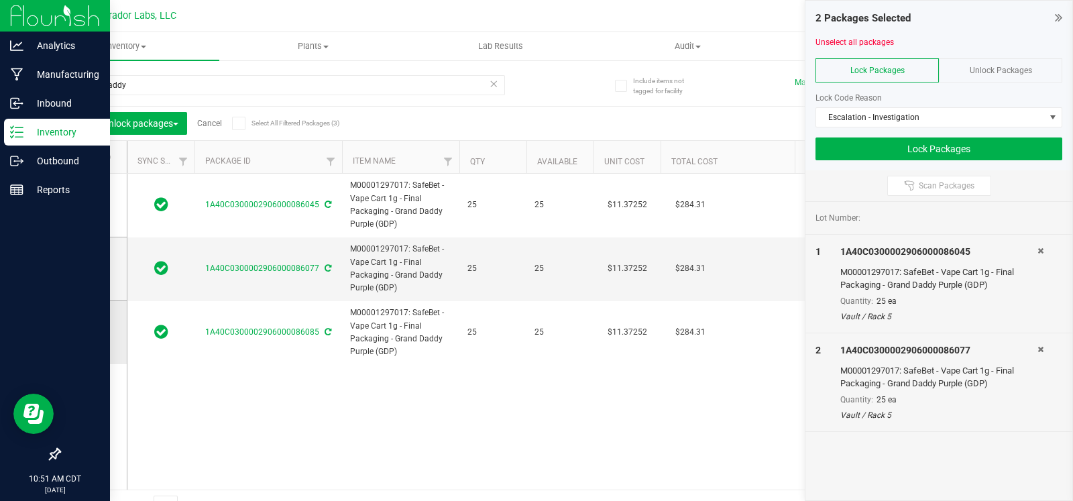
click at [88, 317] on td at bounding box center [93, 332] width 67 height 63
click at [94, 333] on span at bounding box center [90, 332] width 13 height 13
click at [0, 0] on input "checkbox" at bounding box center [0, 0] width 0 height 0
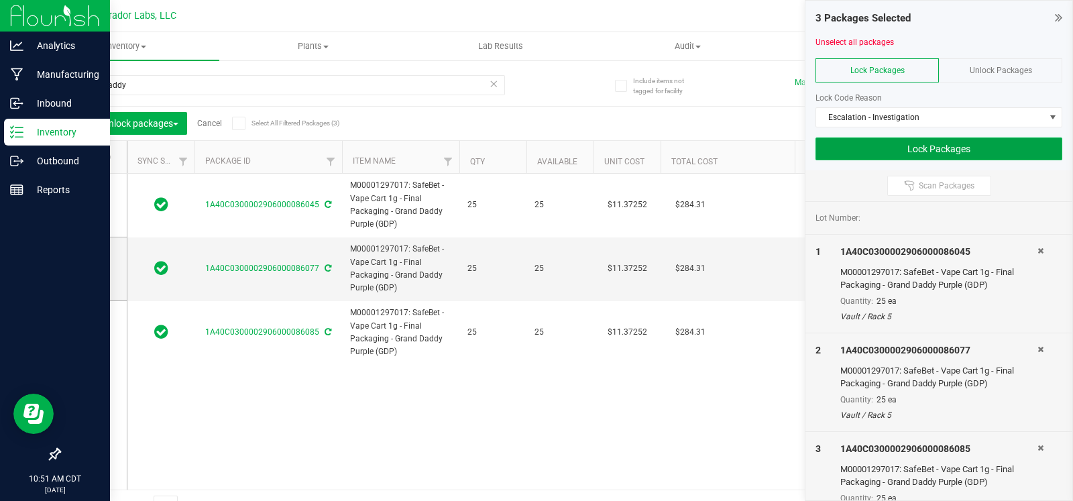
click at [939, 147] on button "Lock Packages" at bounding box center [938, 148] width 247 height 23
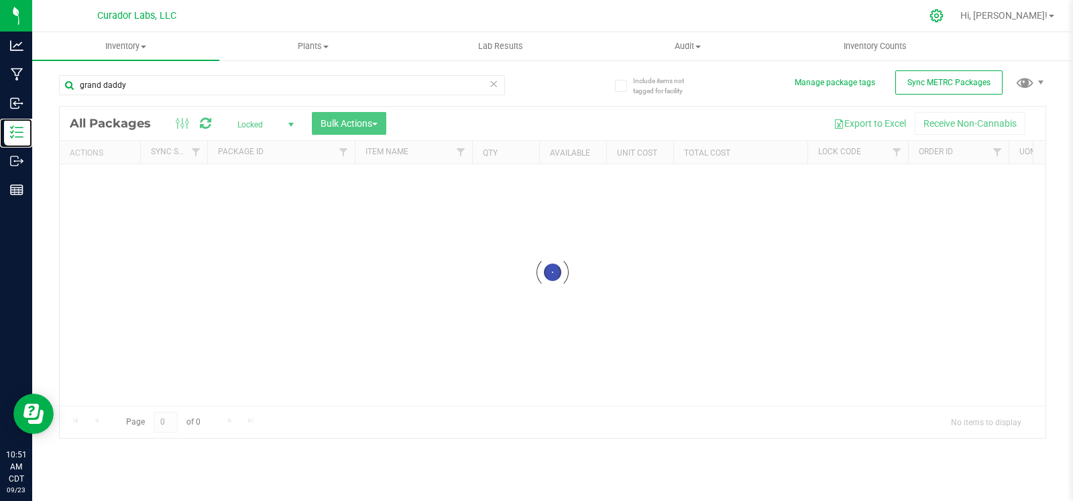
click at [0, 0] on p "Inventory" at bounding box center [0, 0] width 0 height 0
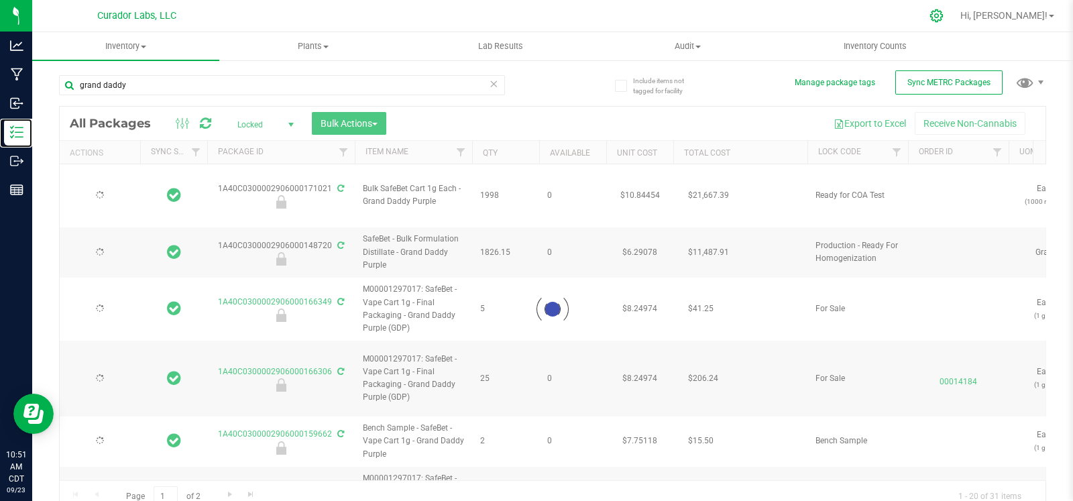
type input "2026-09-22"
type input "2026-09-15"
type input "2026-07-29"
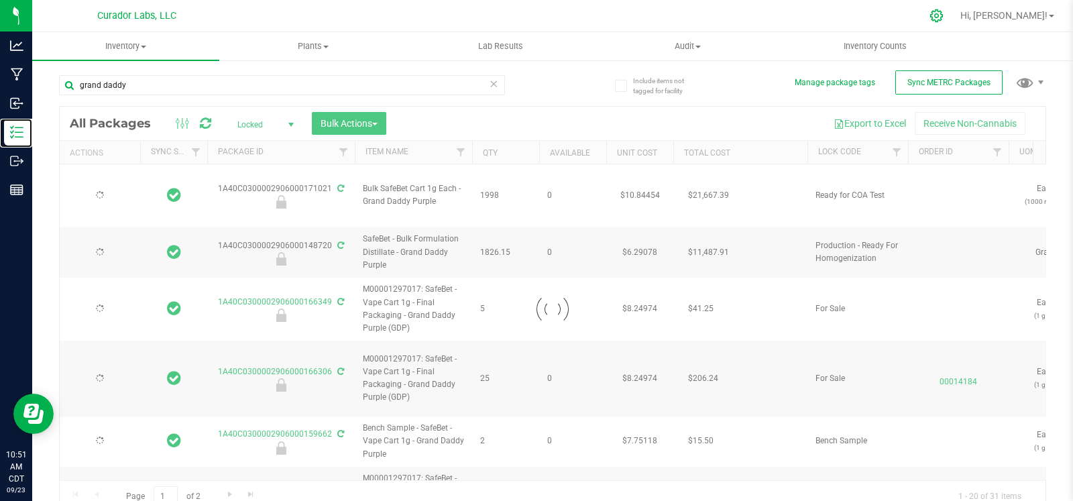
type input "2026-06-17"
type input "2026-04-14"
type input "2026-01-13"
type input "2026-01-15"
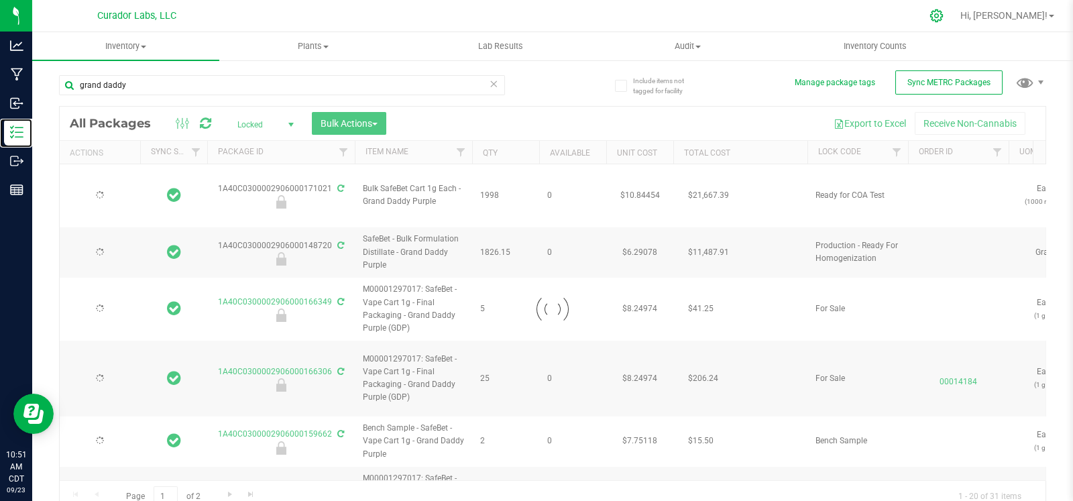
type input "2025-08-15"
type input "2025-06-05"
